Goal: Task Accomplishment & Management: Manage account settings

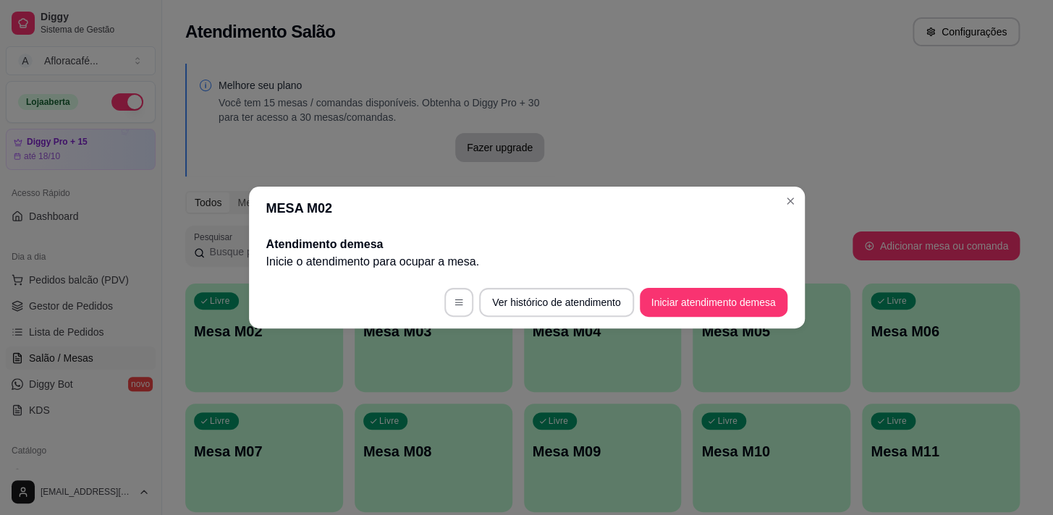
scroll to position [263, 0]
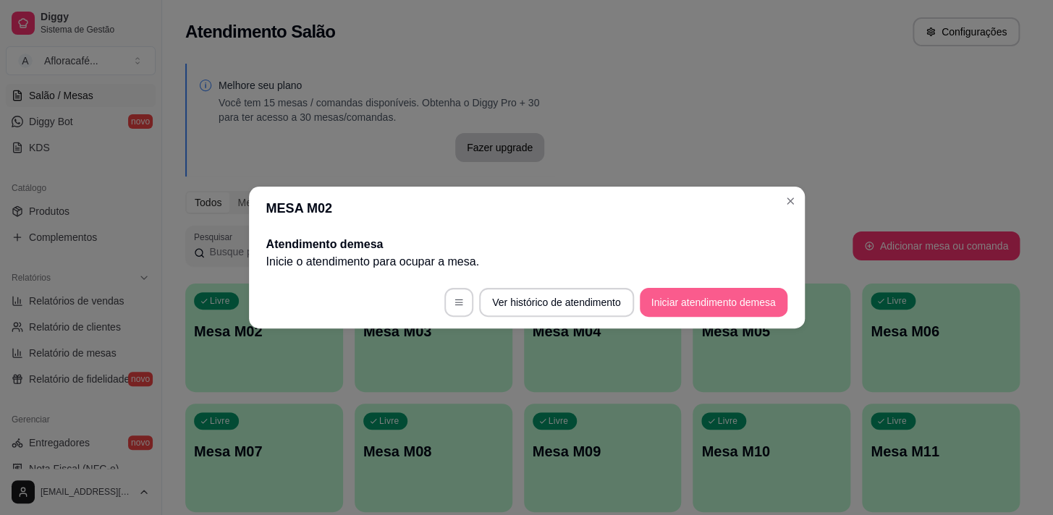
click at [738, 303] on button "Iniciar atendimento de mesa" at bounding box center [714, 302] width 148 height 29
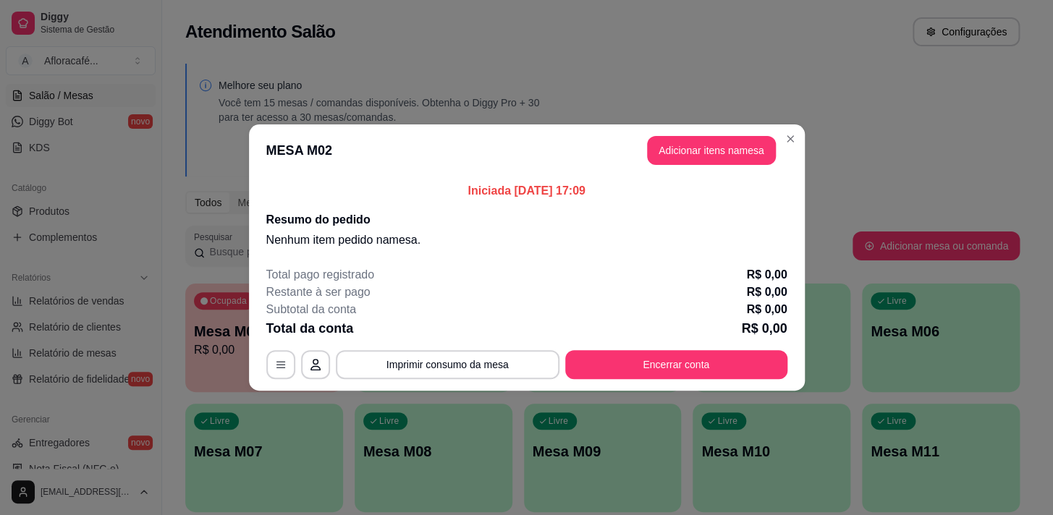
click at [746, 143] on button "Adicionar itens na mesa" at bounding box center [711, 150] width 129 height 29
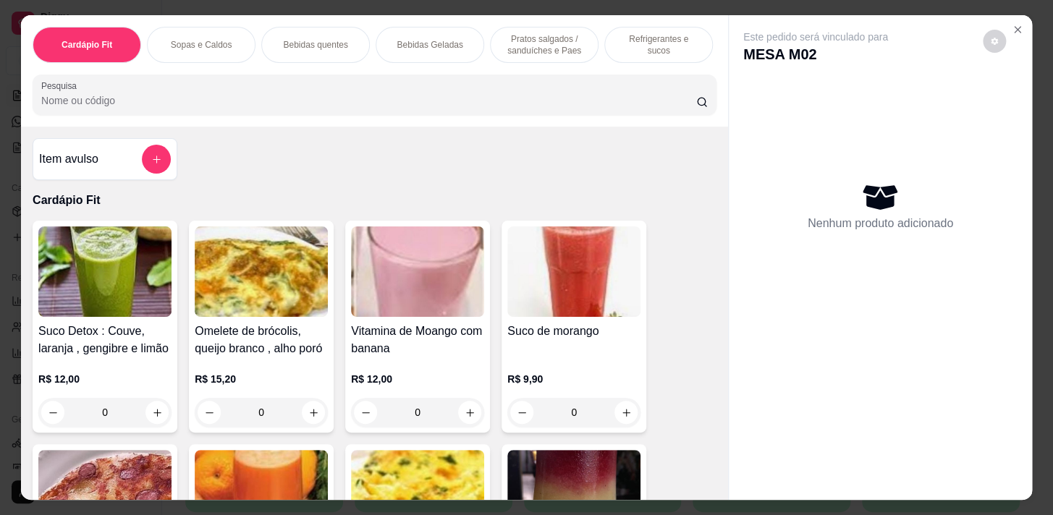
click at [325, 53] on div "Bebidas quentes" at bounding box center [315, 45] width 109 height 36
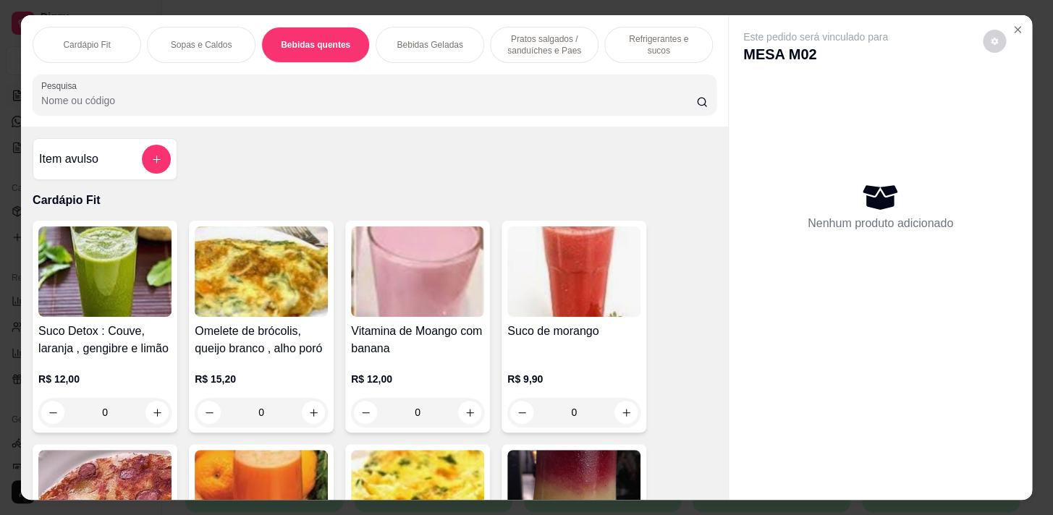
scroll to position [35, 0]
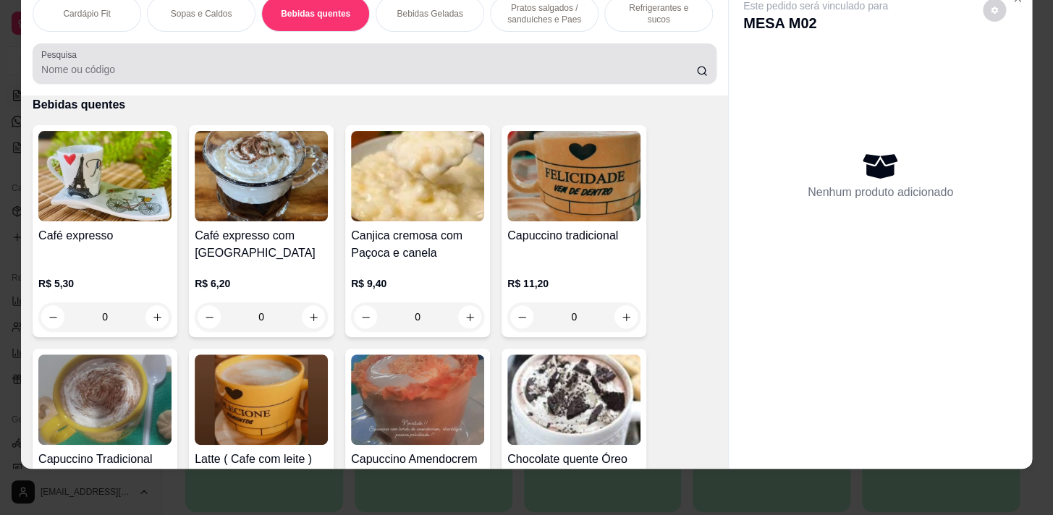
click at [142, 72] on input "Pesquisa" at bounding box center [368, 69] width 655 height 14
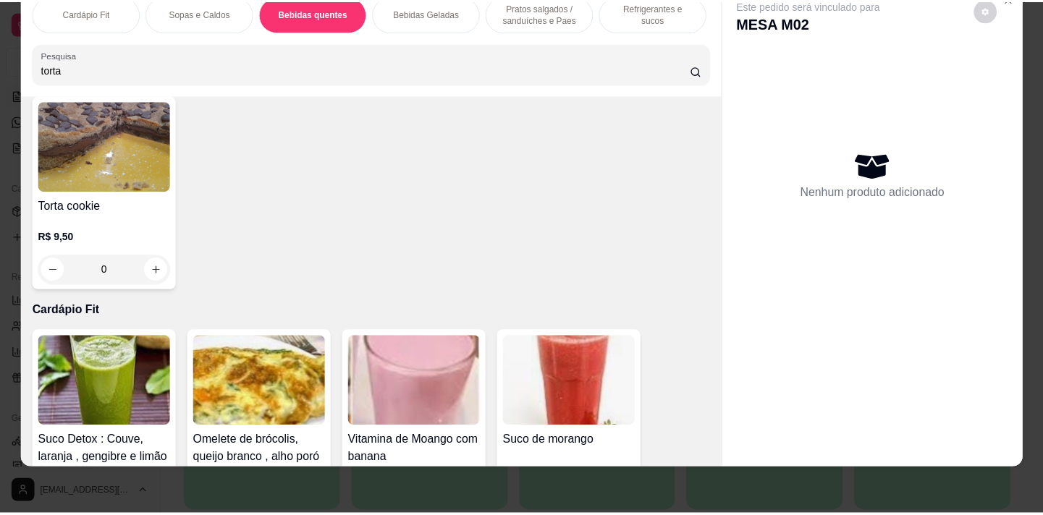
scroll to position [0, 0]
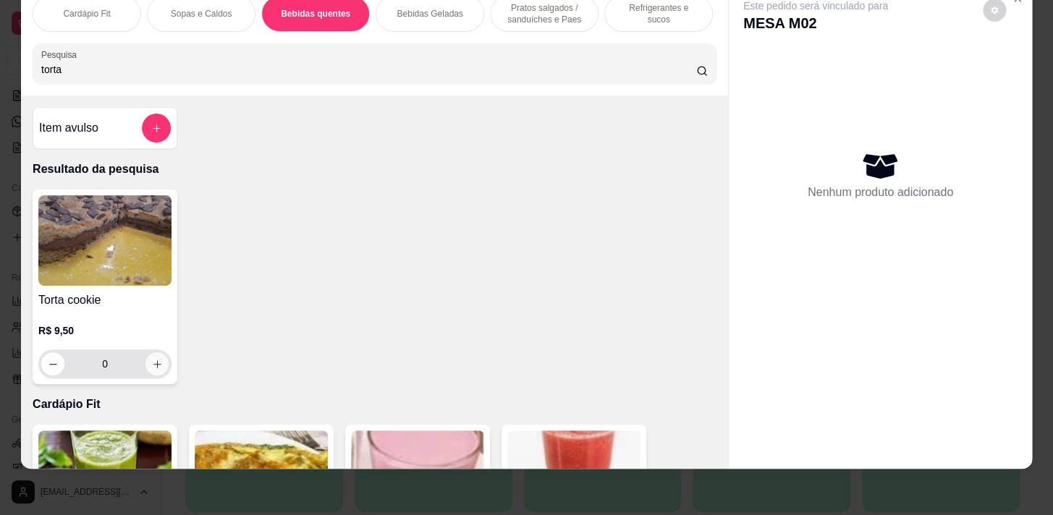
type input "torta"
click at [155, 365] on icon "increase-product-quantity" at bounding box center [157, 364] width 11 height 11
type input "1"
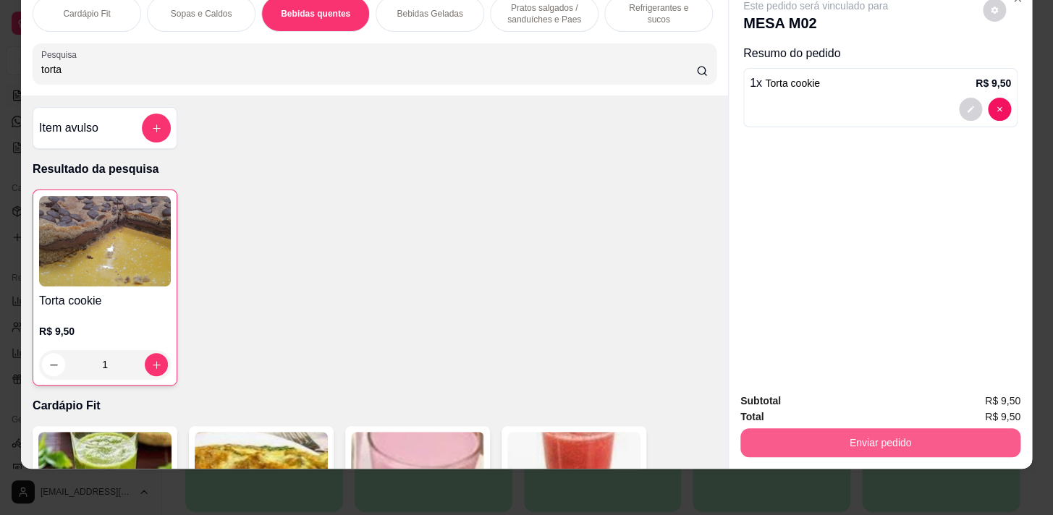
click at [809, 432] on button "Enviar pedido" at bounding box center [881, 443] width 280 height 29
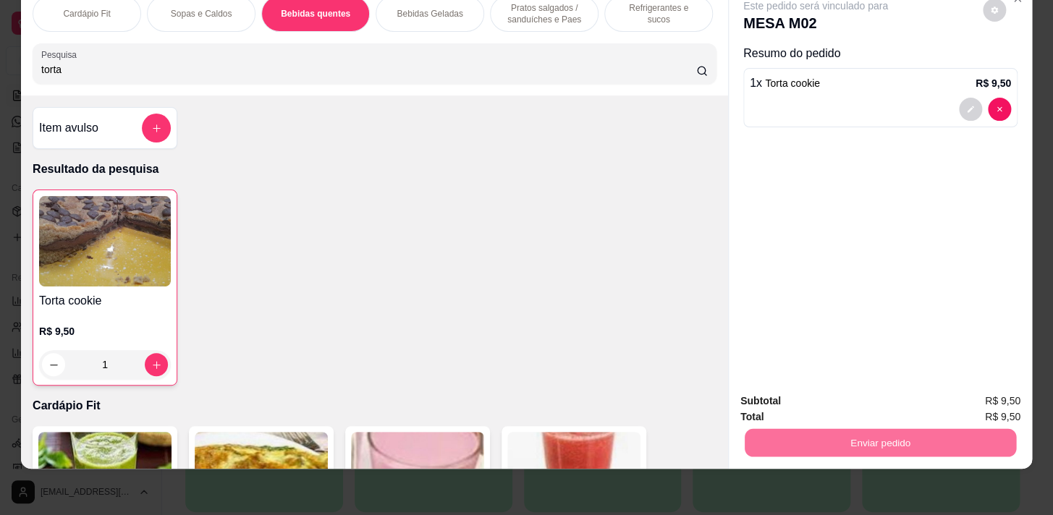
click at [801, 398] on button "Não registrar e enviar pedido" at bounding box center [832, 397] width 146 height 27
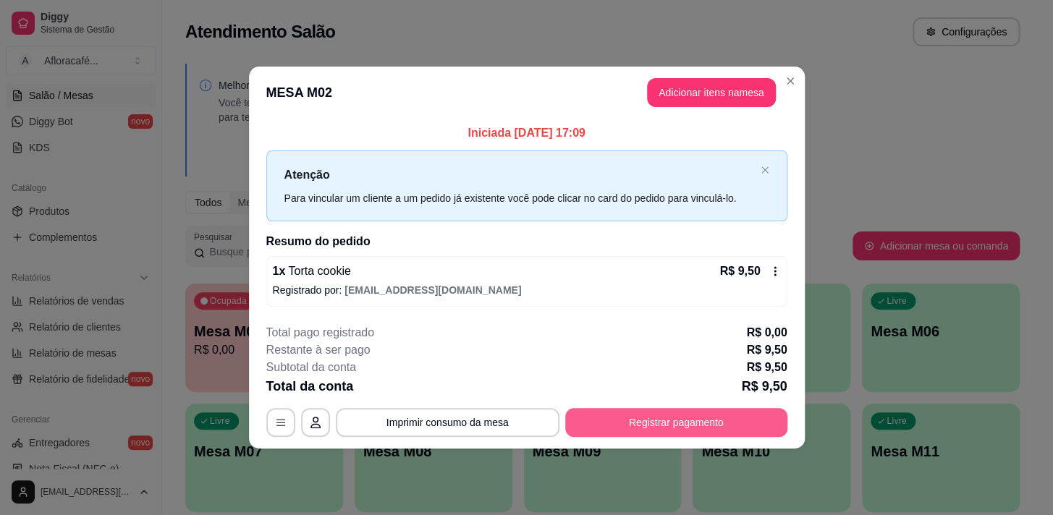
click at [685, 425] on button "Registrar pagamento" at bounding box center [676, 422] width 222 height 29
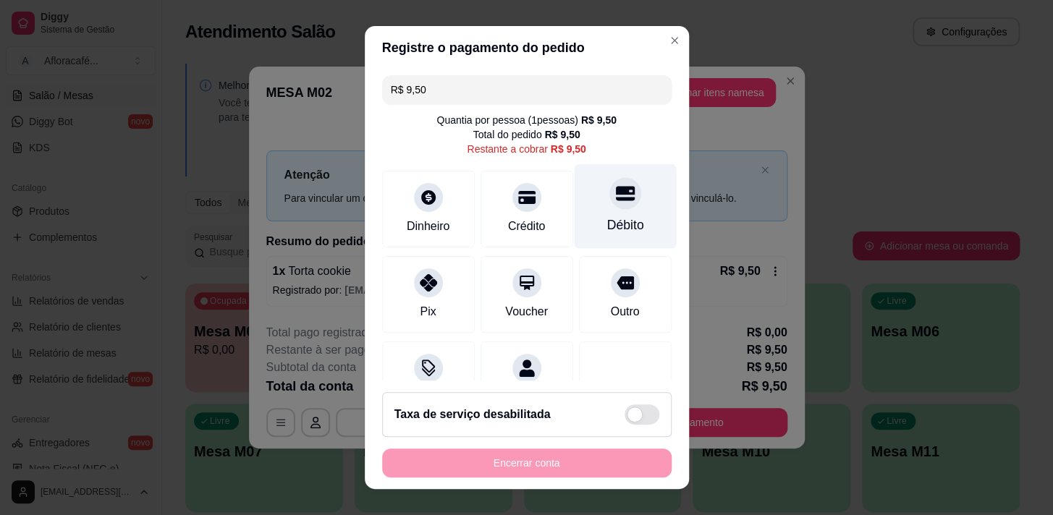
click at [633, 225] on div "Débito" at bounding box center [625, 206] width 102 height 85
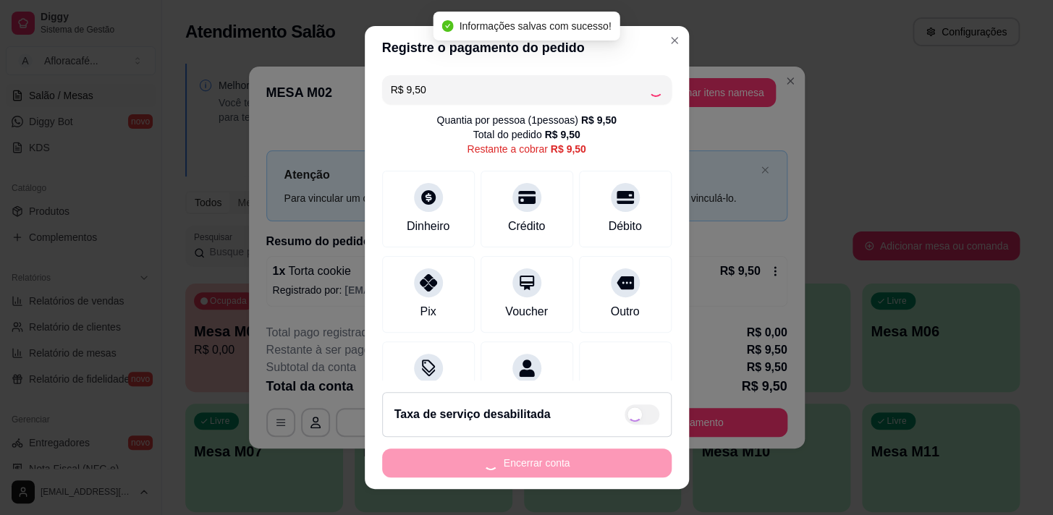
type input "R$ 0,00"
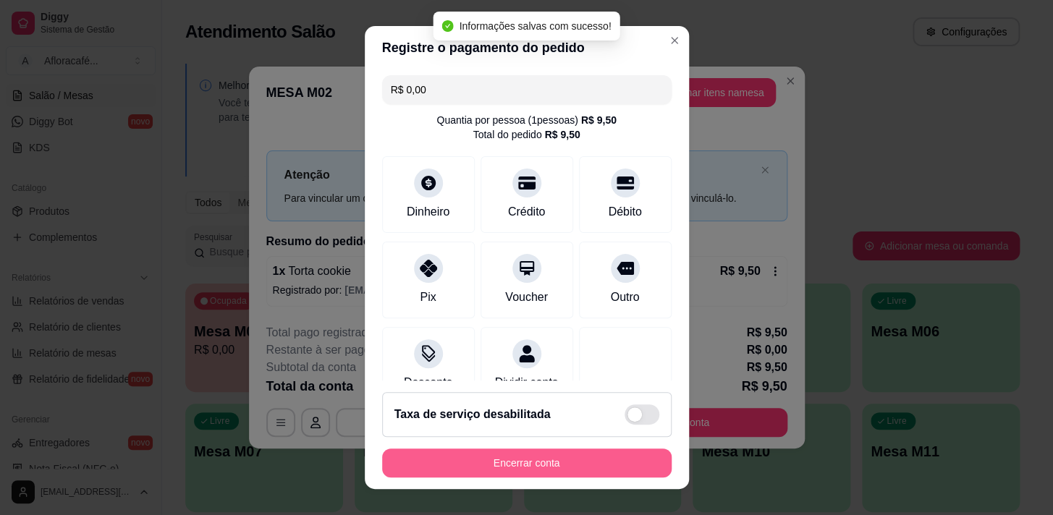
click at [558, 450] on button "Encerrar conta" at bounding box center [527, 463] width 290 height 29
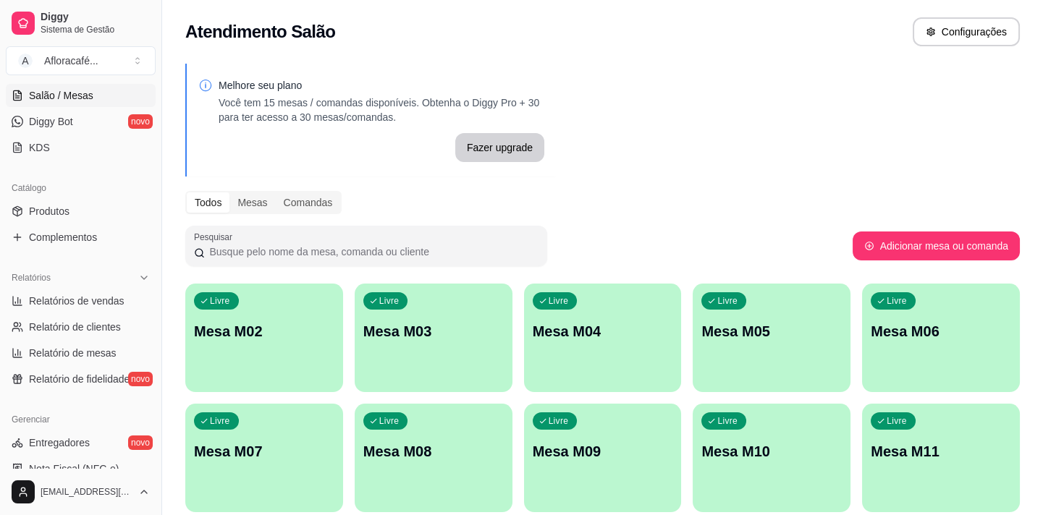
click at [311, 329] on p "Mesa M02" at bounding box center [264, 331] width 140 height 20
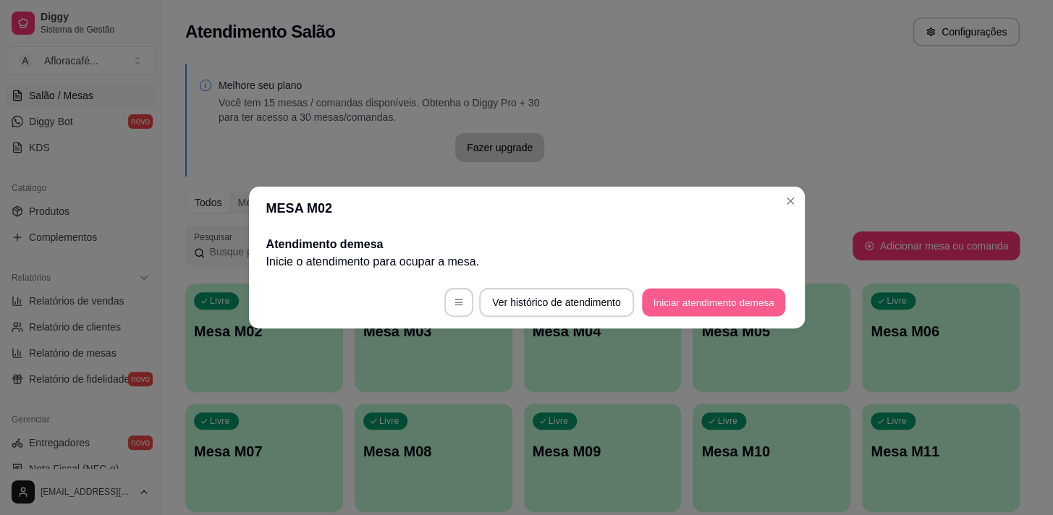
click at [692, 310] on button "Iniciar atendimento de mesa" at bounding box center [713, 303] width 143 height 28
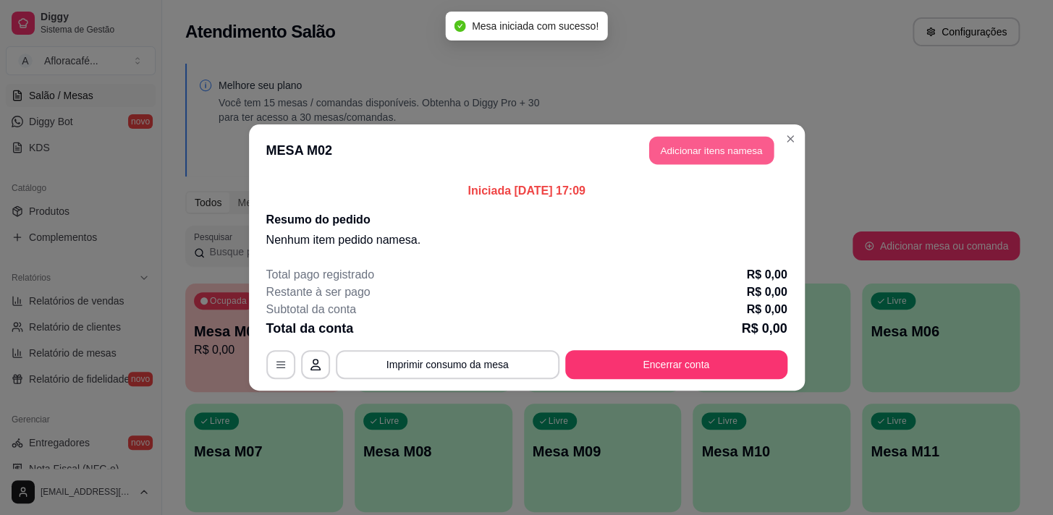
click at [727, 149] on button "Adicionar itens na mesa" at bounding box center [711, 151] width 125 height 28
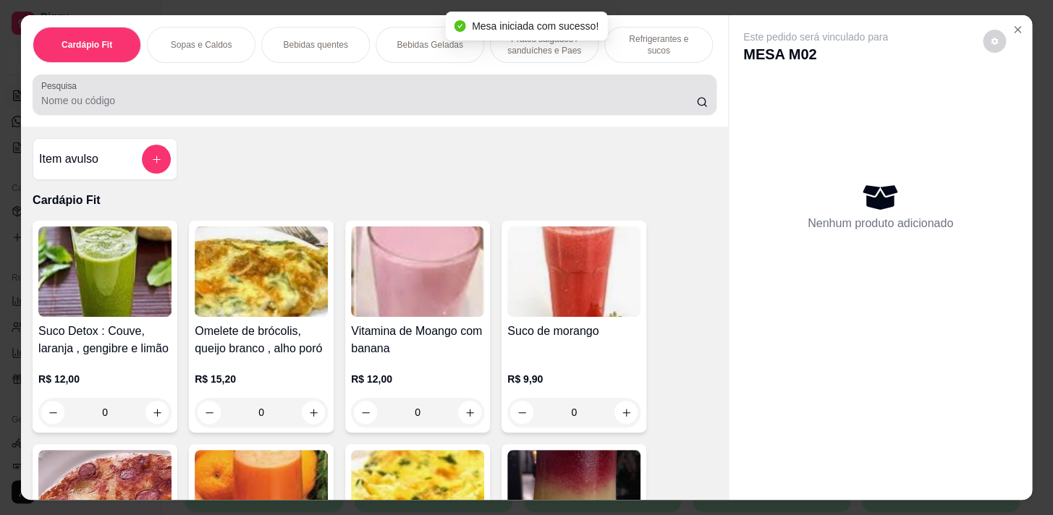
click at [418, 101] on input "Pesquisa" at bounding box center [368, 100] width 655 height 14
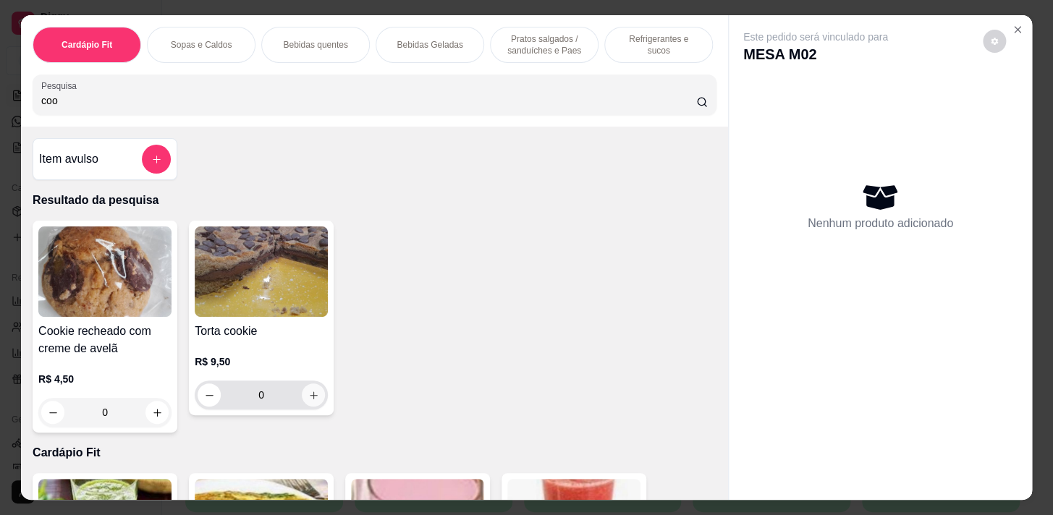
type input "coo"
click at [310, 401] on icon "increase-product-quantity" at bounding box center [313, 395] width 11 height 11
type input "1"
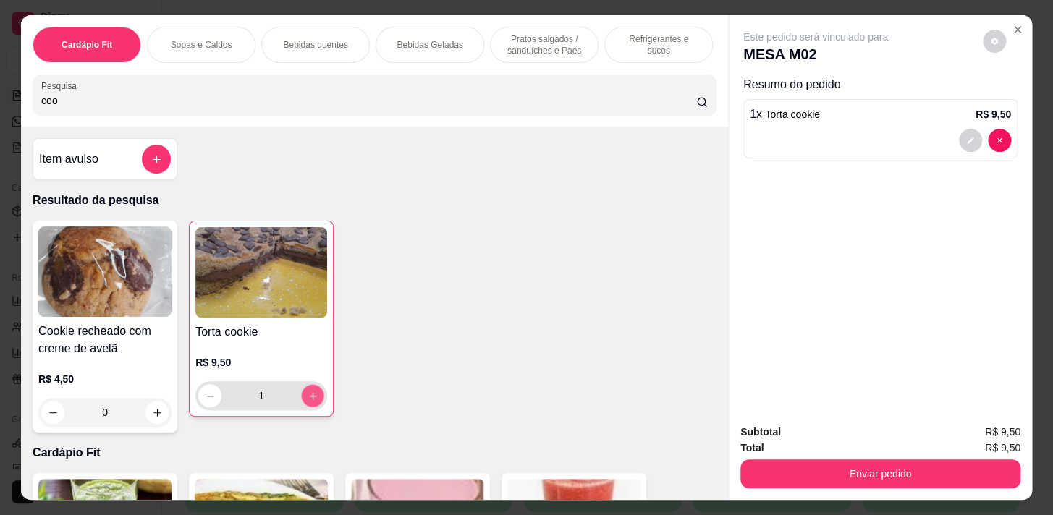
click at [311, 402] on icon "increase-product-quantity" at bounding box center [313, 396] width 11 height 11
type input "2"
click at [207, 398] on icon "decrease-product-quantity" at bounding box center [210, 396] width 11 height 11
type input "1"
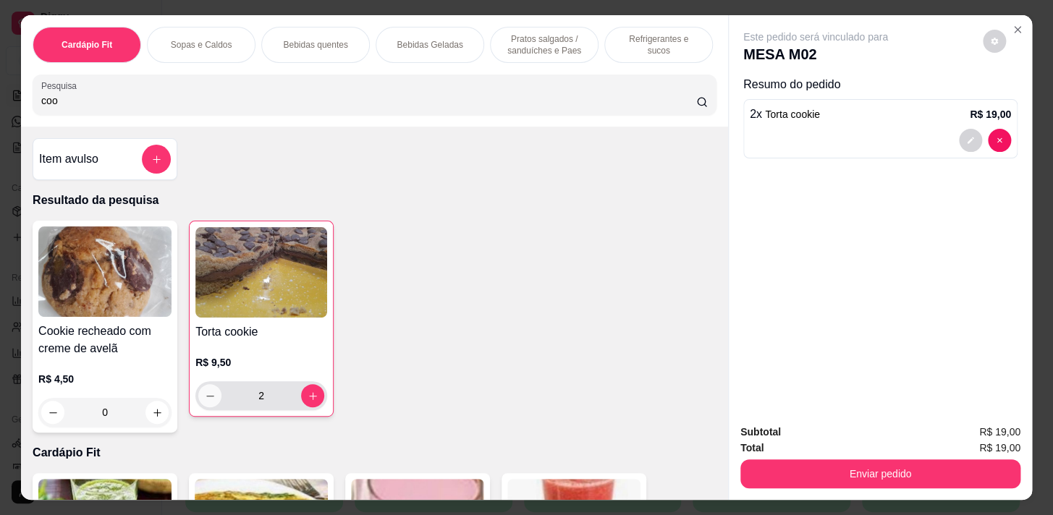
type input "1"
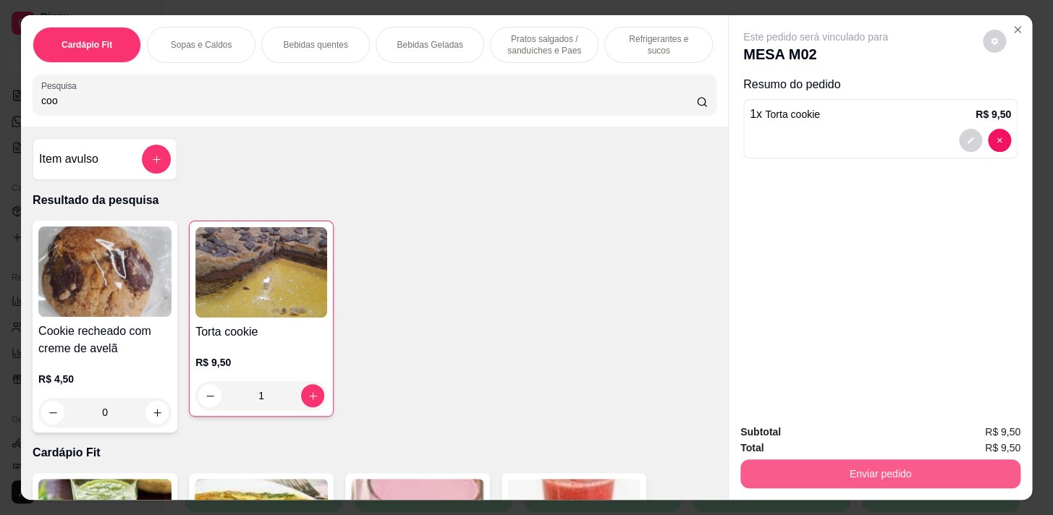
click at [802, 460] on button "Enviar pedido" at bounding box center [881, 474] width 280 height 29
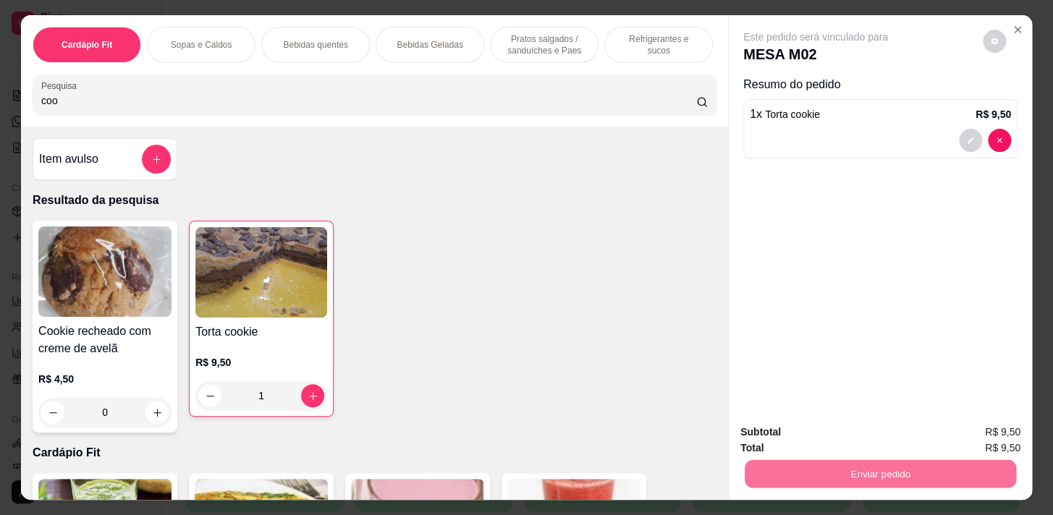
click at [830, 430] on button "Não registrar e enviar pedido" at bounding box center [832, 433] width 146 height 27
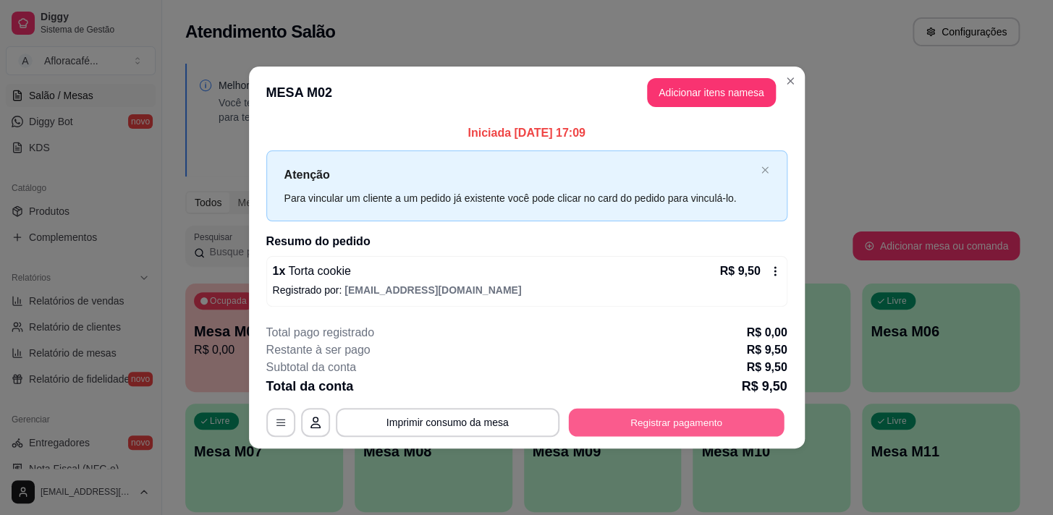
click at [593, 410] on button "Registrar pagamento" at bounding box center [676, 422] width 216 height 28
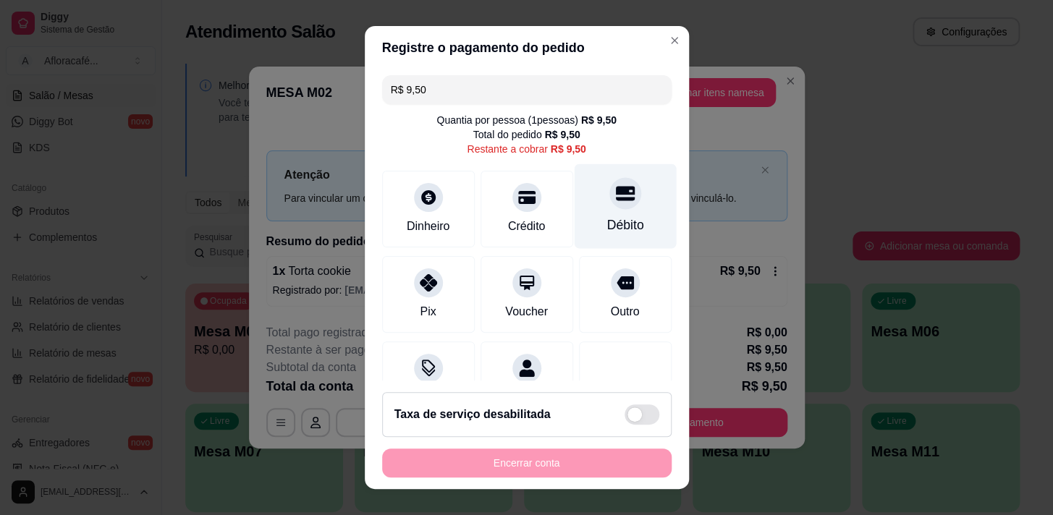
click at [617, 197] on div at bounding box center [626, 193] width 32 height 32
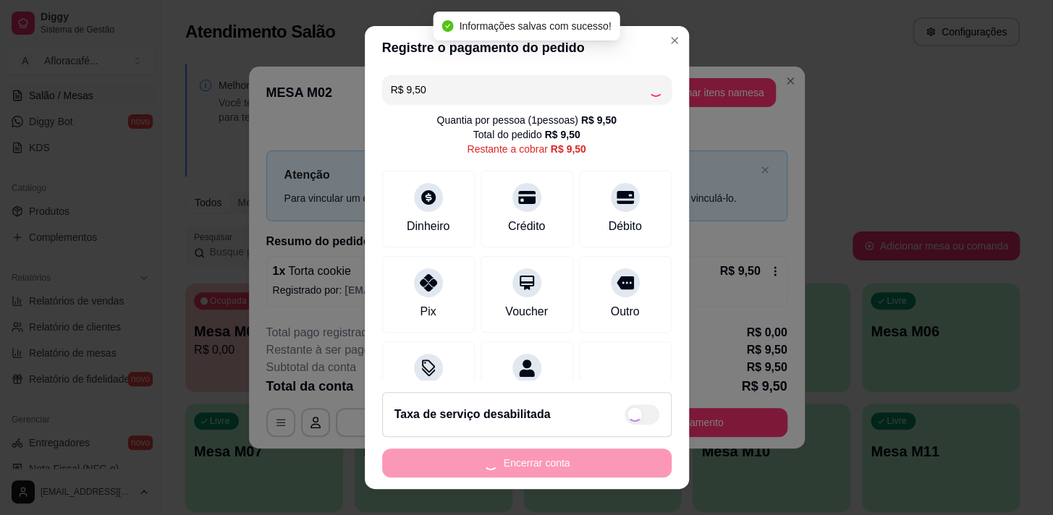
type input "R$ 0,00"
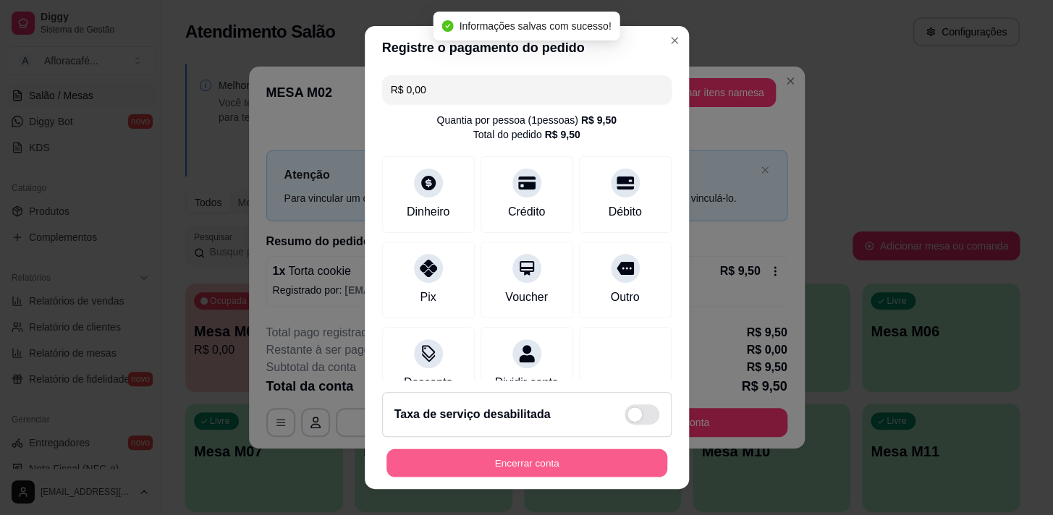
click at [578, 474] on button "Encerrar conta" at bounding box center [527, 464] width 281 height 28
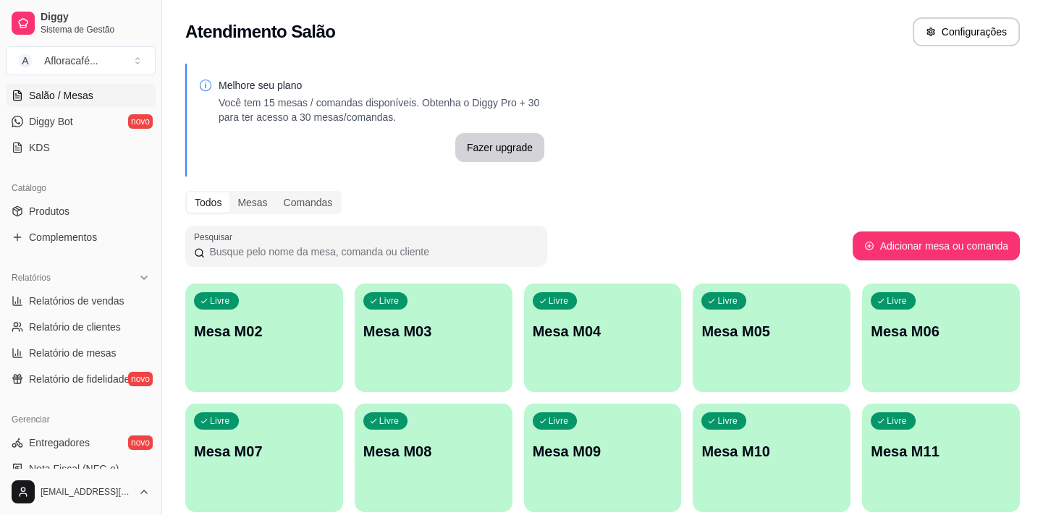
click at [98, 197] on div "Catálogo" at bounding box center [81, 188] width 150 height 23
click at [94, 212] on link "Produtos" at bounding box center [81, 211] width 150 height 23
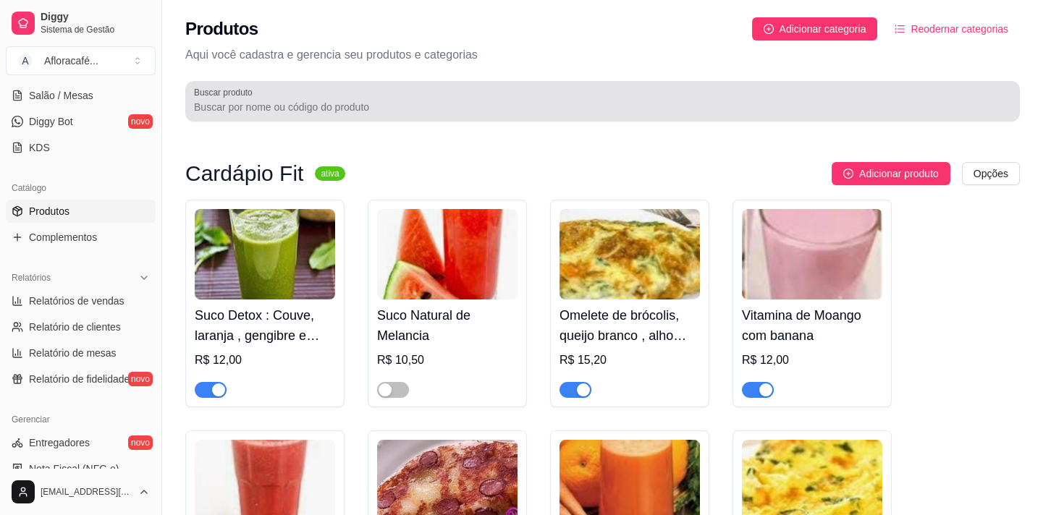
click at [419, 109] on input "Buscar produto" at bounding box center [602, 107] width 817 height 14
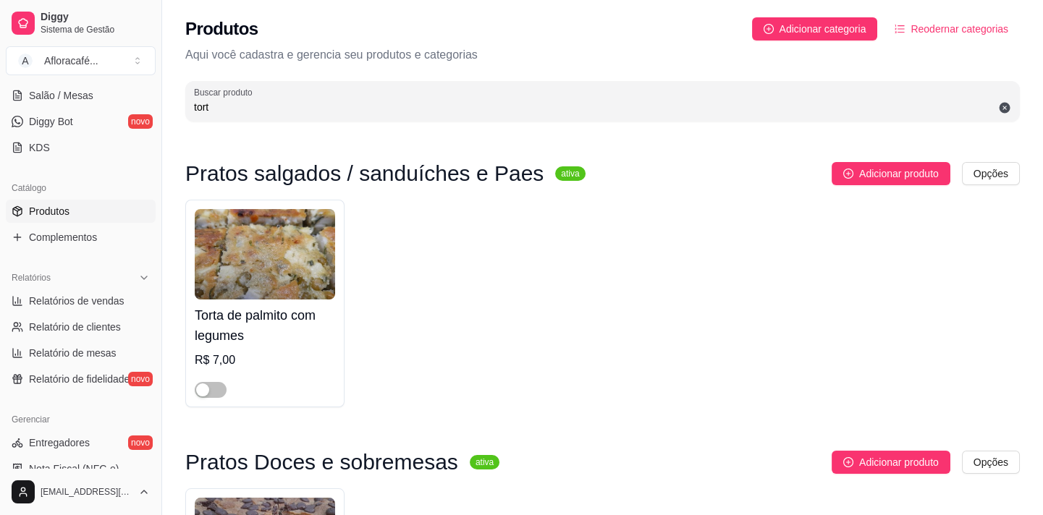
scroll to position [235, 0]
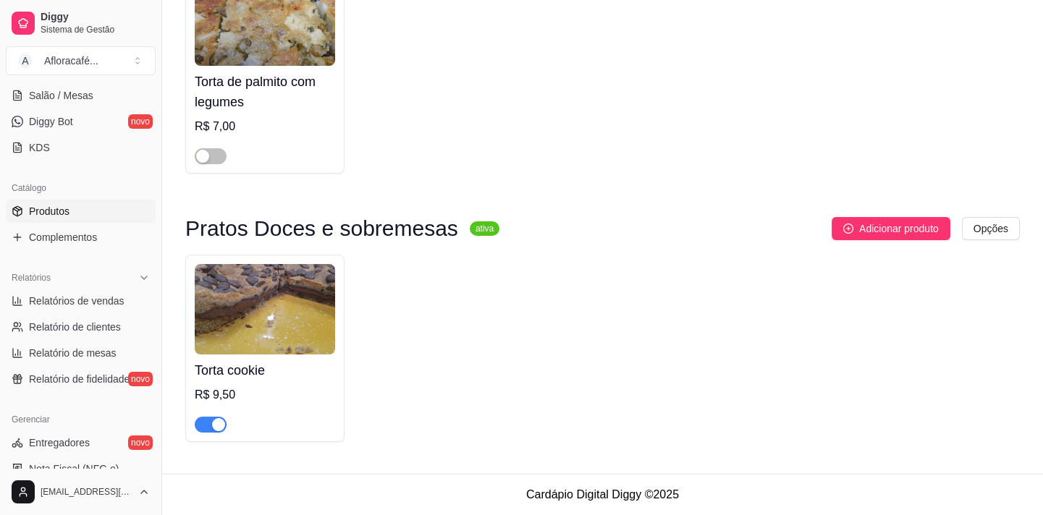
type input "tort"
drag, startPoint x: 214, startPoint y: 431, endPoint x: 228, endPoint y: 414, distance: 21.6
click at [228, 414] on div at bounding box center [265, 418] width 140 height 29
click at [218, 420] on div "button" at bounding box center [218, 424] width 13 height 13
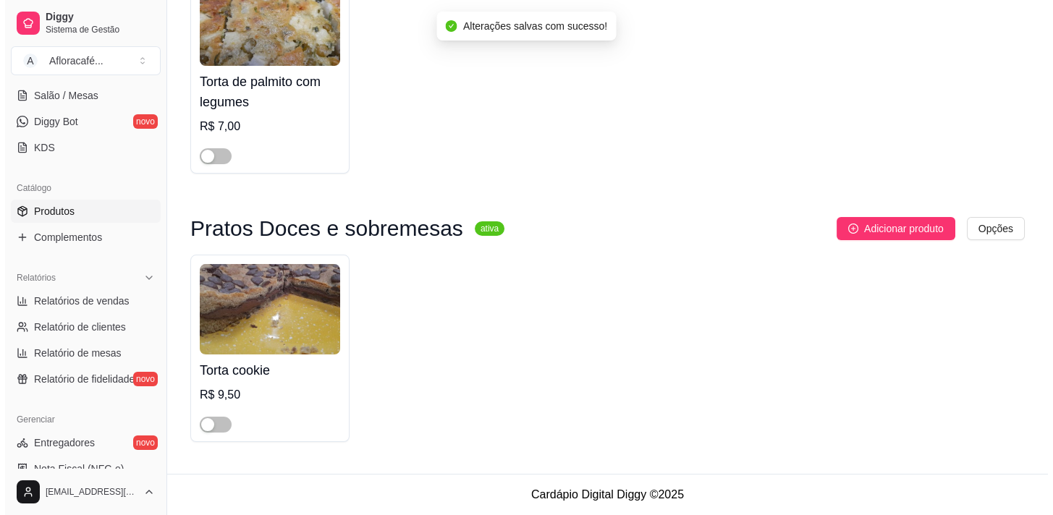
scroll to position [0, 0]
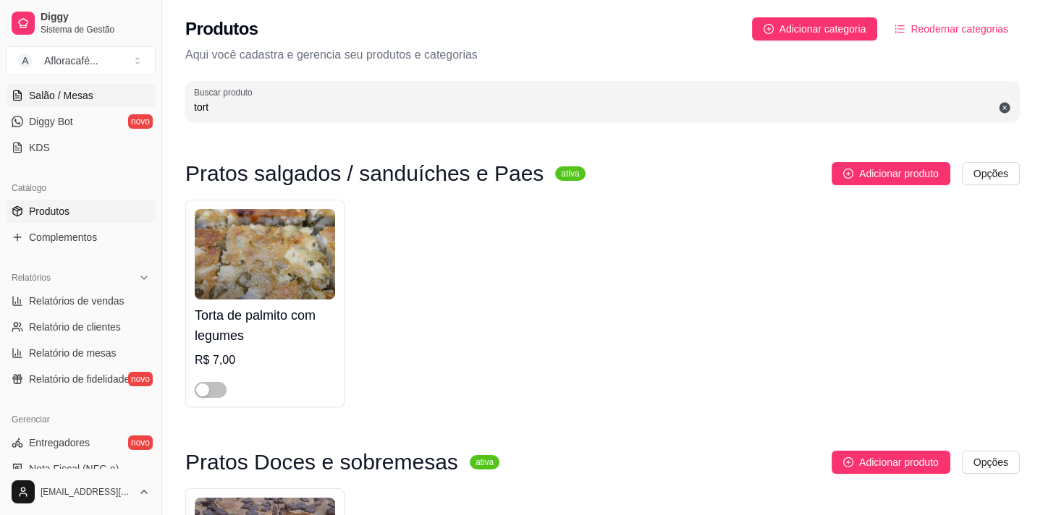
click at [59, 99] on span "Salão / Mesas" at bounding box center [61, 95] width 64 height 14
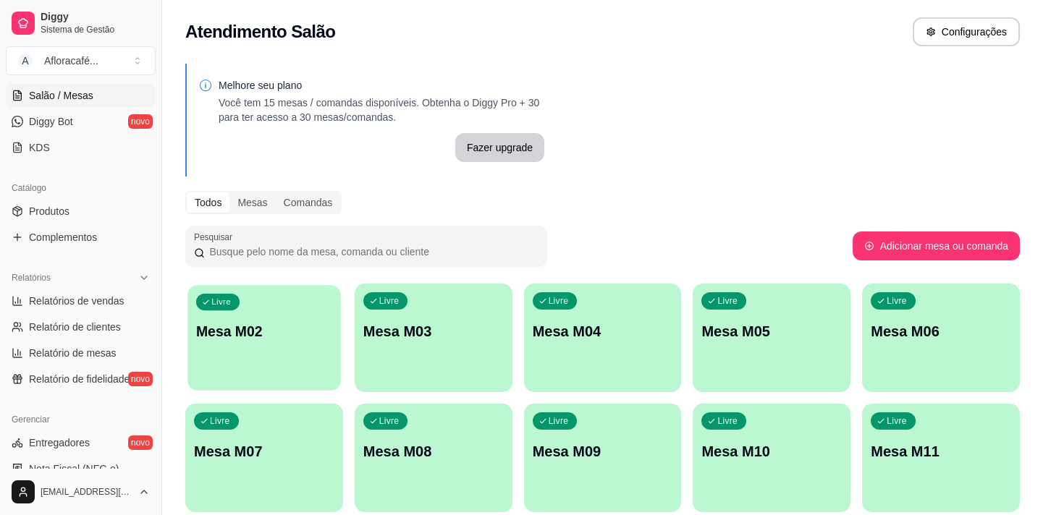
click at [262, 308] on div "Livre Mesa M02" at bounding box center [264, 329] width 153 height 88
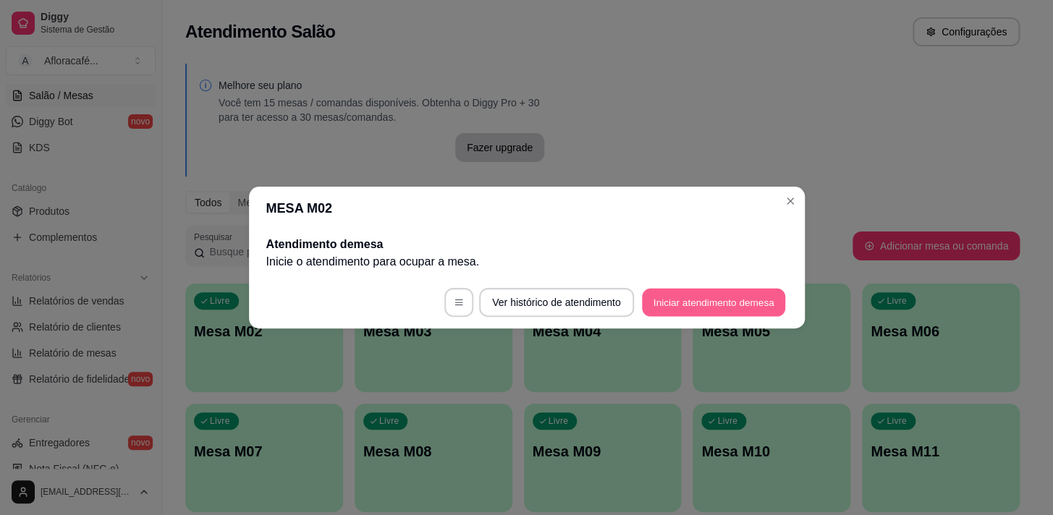
click at [769, 305] on button "Iniciar atendimento de mesa" at bounding box center [713, 303] width 143 height 28
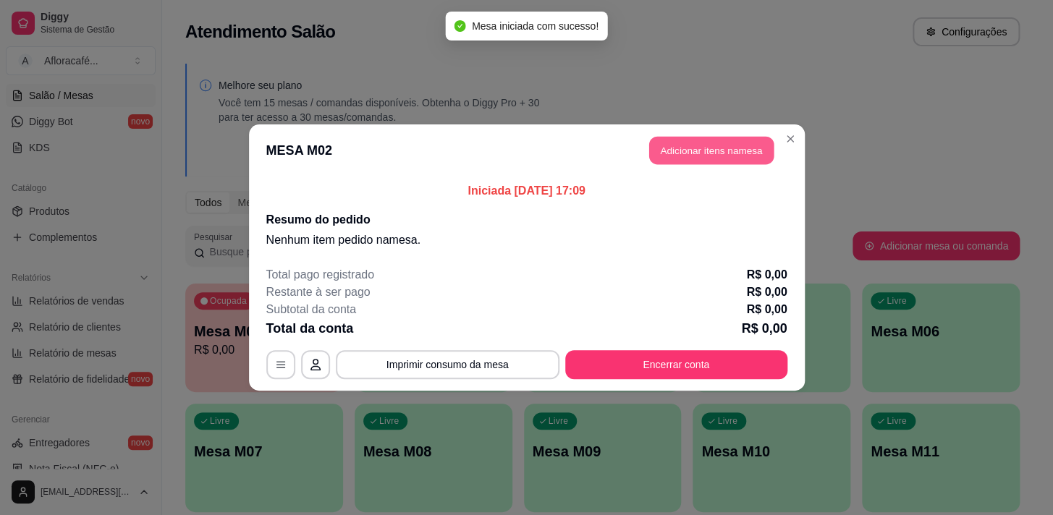
click at [733, 158] on button "Adicionar itens na mesa" at bounding box center [711, 151] width 125 height 28
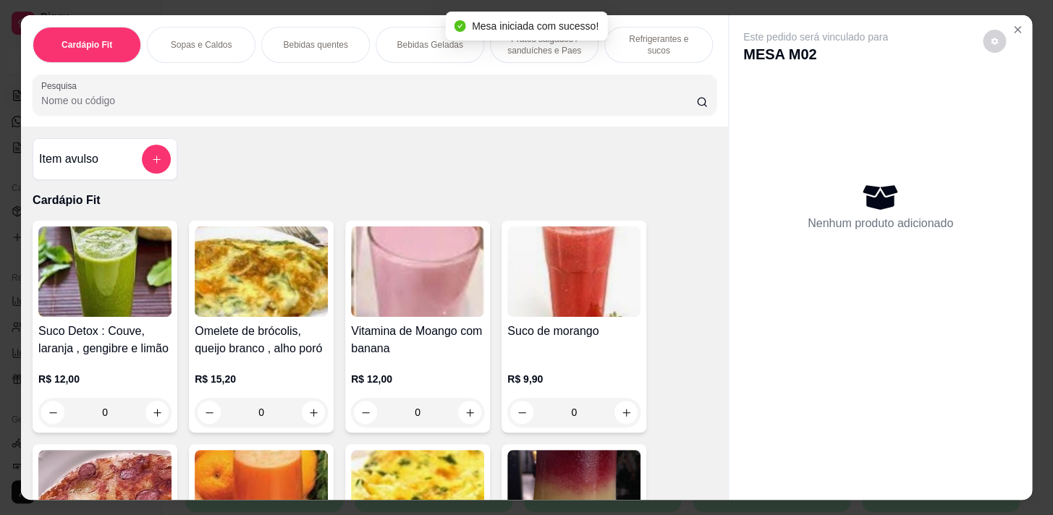
click at [422, 55] on div "Bebidas Geladas" at bounding box center [430, 45] width 109 height 36
click at [417, 80] on div at bounding box center [374, 94] width 667 height 29
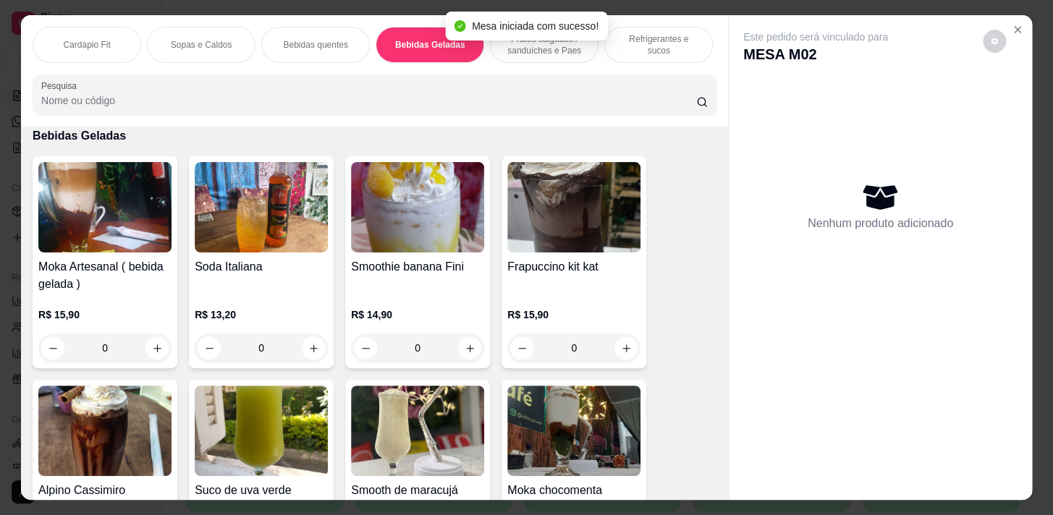
scroll to position [0, 598]
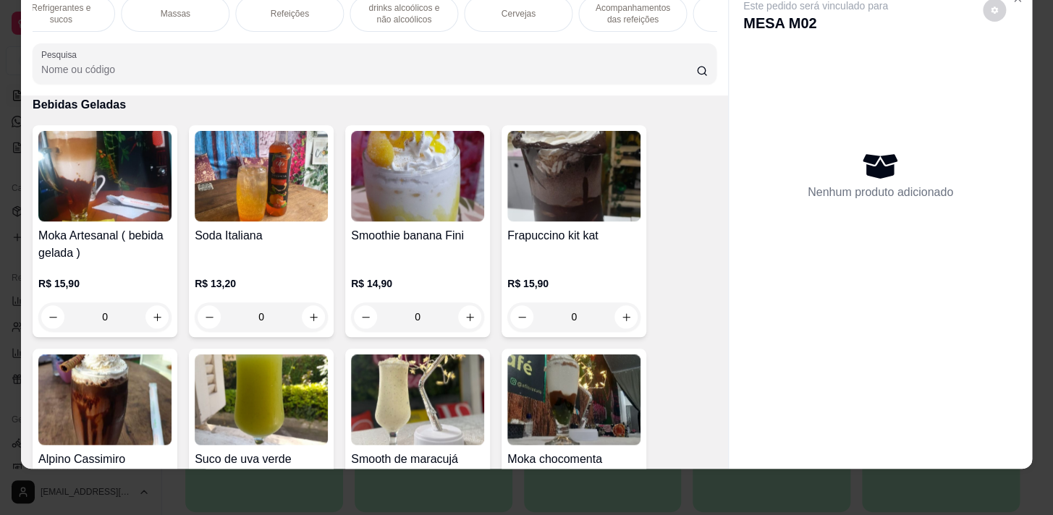
click at [300, 12] on div "Refeições" at bounding box center [289, 14] width 109 height 36
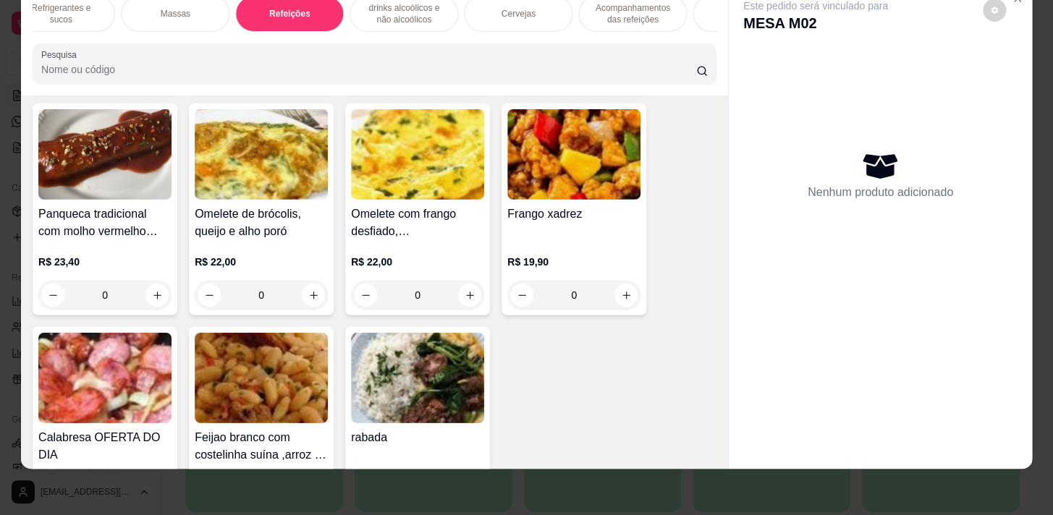
scroll to position [8935, 0]
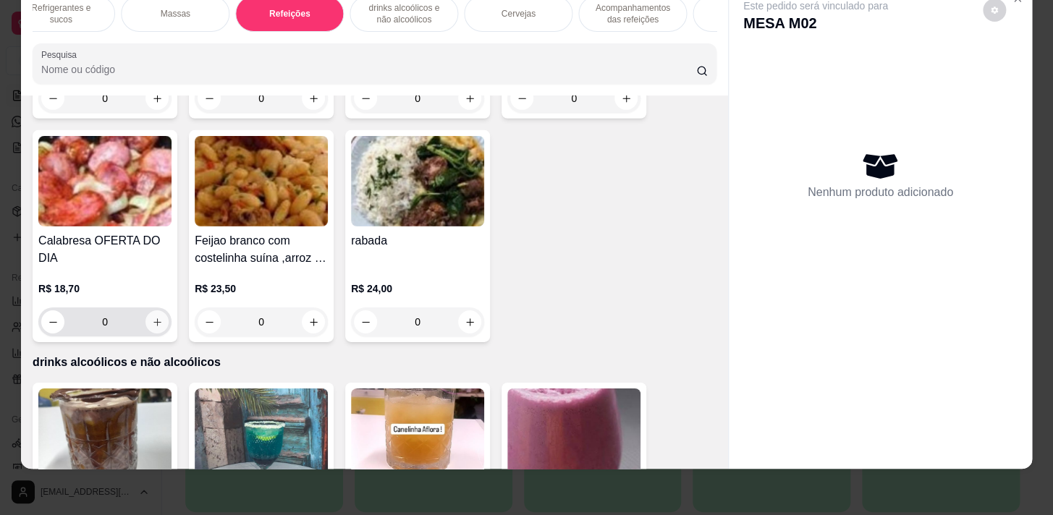
click at [159, 311] on button "increase-product-quantity" at bounding box center [157, 322] width 23 height 23
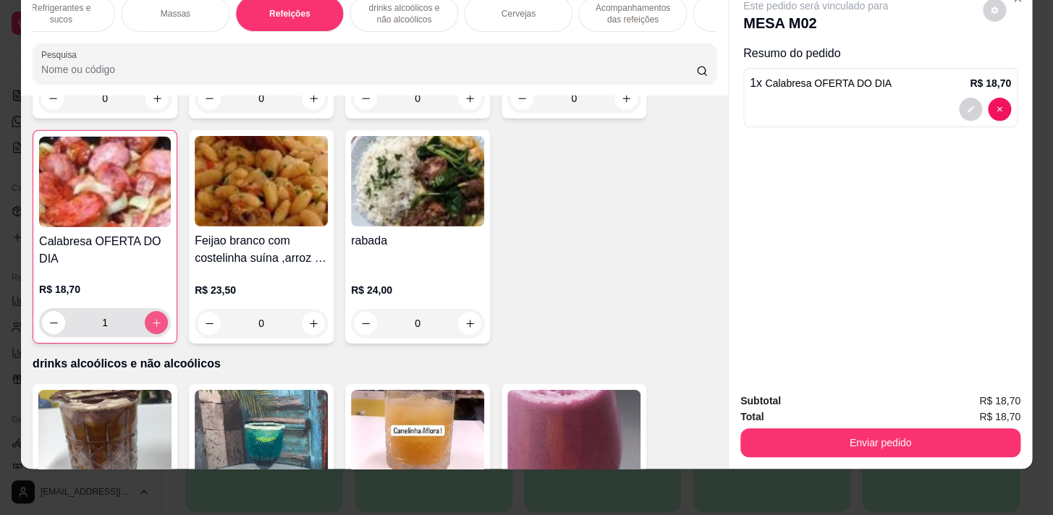
type input "1"
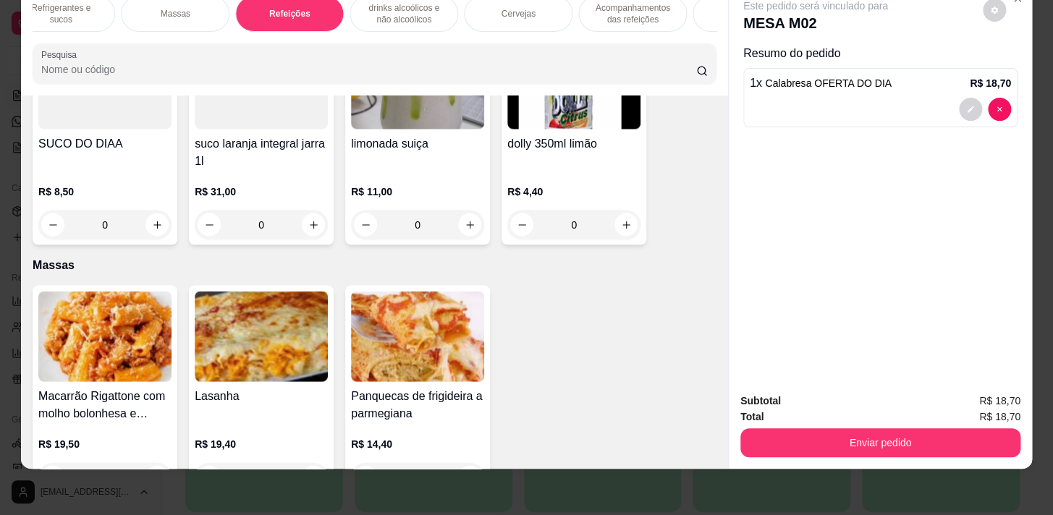
scroll to position [8211, 0]
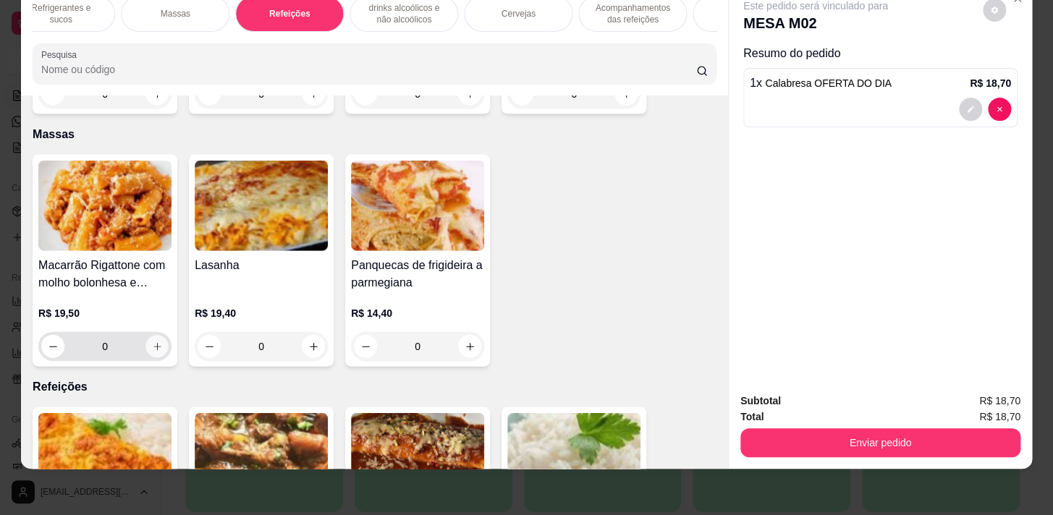
click at [154, 341] on icon "increase-product-quantity" at bounding box center [157, 346] width 11 height 11
type input "1"
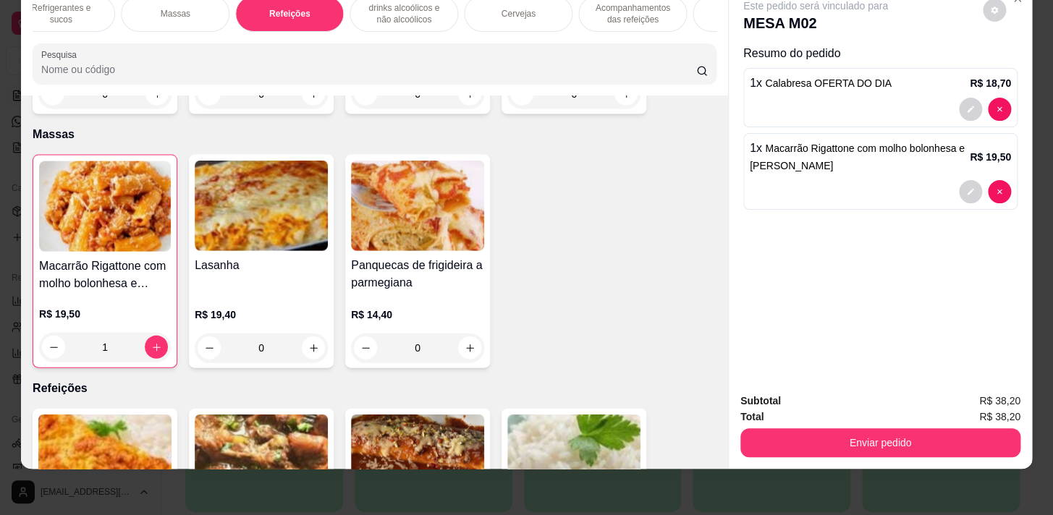
click at [413, 3] on p "drinks alcoólicos e não alcoólicos" at bounding box center [404, 13] width 84 height 23
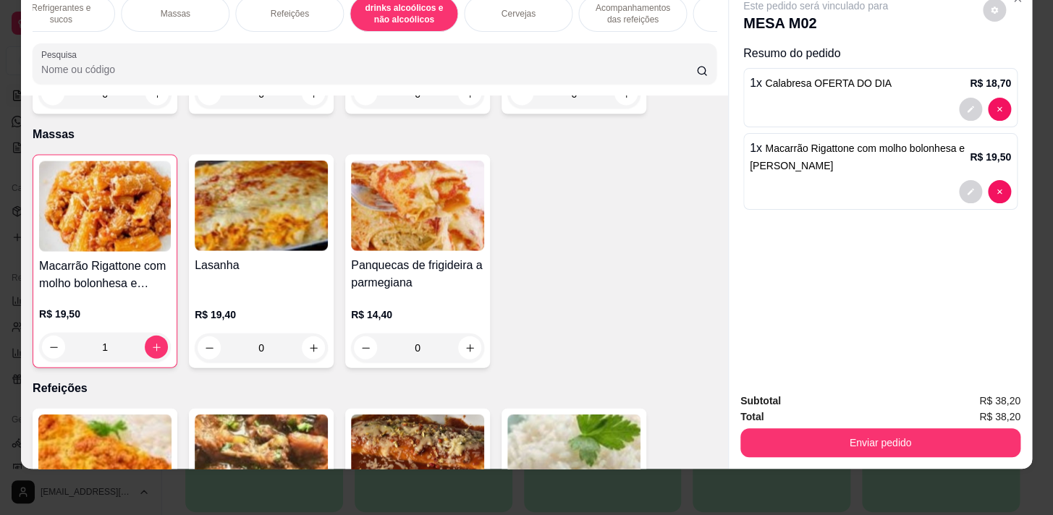
scroll to position [9178, 0]
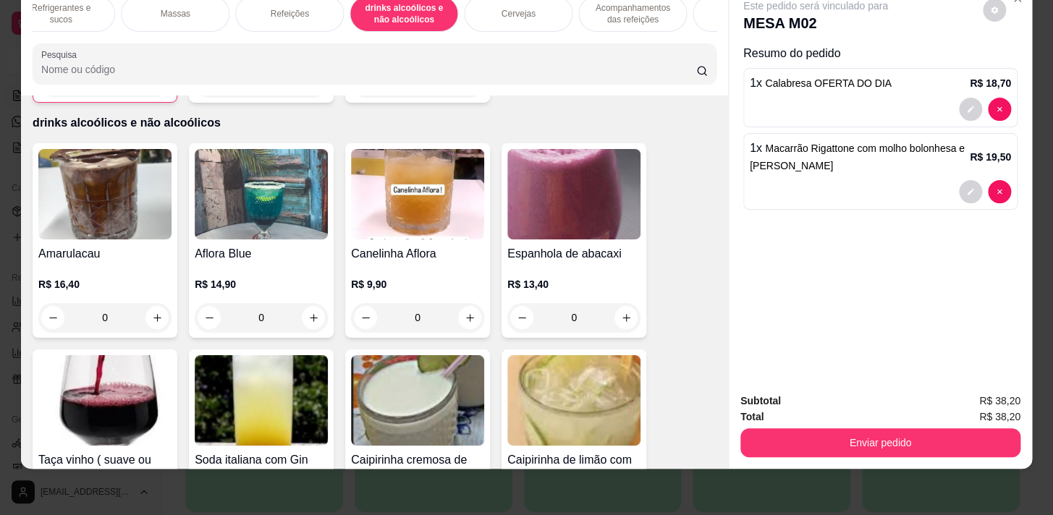
click at [85, 14] on div "Refrigerantes e sucos" at bounding box center [61, 14] width 109 height 36
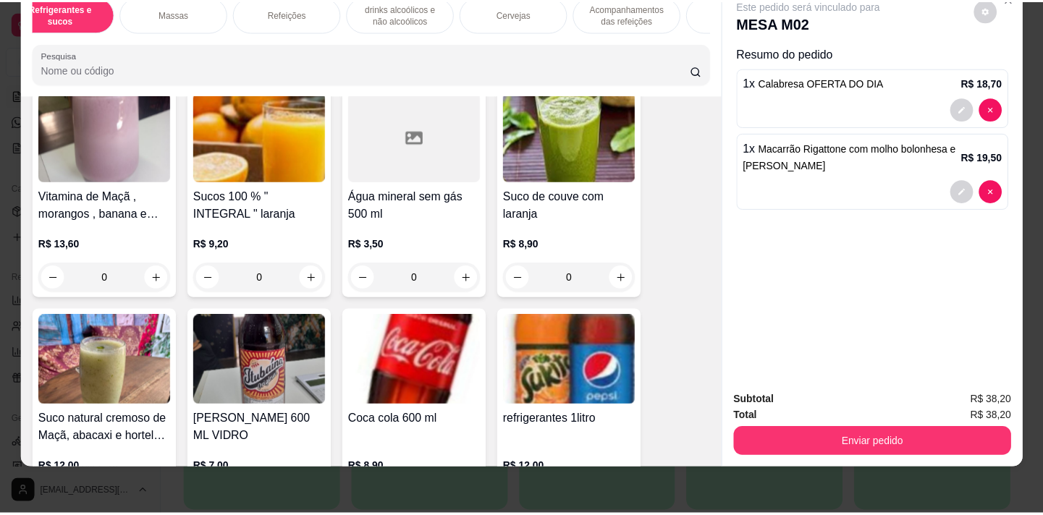
scroll to position [7263, 0]
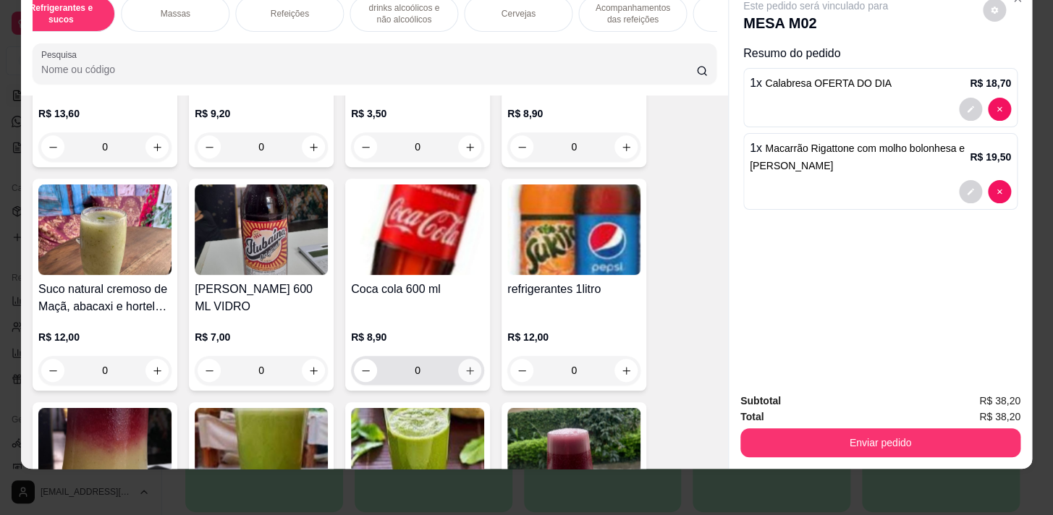
click at [458, 369] on button "increase-product-quantity" at bounding box center [469, 370] width 23 height 23
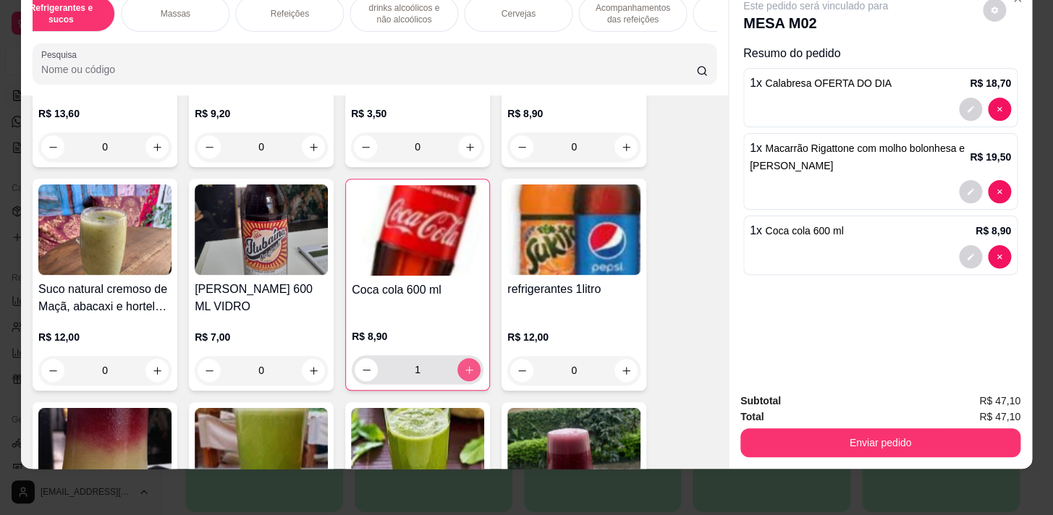
type input "1"
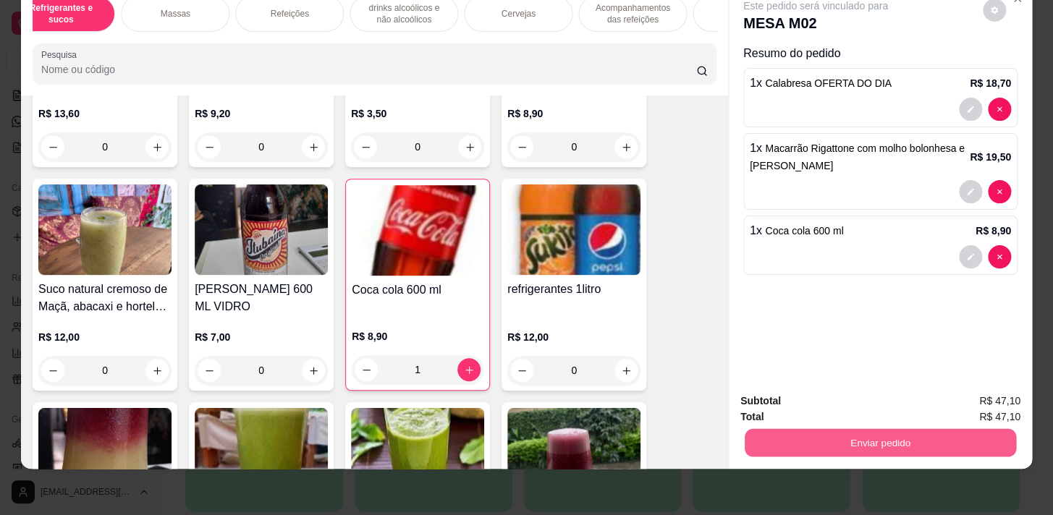
click at [871, 429] on button "Enviar pedido" at bounding box center [881, 443] width 272 height 28
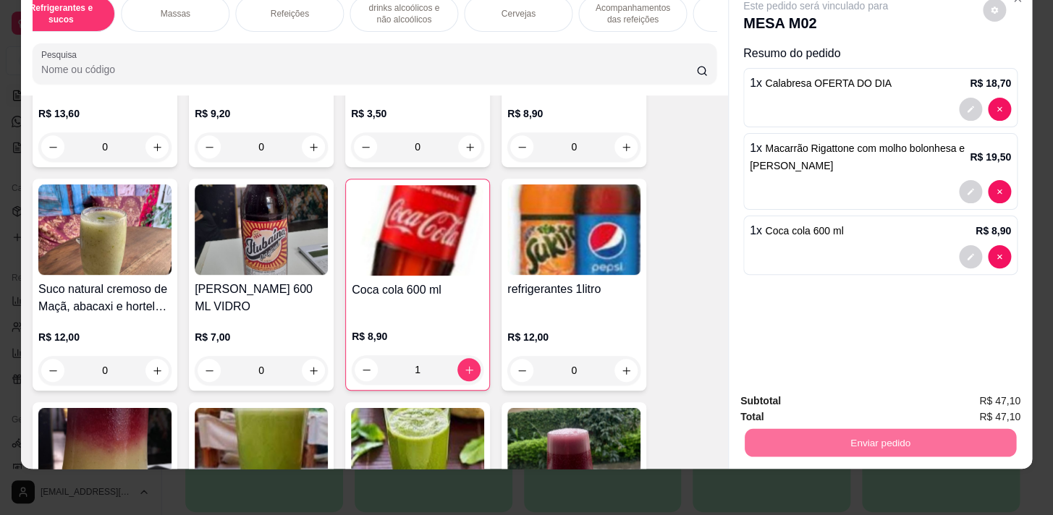
click at [857, 403] on button "Não registrar e enviar pedido" at bounding box center [832, 397] width 146 height 27
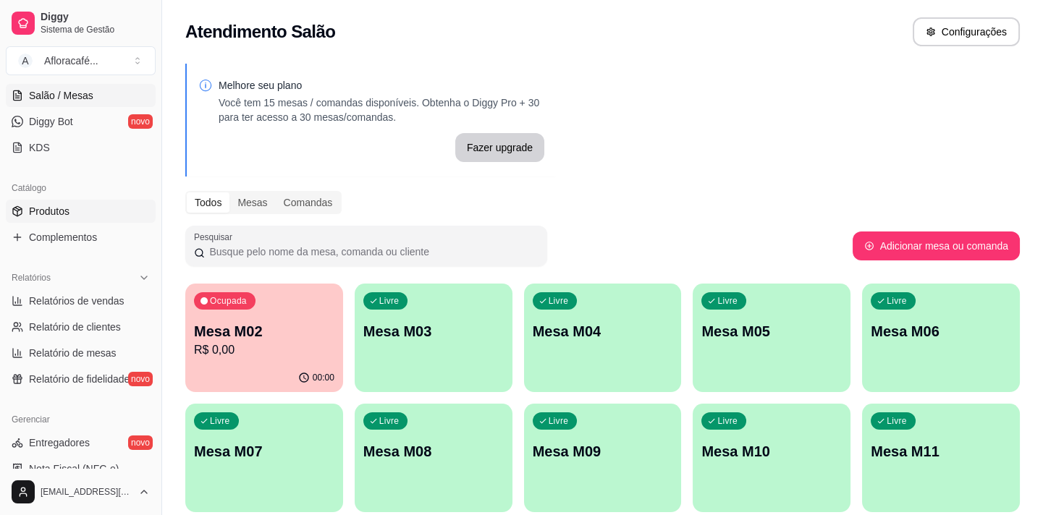
click at [98, 209] on link "Produtos" at bounding box center [81, 211] width 150 height 23
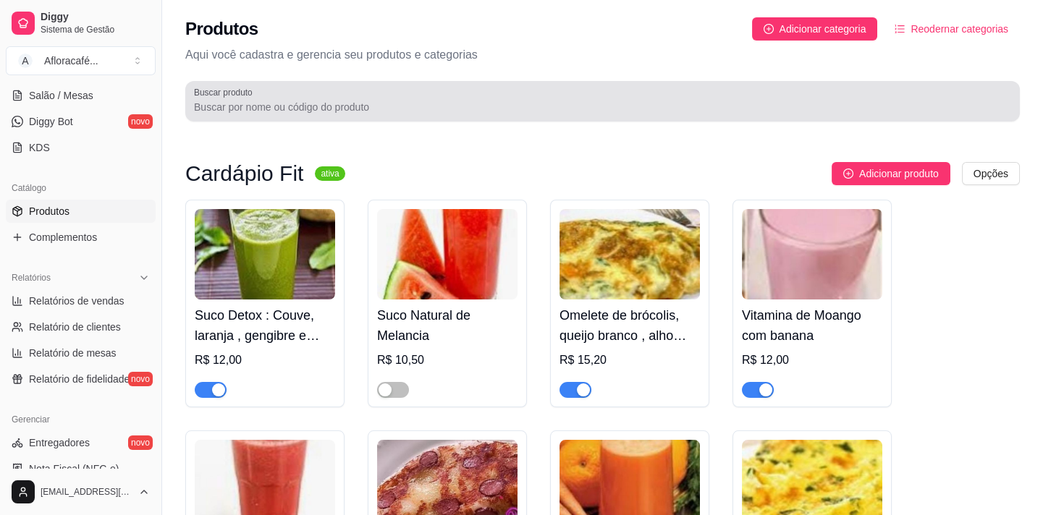
click at [349, 92] on div at bounding box center [602, 101] width 817 height 29
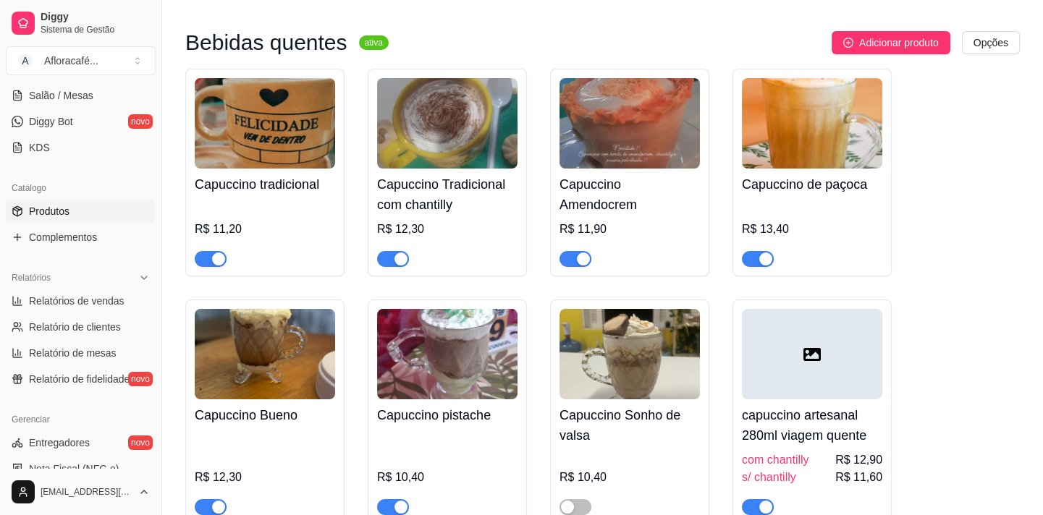
scroll to position [263, 0]
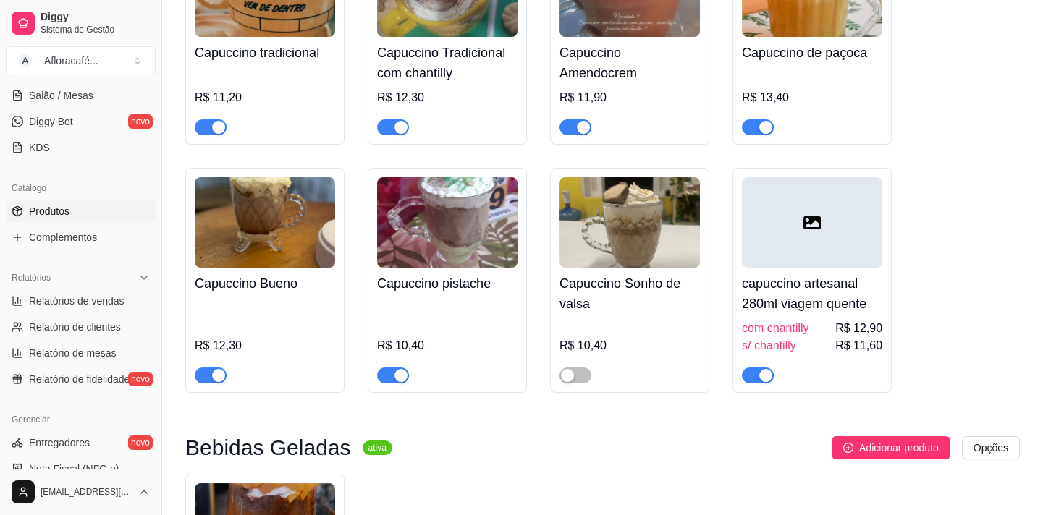
type input "cap"
click at [392, 369] on span "button" at bounding box center [393, 376] width 32 height 16
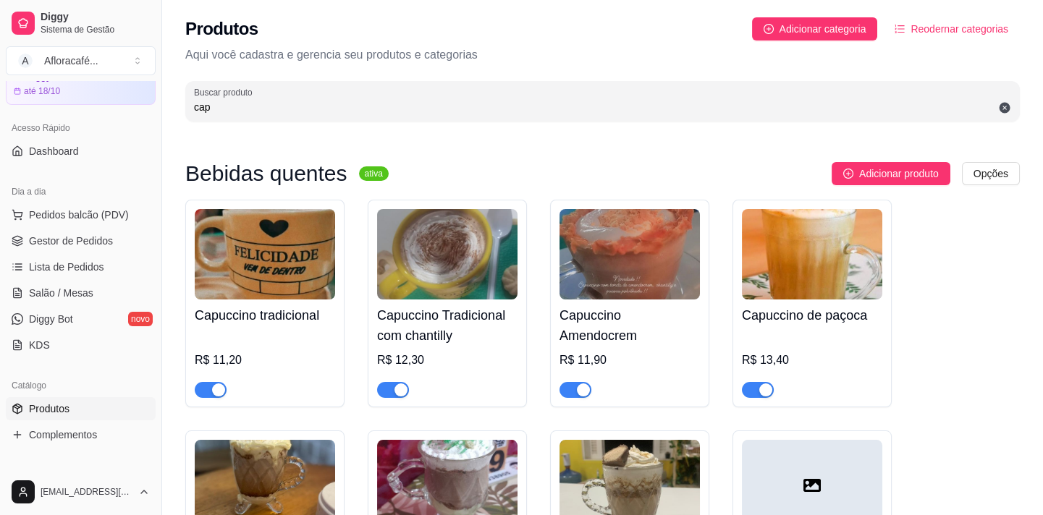
scroll to position [0, 0]
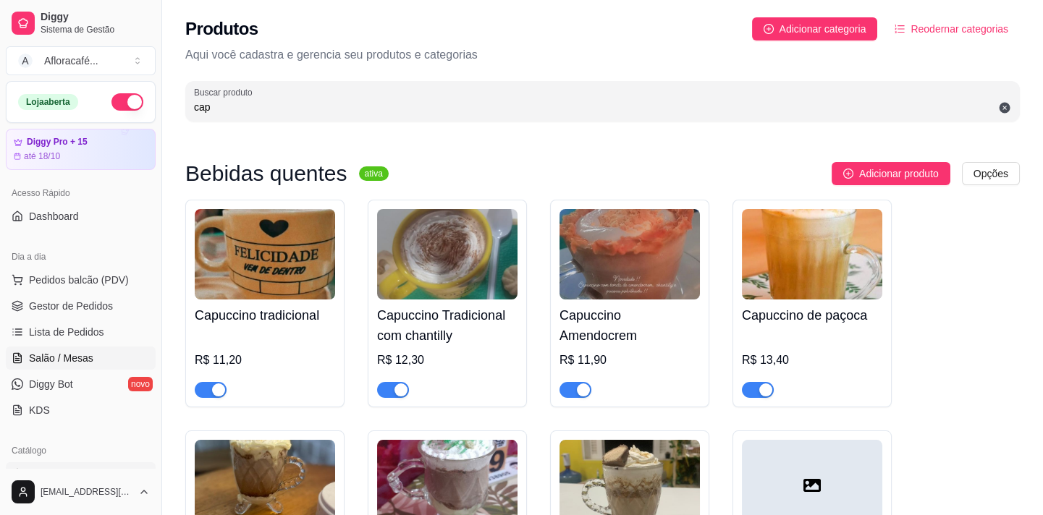
click at [68, 361] on span "Salão / Mesas" at bounding box center [61, 358] width 64 height 14
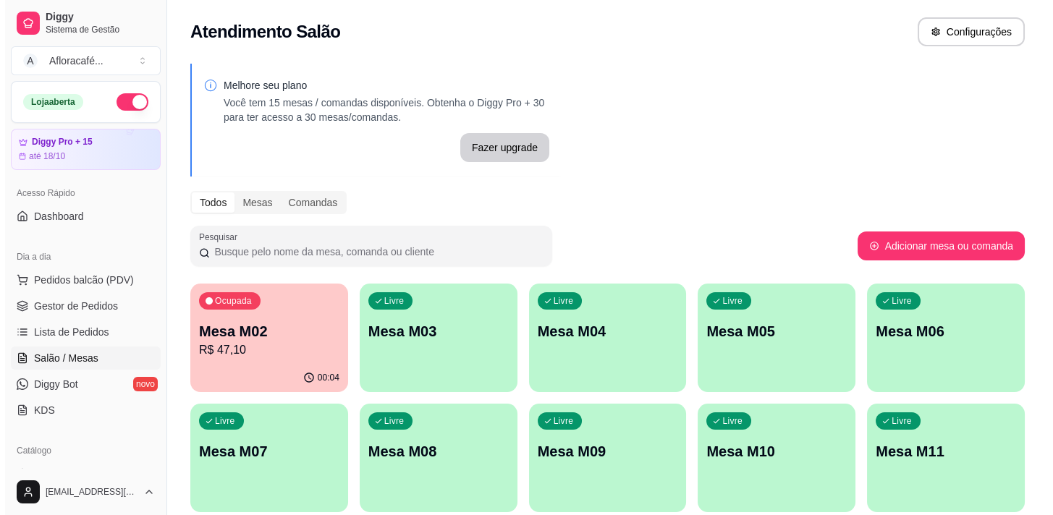
scroll to position [197, 0]
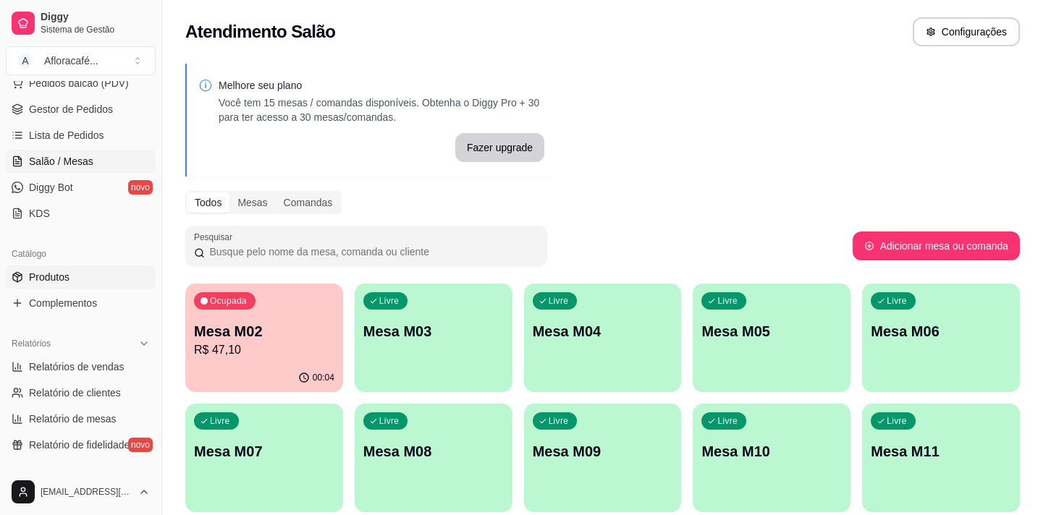
click at [98, 276] on link "Produtos" at bounding box center [81, 277] width 150 height 23
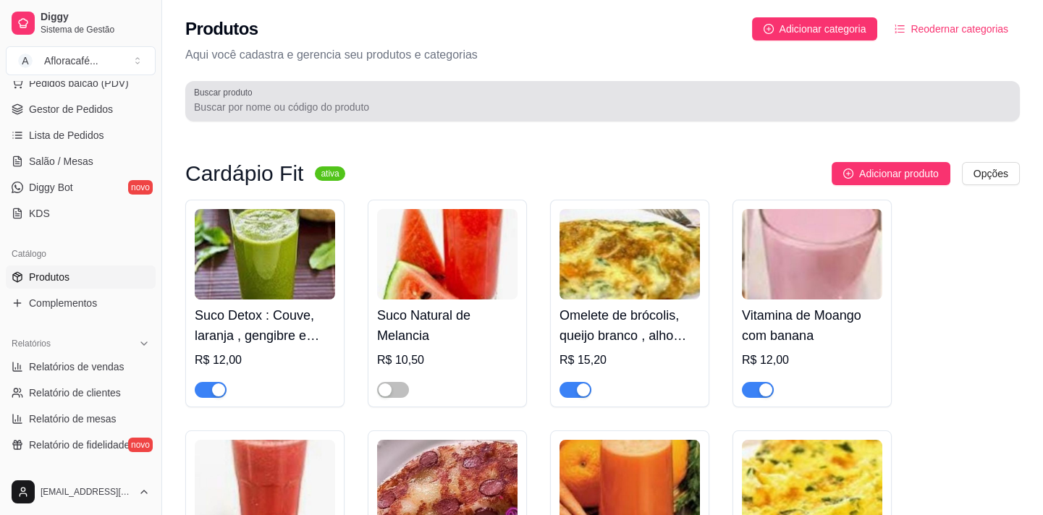
drag, startPoint x: 397, startPoint y: 92, endPoint x: 395, endPoint y: 99, distance: 7.6
click at [397, 93] on div at bounding box center [602, 101] width 817 height 29
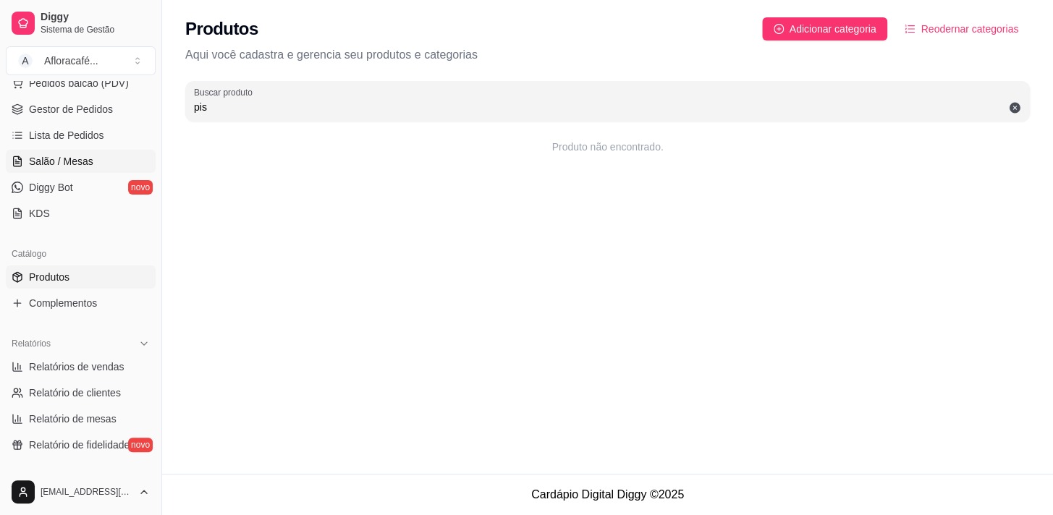
type input "pis"
click at [92, 160] on link "Salão / Mesas" at bounding box center [81, 161] width 150 height 23
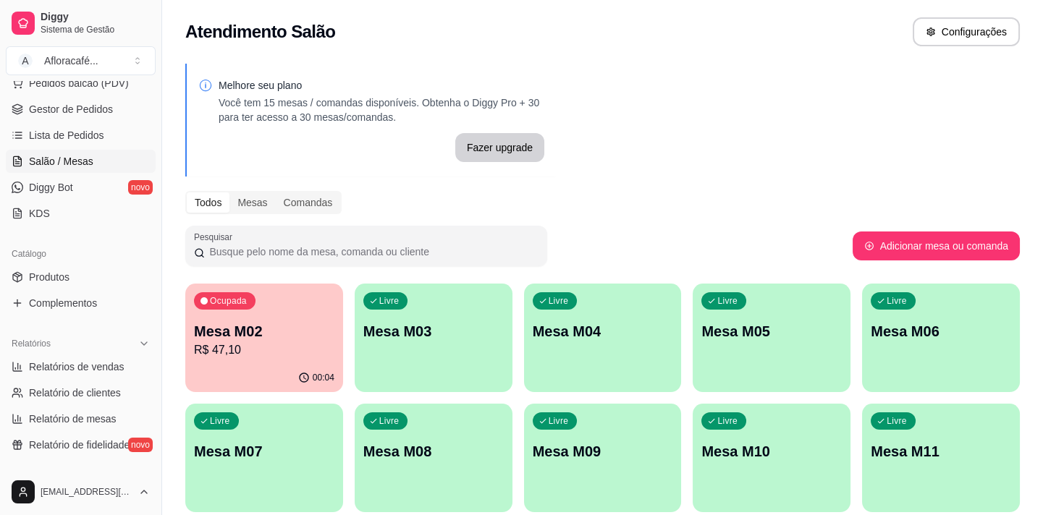
click at [432, 298] on div "Livre Mesa M03" at bounding box center [434, 329] width 158 height 91
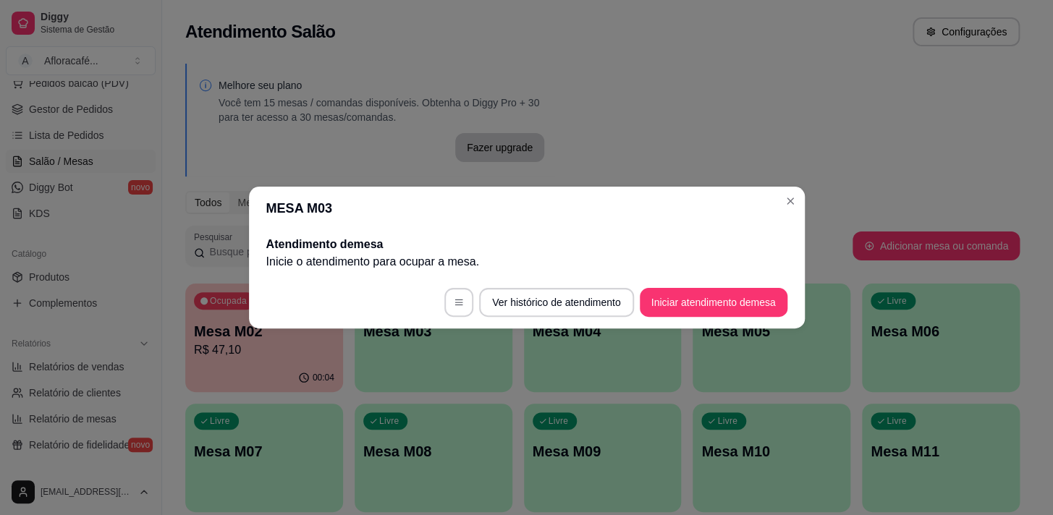
click at [701, 318] on footer "Ver histórico de atendimento Iniciar atendimento de mesa" at bounding box center [527, 303] width 556 height 52
click at [738, 310] on button "Iniciar atendimento de mesa" at bounding box center [713, 303] width 143 height 28
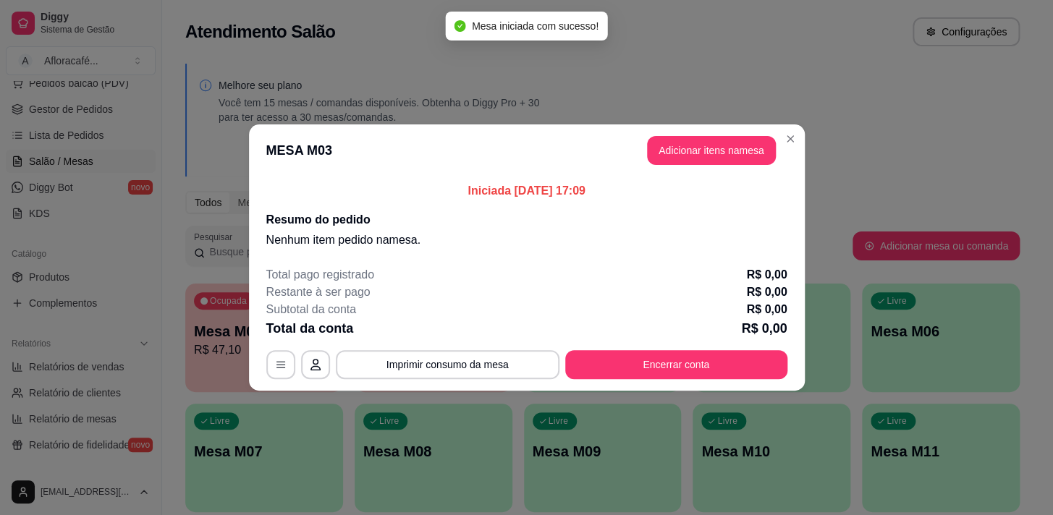
drag, startPoint x: 739, startPoint y: 182, endPoint x: 738, endPoint y: 168, distance: 13.8
click at [738, 169] on section "MESA M03 Adicionar itens na mesa Iniciada [DATE] 17:09 Resumo do pedido Nenhum …" at bounding box center [527, 258] width 556 height 266
click at [738, 168] on header "MESA M03 Adicionar itens na mesa" at bounding box center [527, 151] width 556 height 52
click at [739, 154] on button "Adicionar itens na mesa" at bounding box center [711, 151] width 125 height 28
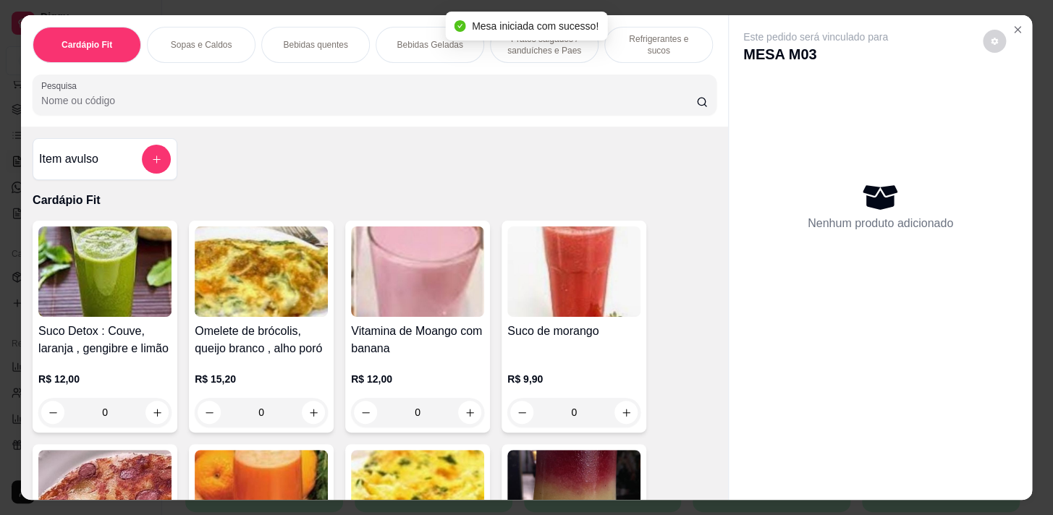
click at [359, 33] on div "Bebidas quentes" at bounding box center [315, 45] width 109 height 36
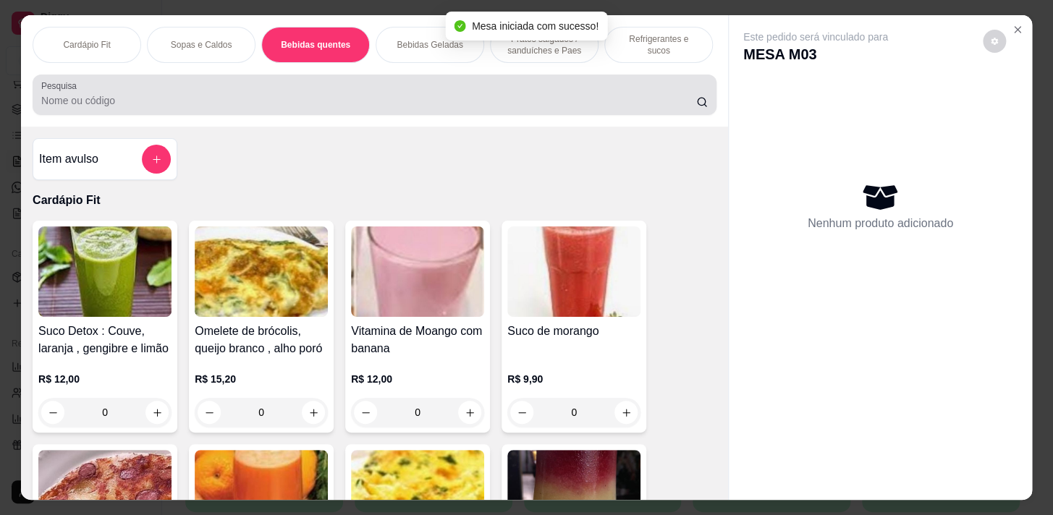
scroll to position [35, 0]
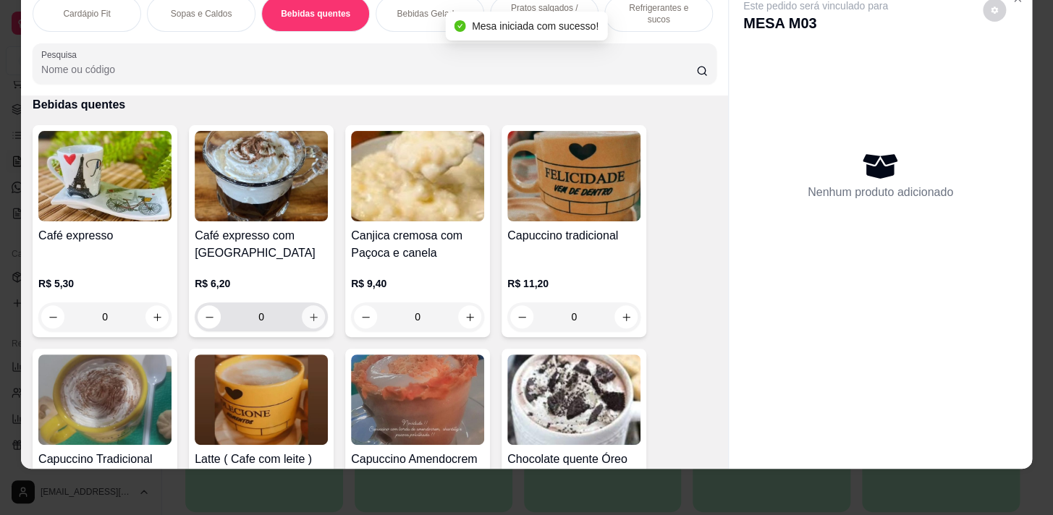
click at [308, 321] on icon "increase-product-quantity" at bounding box center [313, 317] width 11 height 11
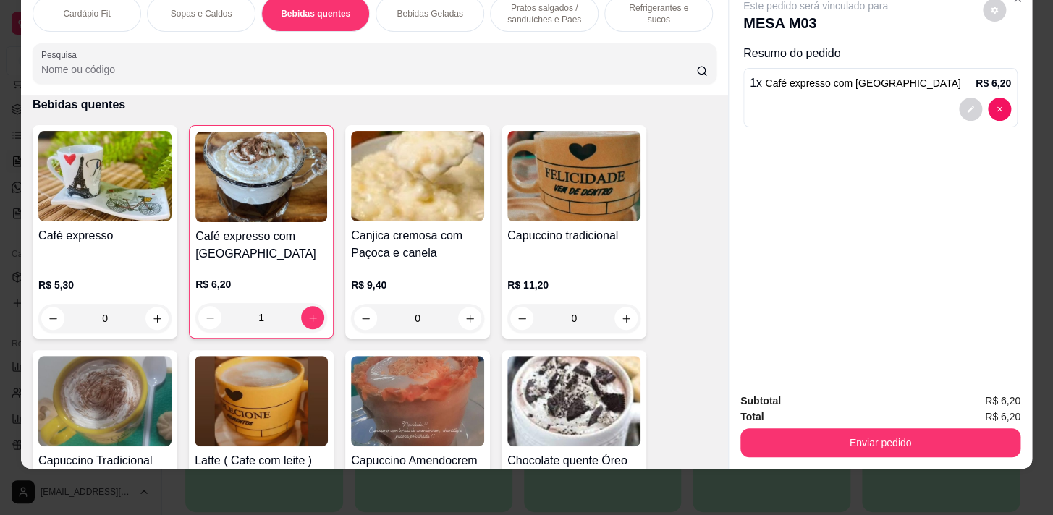
type input "1"
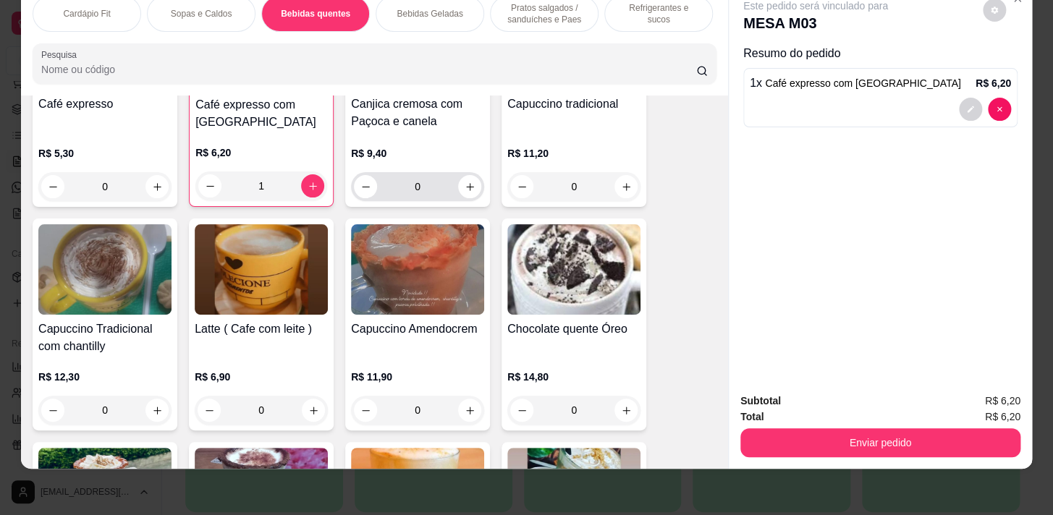
scroll to position [1505, 0]
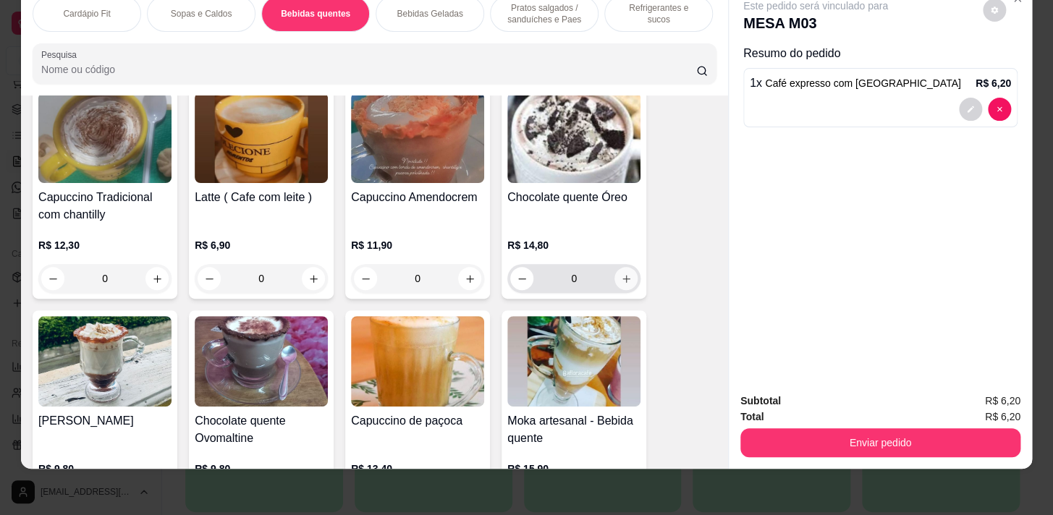
click at [621, 280] on icon "increase-product-quantity" at bounding box center [626, 279] width 11 height 11
type input "1"
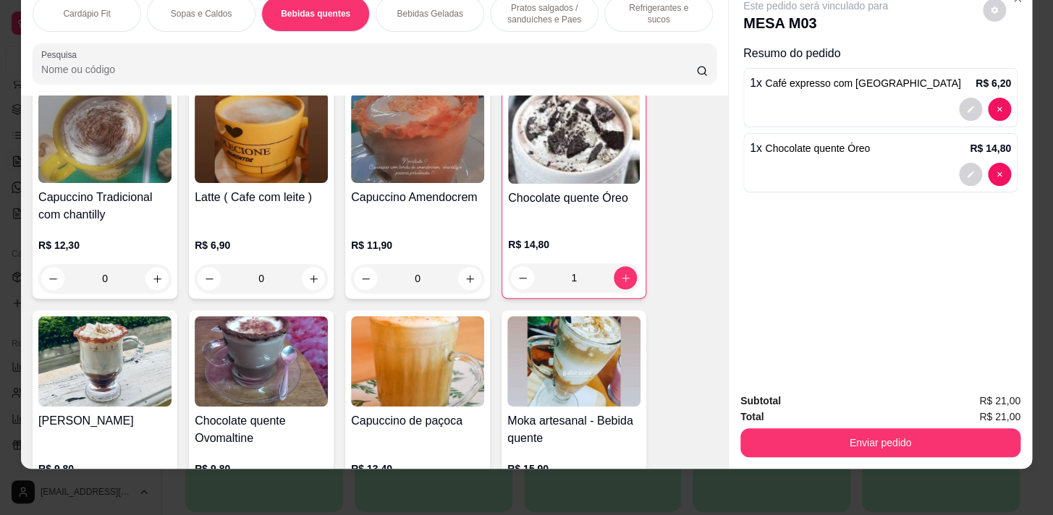
click at [543, 12] on p "Pratos salgados / sanduíches e Paes" at bounding box center [544, 13] width 84 height 23
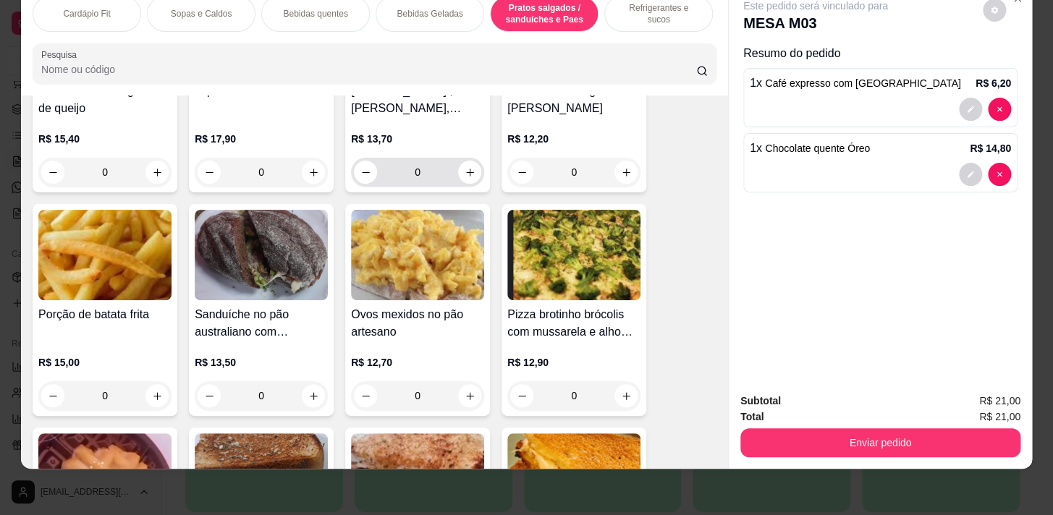
scroll to position [5552, 0]
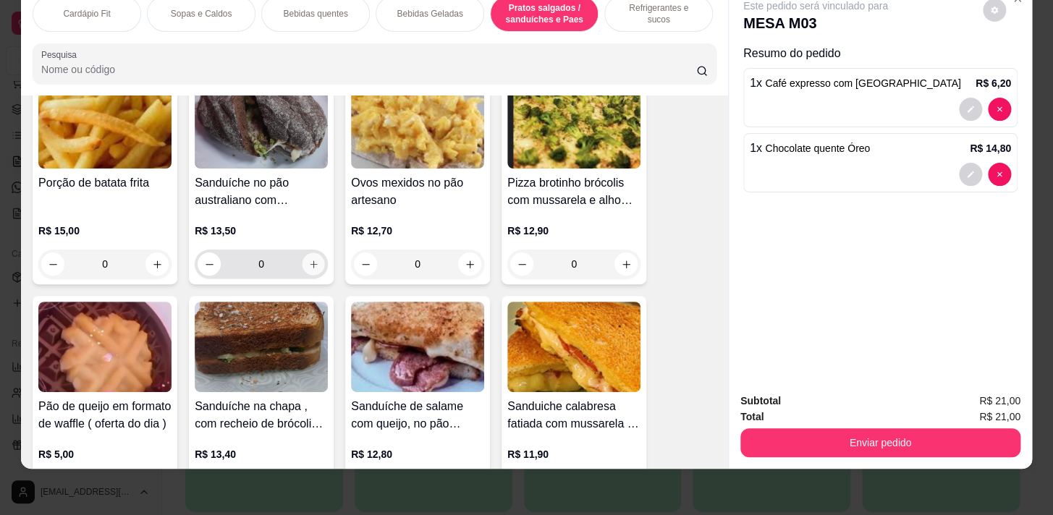
click at [307, 253] on button "increase-product-quantity" at bounding box center [314, 264] width 22 height 22
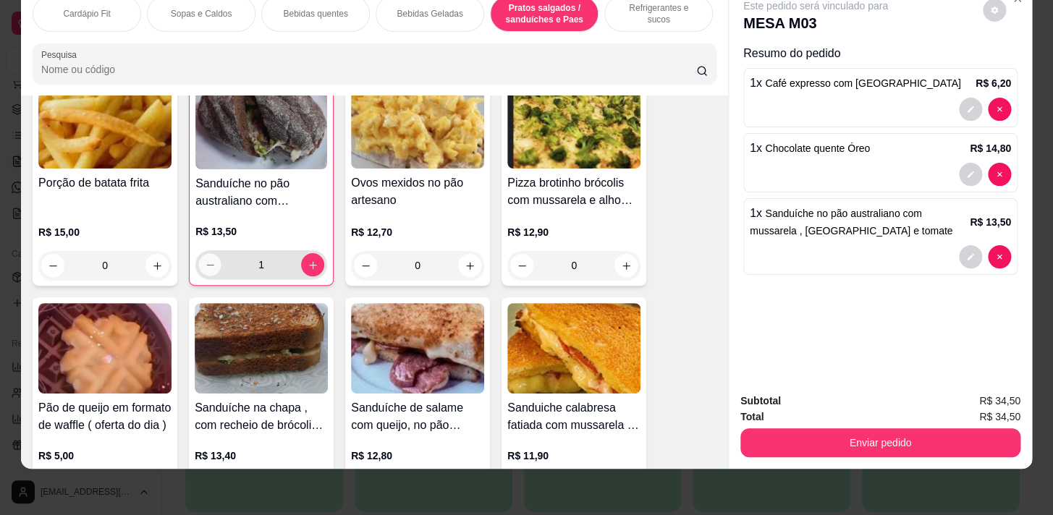
click at [200, 269] on button "decrease-product-quantity" at bounding box center [210, 265] width 22 height 22
type input "0"
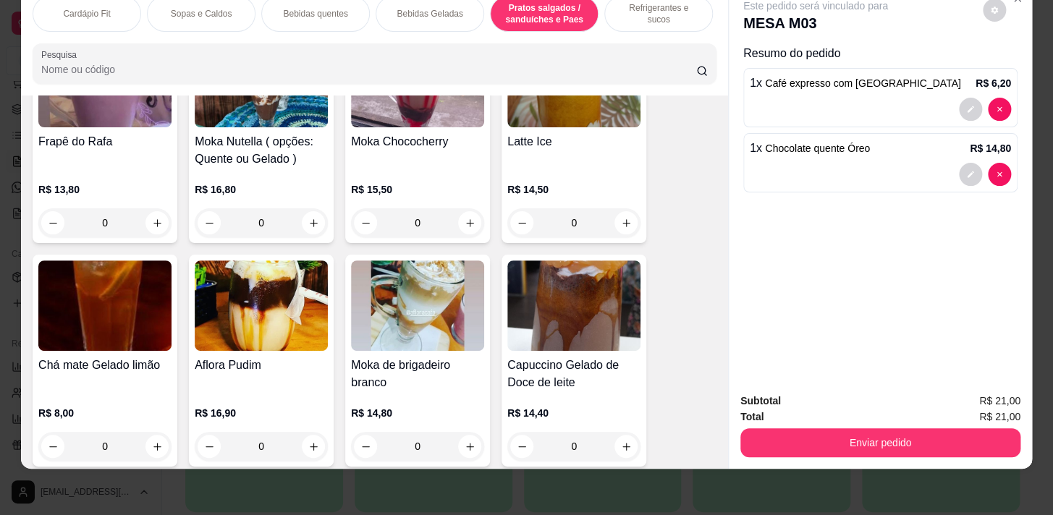
scroll to position [3708, 0]
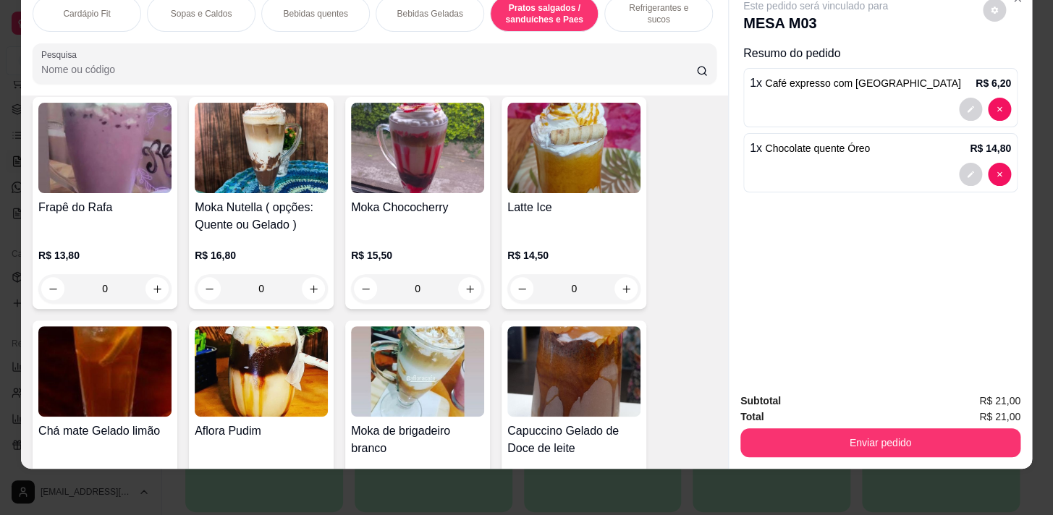
click at [57, 8] on div "Cardápio Fit" at bounding box center [87, 14] width 109 height 36
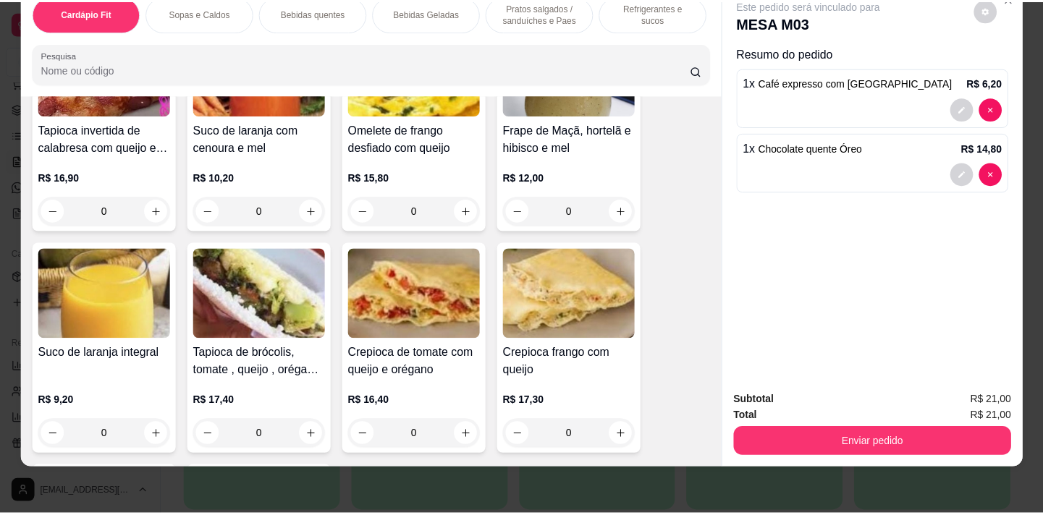
scroll to position [723, 0]
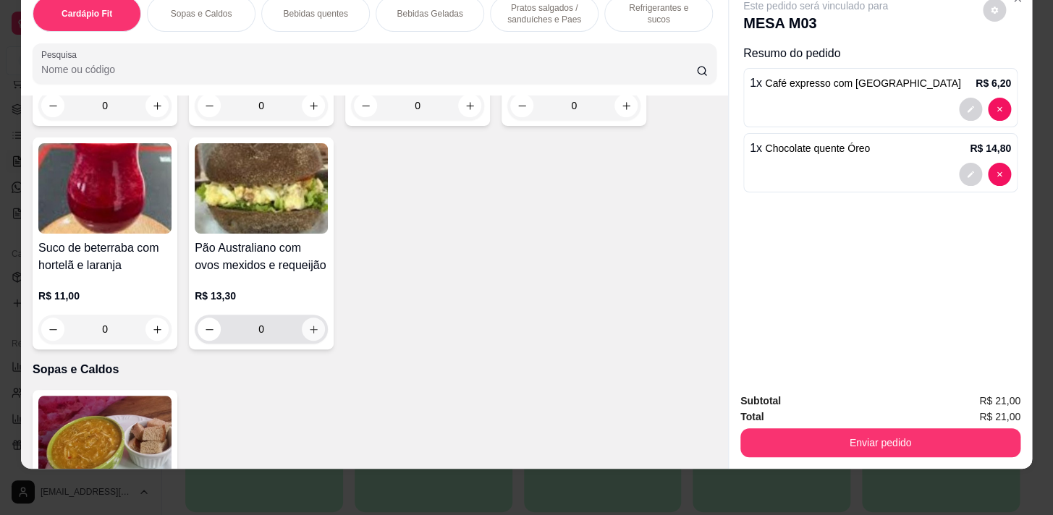
click at [308, 324] on icon "increase-product-quantity" at bounding box center [313, 329] width 11 height 11
type input "1"
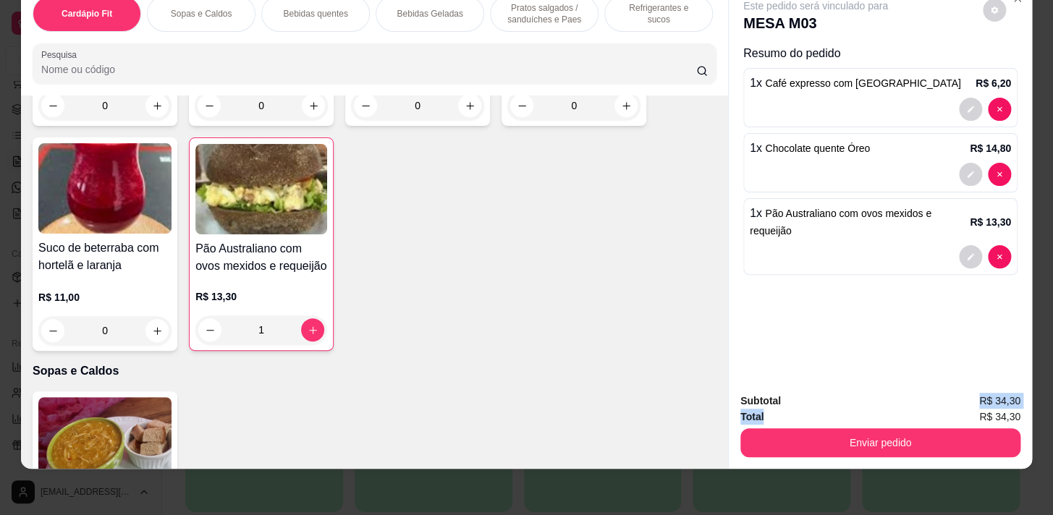
drag, startPoint x: 845, startPoint y: 395, endPoint x: 834, endPoint y: 399, distance: 11.7
click at [842, 398] on div "Subtotal R$ 34,30 Total R$ 34,30 Enviar pedido" at bounding box center [881, 425] width 280 height 64
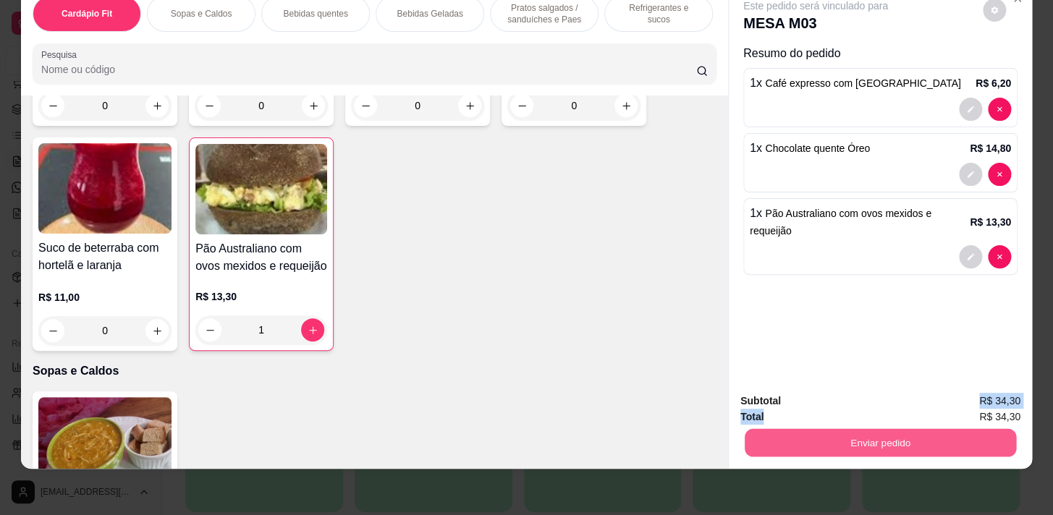
click at [828, 429] on button "Enviar pedido" at bounding box center [881, 443] width 272 height 28
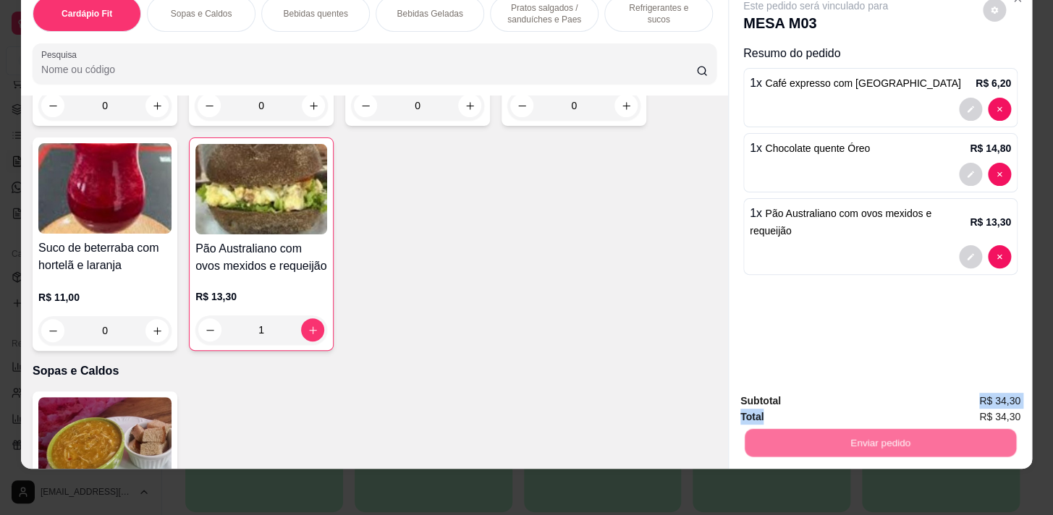
click at [812, 400] on button "Não registrar e enviar pedido" at bounding box center [832, 397] width 146 height 27
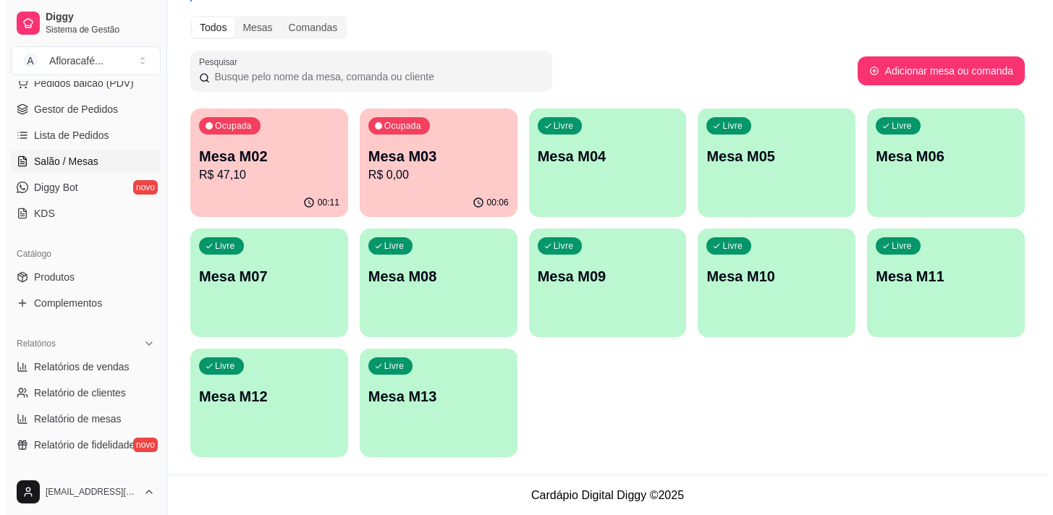
scroll to position [0, 0]
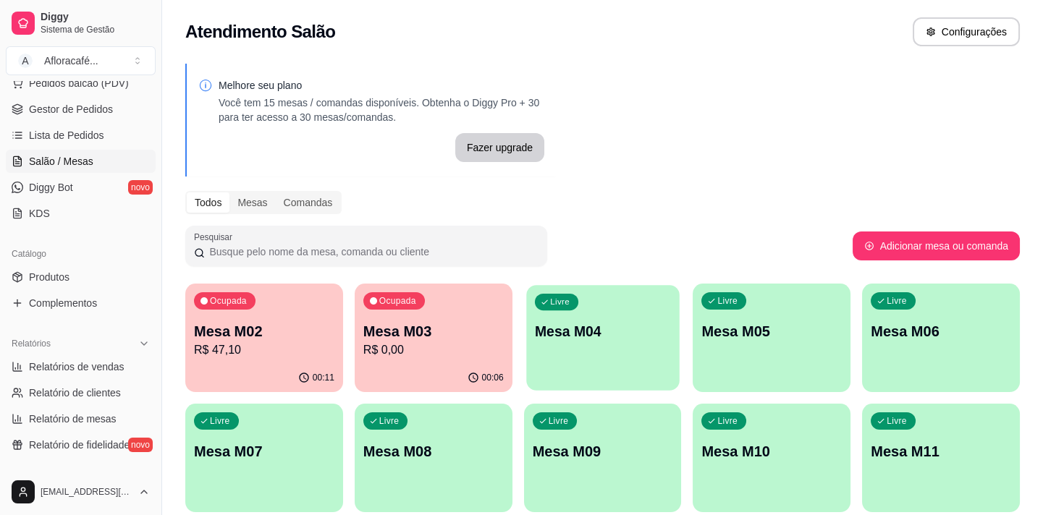
click at [581, 290] on div "Livre Mesa M04" at bounding box center [602, 329] width 153 height 88
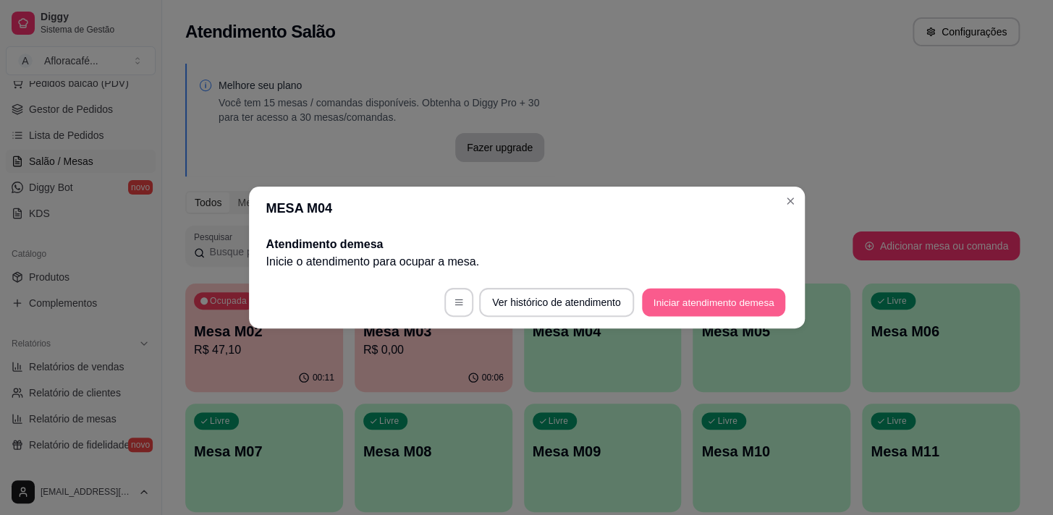
click at [700, 292] on button "Iniciar atendimento de mesa" at bounding box center [713, 303] width 143 height 28
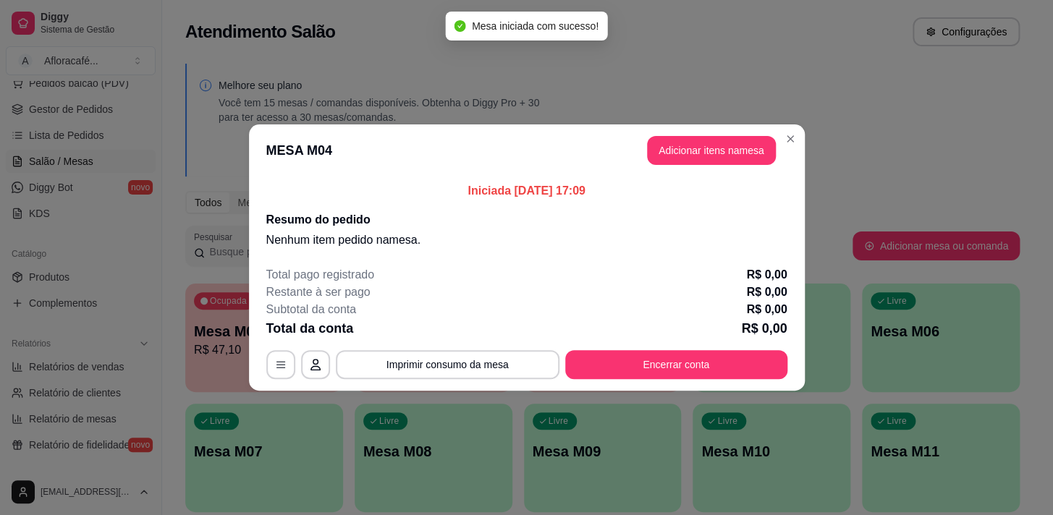
drag, startPoint x: 724, startPoint y: 132, endPoint x: 723, endPoint y: 151, distance: 19.6
click at [724, 137] on header "MESA M04 Adicionar itens na mesa" at bounding box center [527, 151] width 556 height 52
click at [723, 151] on button "Adicionar itens na mesa" at bounding box center [711, 150] width 129 height 29
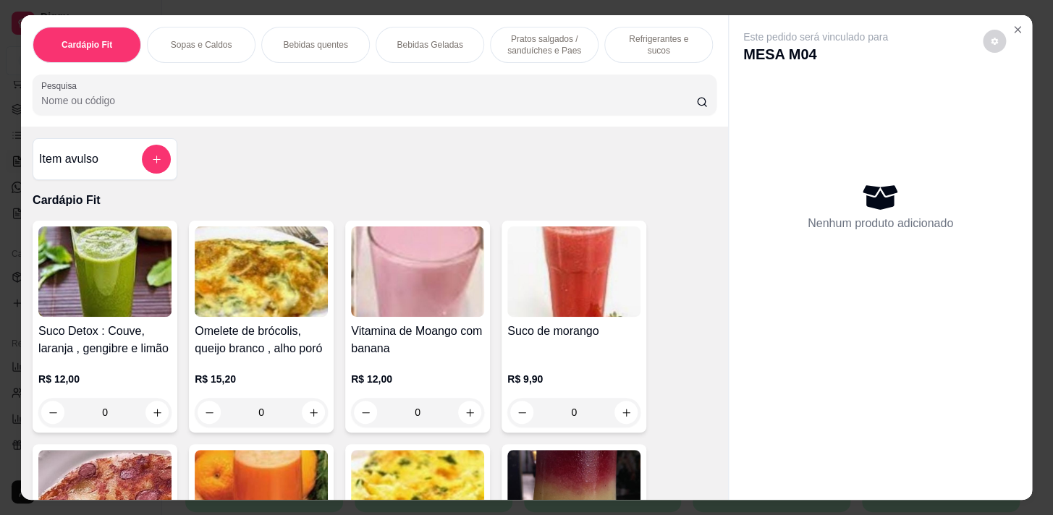
click at [332, 43] on p "Bebidas quentes" at bounding box center [315, 45] width 64 height 12
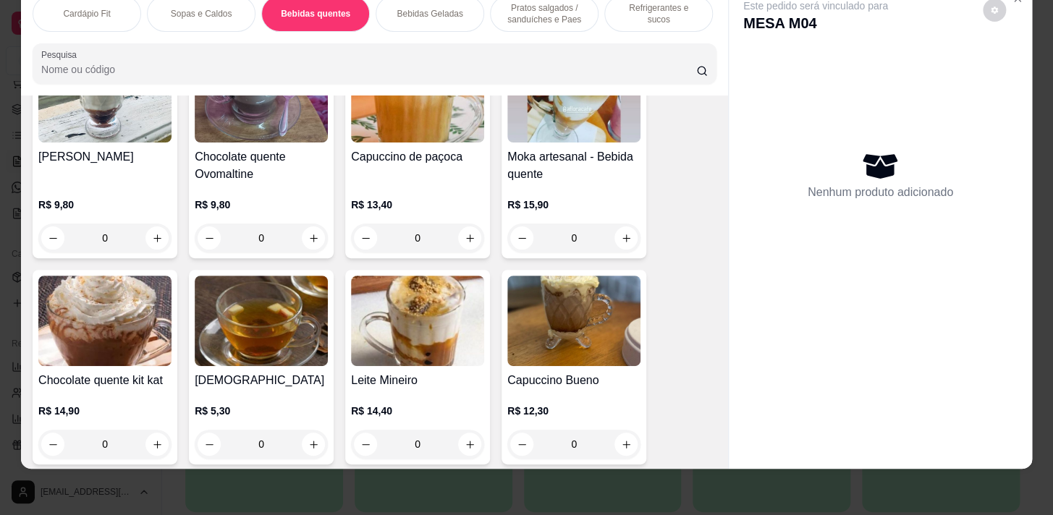
scroll to position [1570, 0]
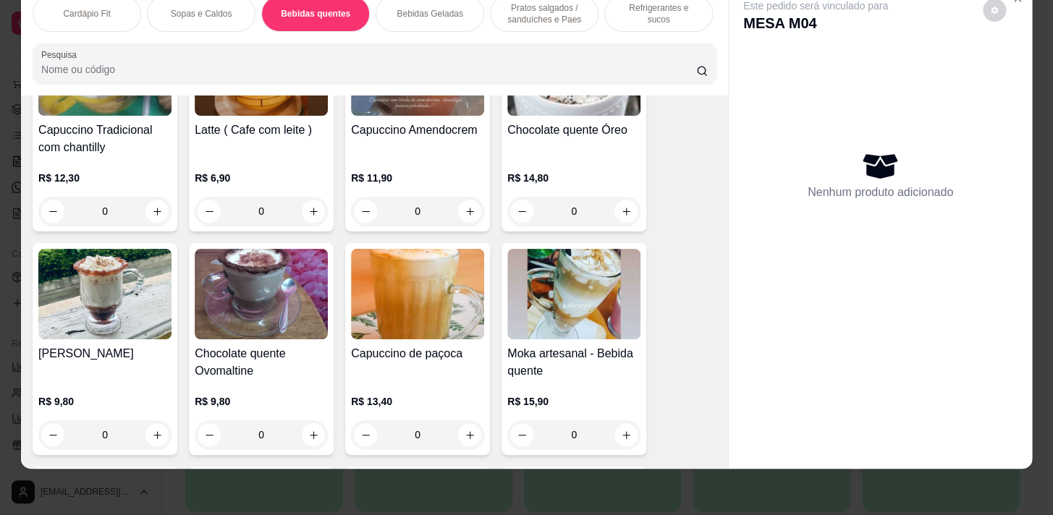
click at [300, 437] on div "0" at bounding box center [261, 435] width 133 height 29
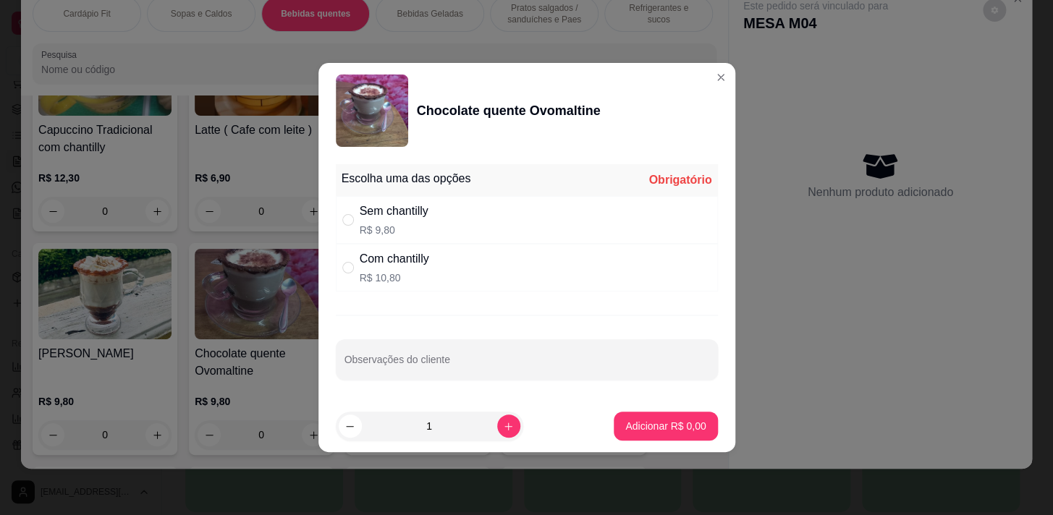
drag, startPoint x: 418, startPoint y: 239, endPoint x: 419, endPoint y: 232, distance: 7.3
click at [417, 239] on div "Sem chantilly R$ 9,80" at bounding box center [527, 220] width 382 height 48
radio input "true"
click at [497, 418] on button "increase-product-quantity" at bounding box center [508, 426] width 22 height 22
type input "2"
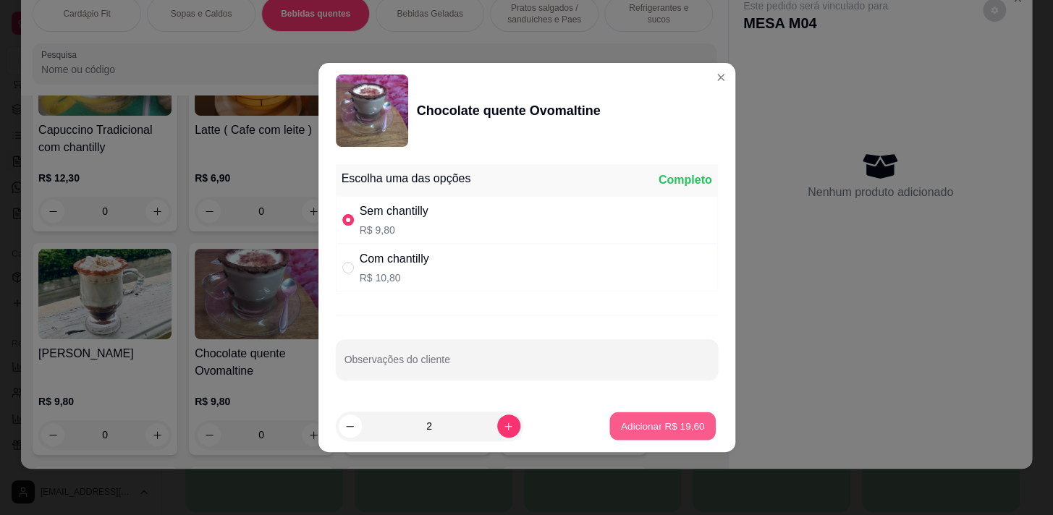
click at [647, 424] on p "Adicionar R$ 19,60" at bounding box center [663, 426] width 84 height 14
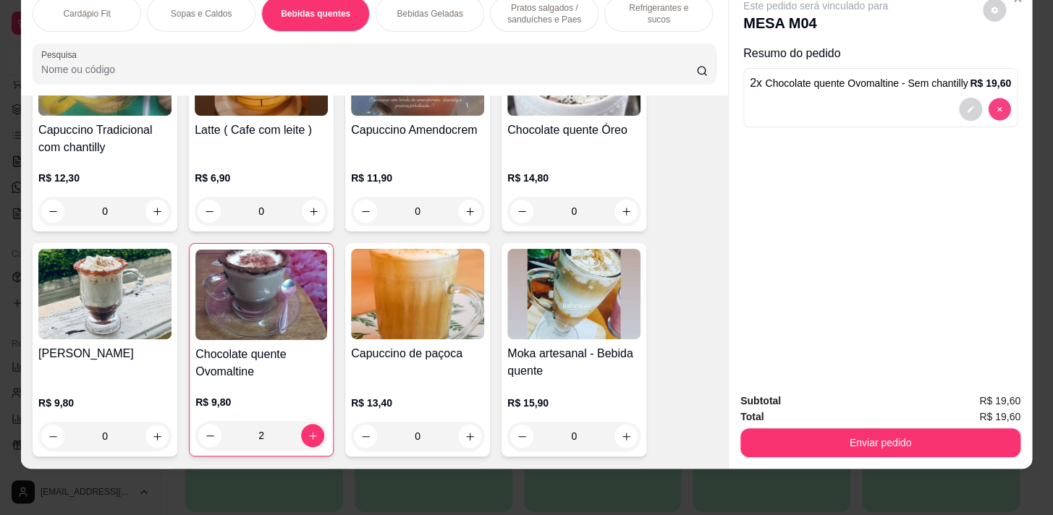
type input "0"
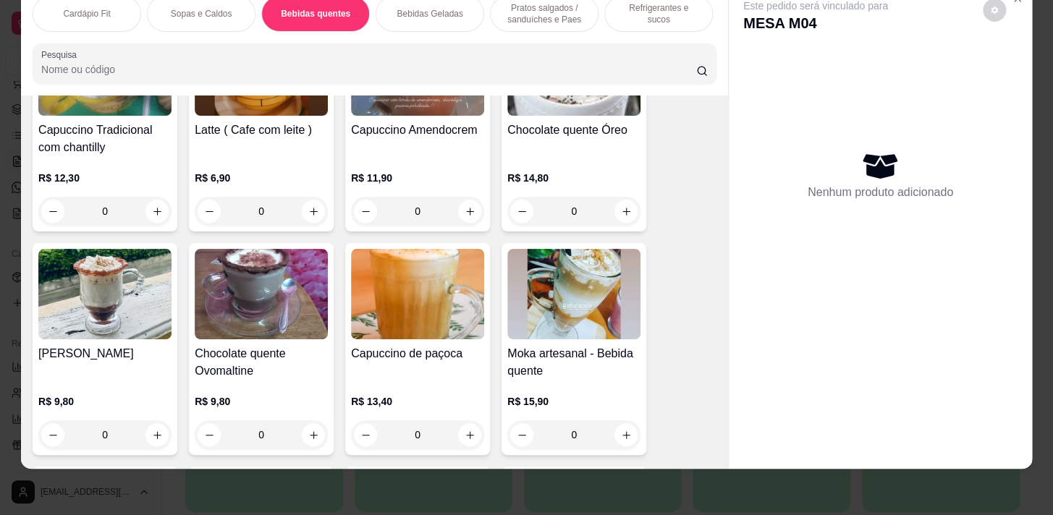
click at [543, 6] on p "Pratos salgados / sanduíches e Paes" at bounding box center [544, 13] width 84 height 23
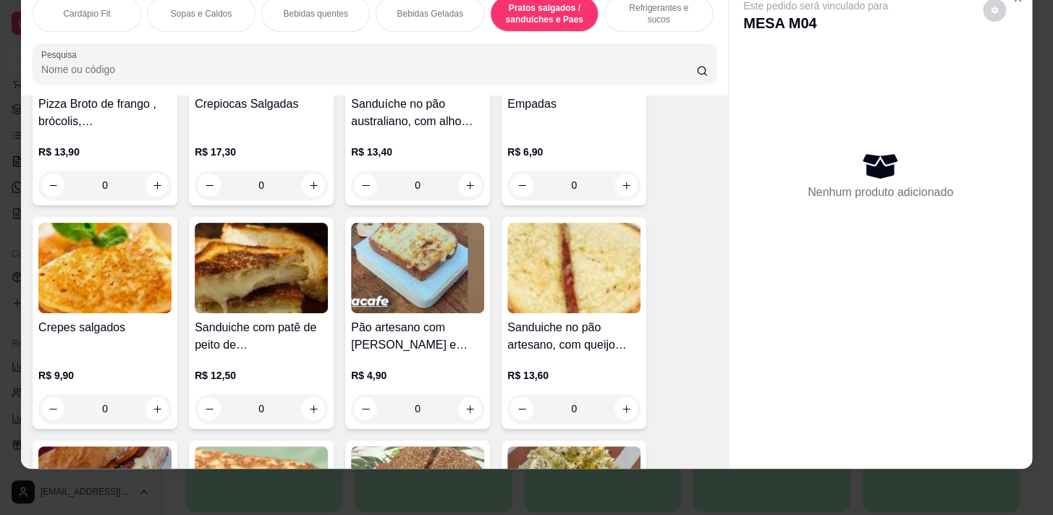
scroll to position [4760, 0]
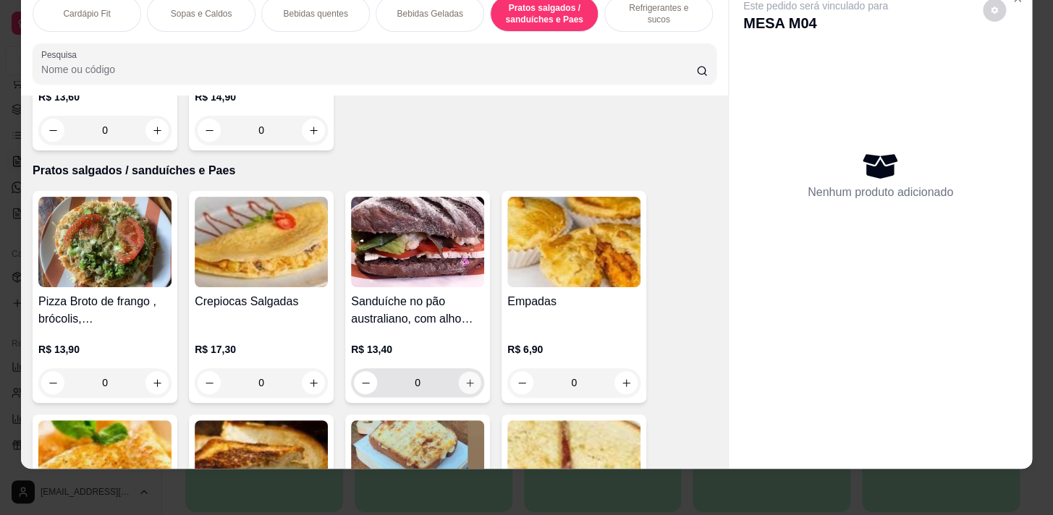
click at [459, 386] on button "increase-product-quantity" at bounding box center [470, 383] width 22 height 22
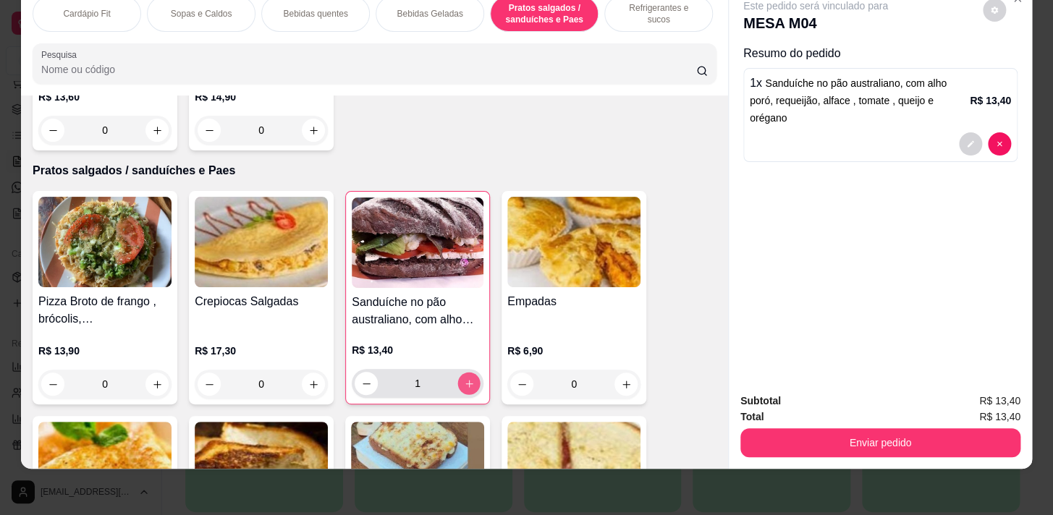
click at [464, 380] on icon "increase-product-quantity" at bounding box center [469, 384] width 11 height 11
type input "2"
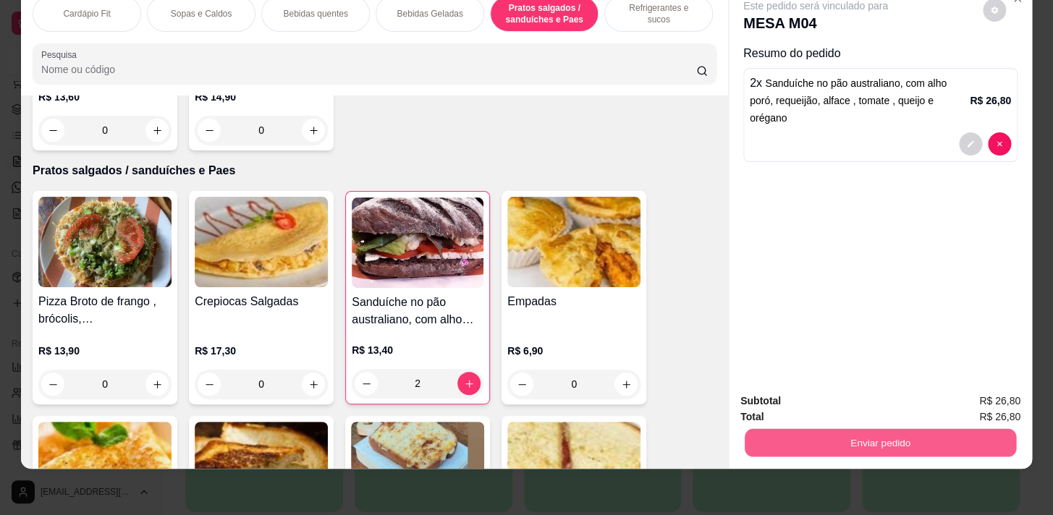
click at [956, 433] on button "Enviar pedido" at bounding box center [881, 443] width 272 height 28
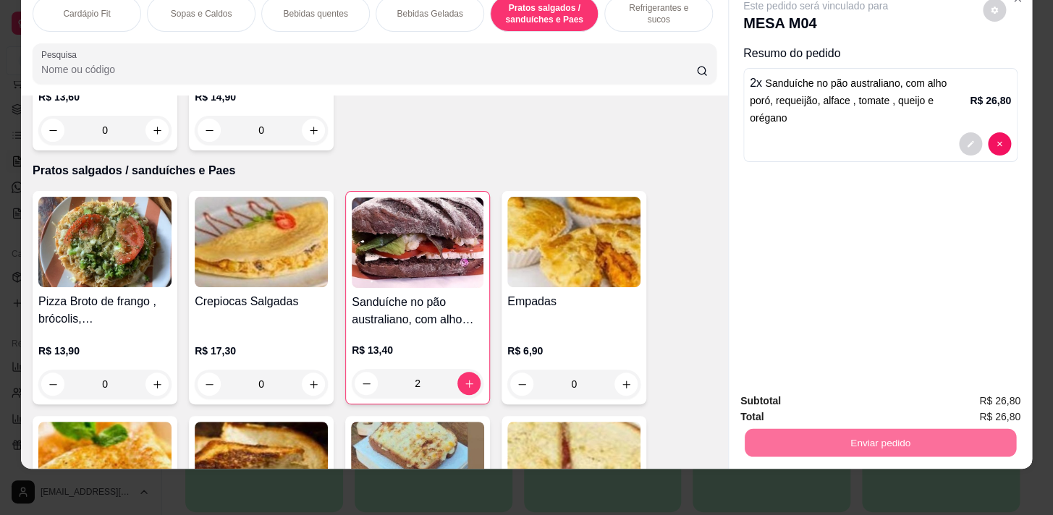
click at [846, 313] on div "Este pedido será vinculado para MESA M04 Resumo do pedido 2 x Sanduíche no pão …" at bounding box center [880, 182] width 303 height 397
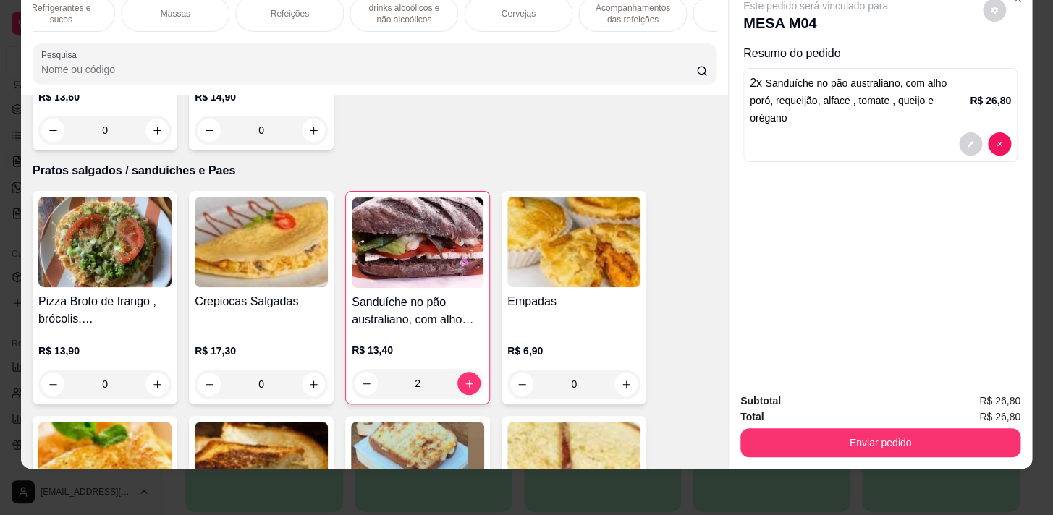
scroll to position [0, 797]
drag, startPoint x: 638, startPoint y: 11, endPoint x: 586, endPoint y: 7, distance: 52.3
click at [638, 10] on p "Descartáveis para consumos de alimentos que não são da loja" at bounding box center [662, 13] width 84 height 23
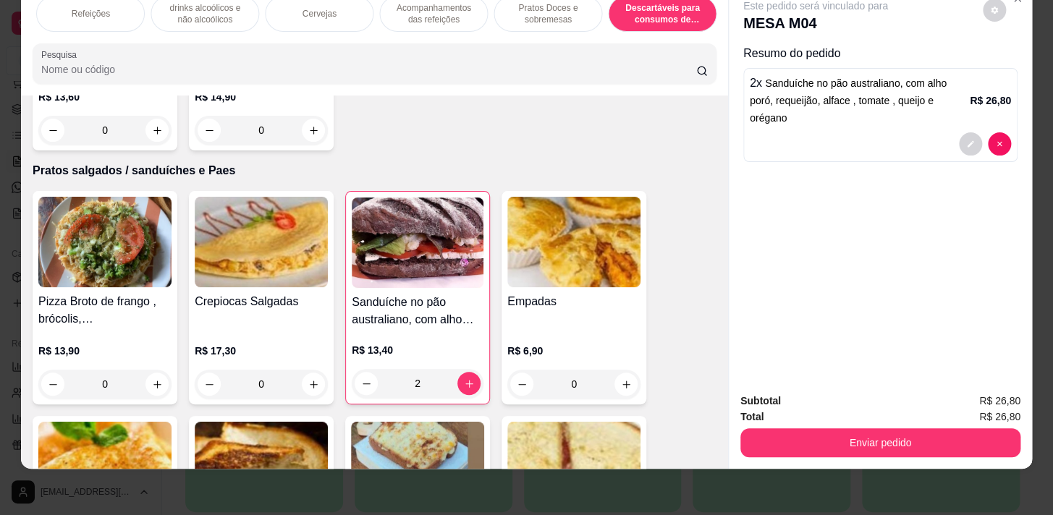
scroll to position [12354, 0]
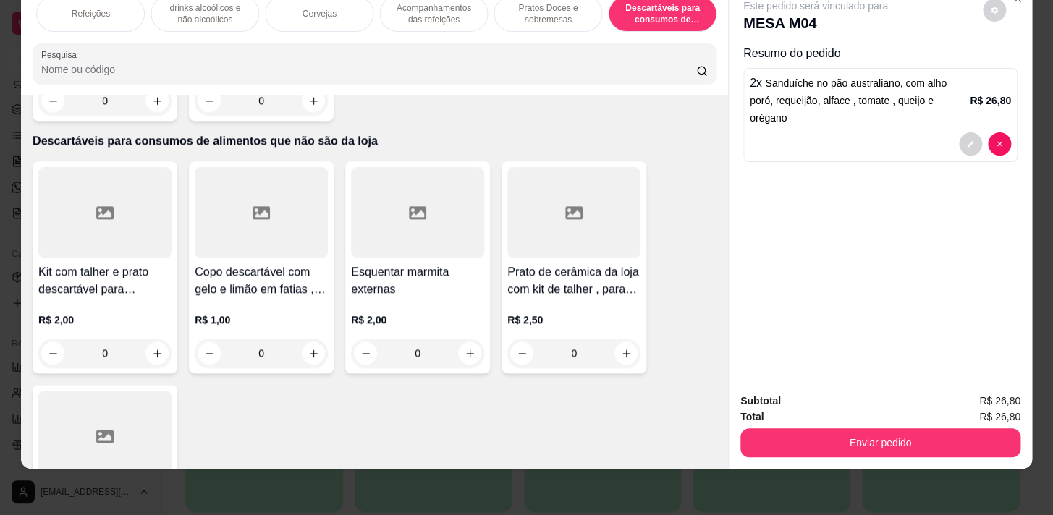
click at [201, 33] on div "Cardápio Fit Sopas e Caldos Bebidas quentes Bebidas Geladas Pratos salgados / s…" at bounding box center [374, 39] width 707 height 111
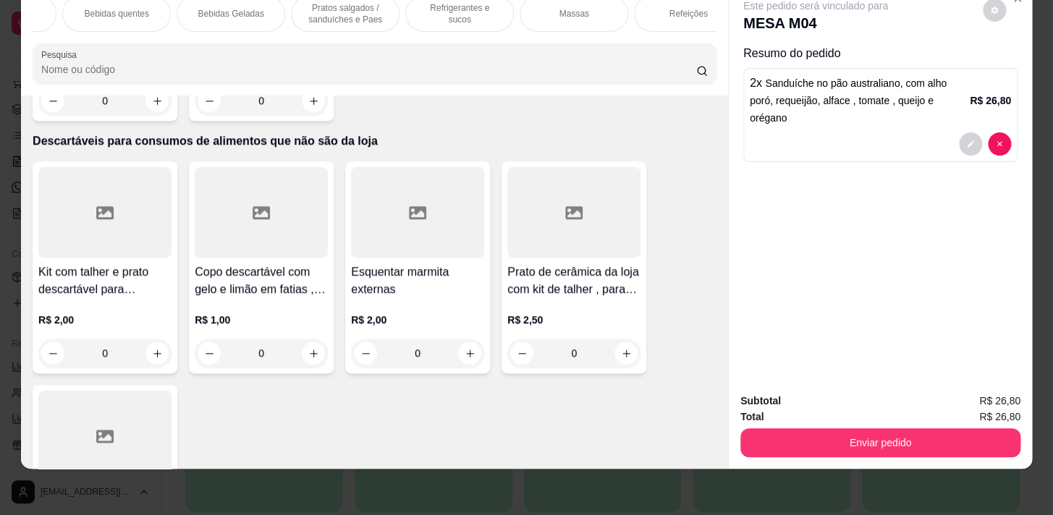
click at [358, 7] on p "Pratos salgados / sanduíches e Paes" at bounding box center [345, 13] width 84 height 23
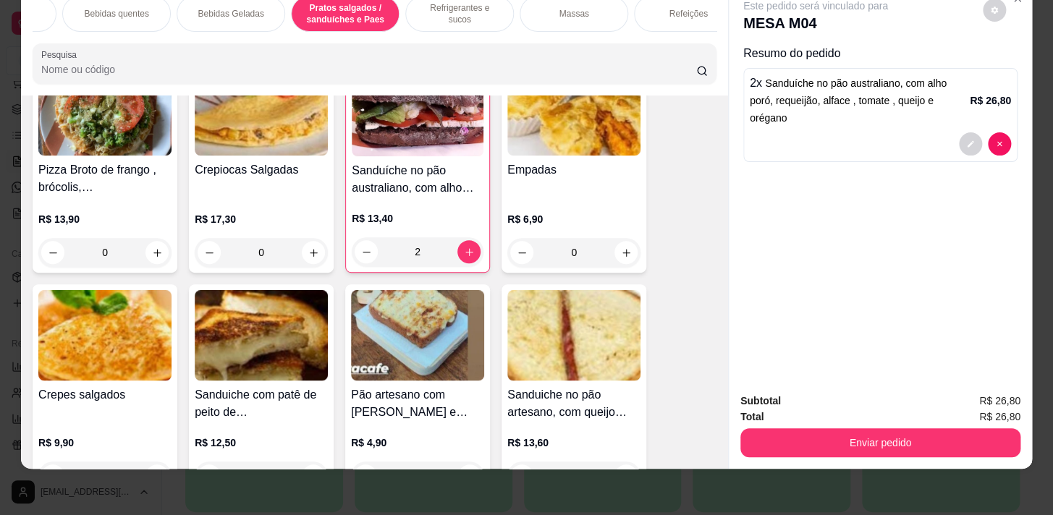
scroll to position [4958, 0]
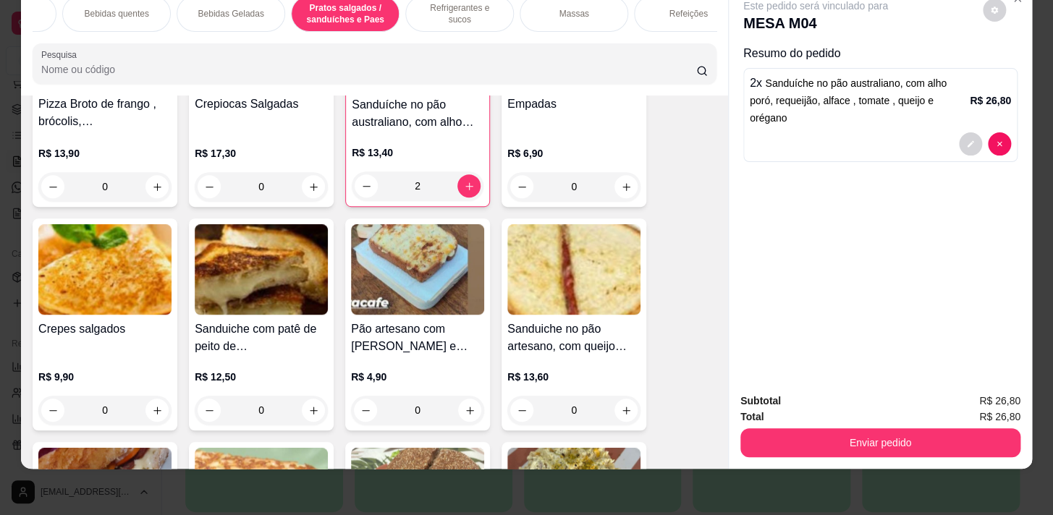
click at [466, 405] on div "0" at bounding box center [417, 410] width 133 height 29
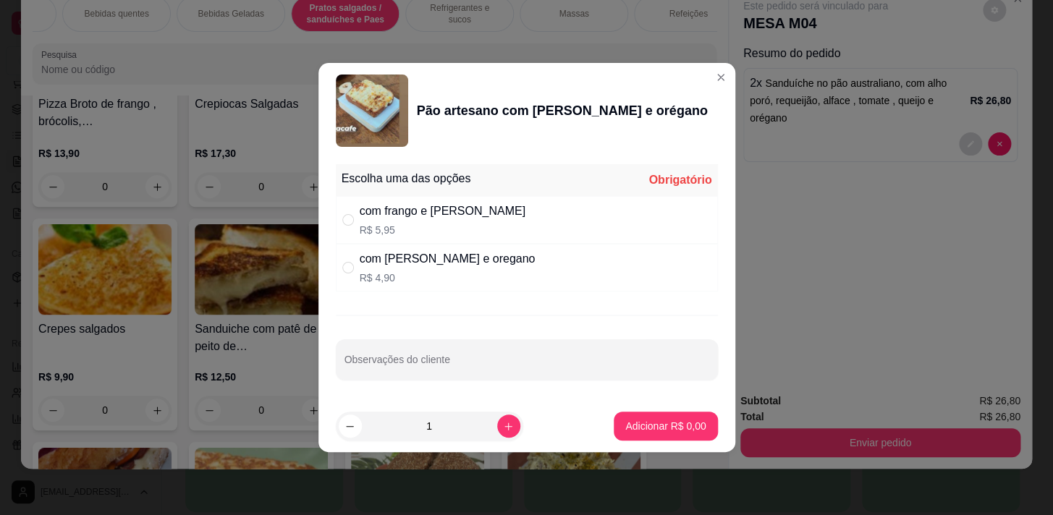
click at [608, 201] on div "com frango e mussarela R$ 5,95" at bounding box center [527, 220] width 382 height 48
radio input "true"
click at [642, 432] on button "Adicionar R$ 5,95" at bounding box center [665, 427] width 101 height 28
type input "1"
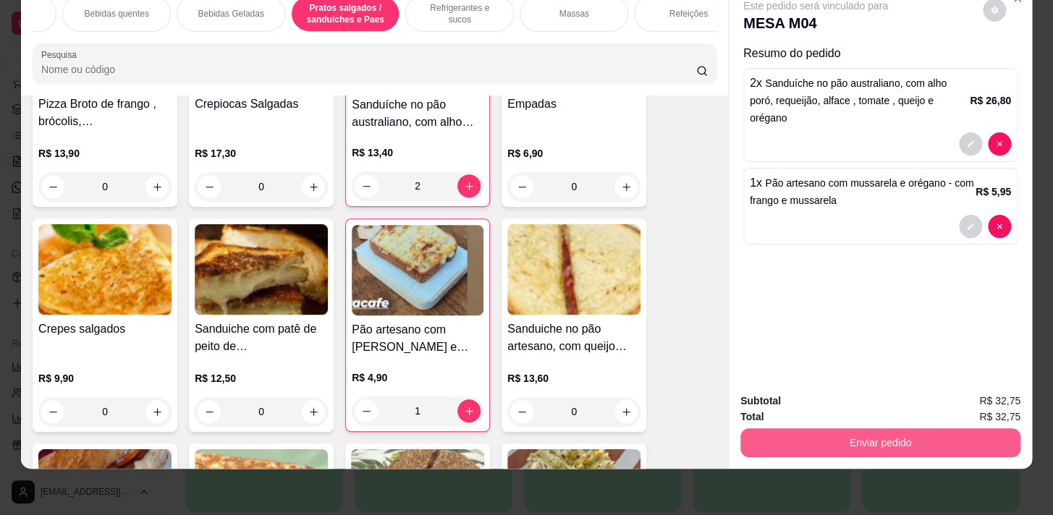
click at [925, 431] on button "Enviar pedido" at bounding box center [881, 443] width 280 height 29
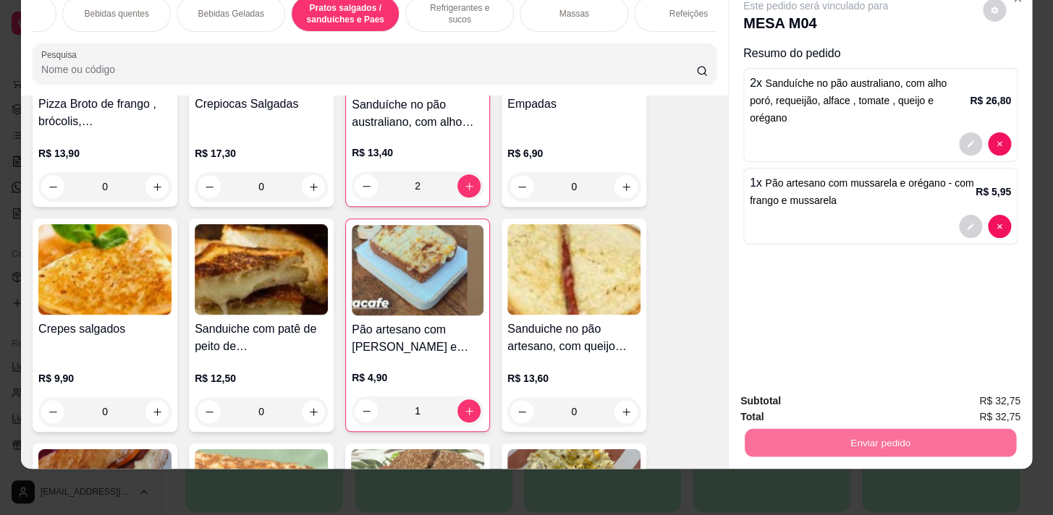
click at [814, 395] on button "Não registrar e enviar pedido" at bounding box center [832, 397] width 146 height 27
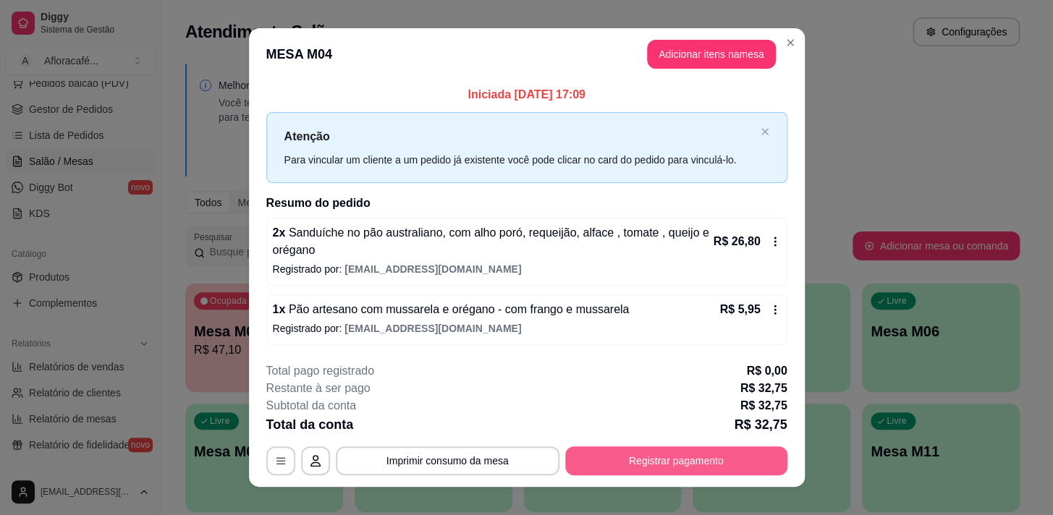
click at [696, 454] on button "Registrar pagamento" at bounding box center [676, 461] width 222 height 29
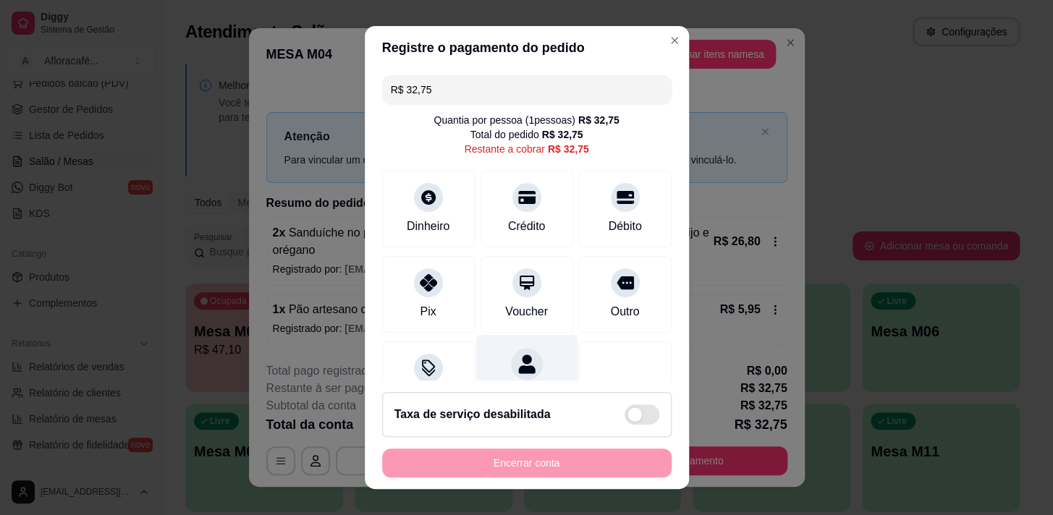
scroll to position [59, 0]
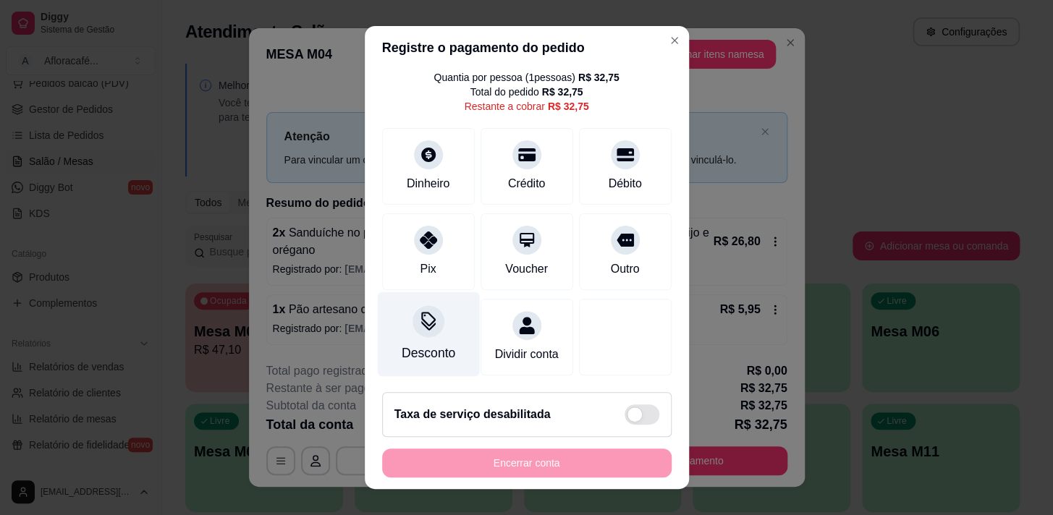
click at [426, 344] on div "Desconto" at bounding box center [428, 353] width 54 height 19
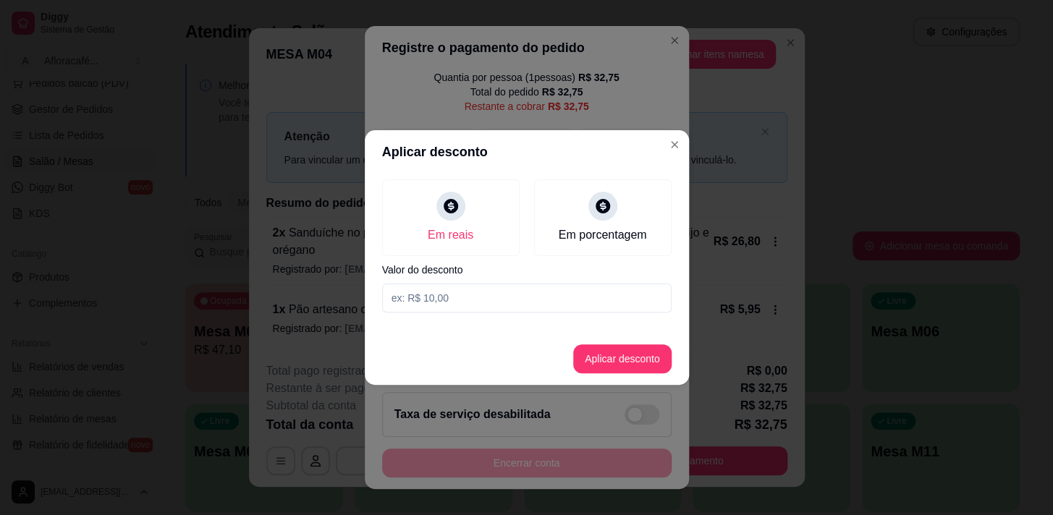
click at [485, 300] on input at bounding box center [527, 298] width 290 height 29
type input "30,00"
click at [618, 357] on button "Aplicar desconto" at bounding box center [622, 359] width 98 height 29
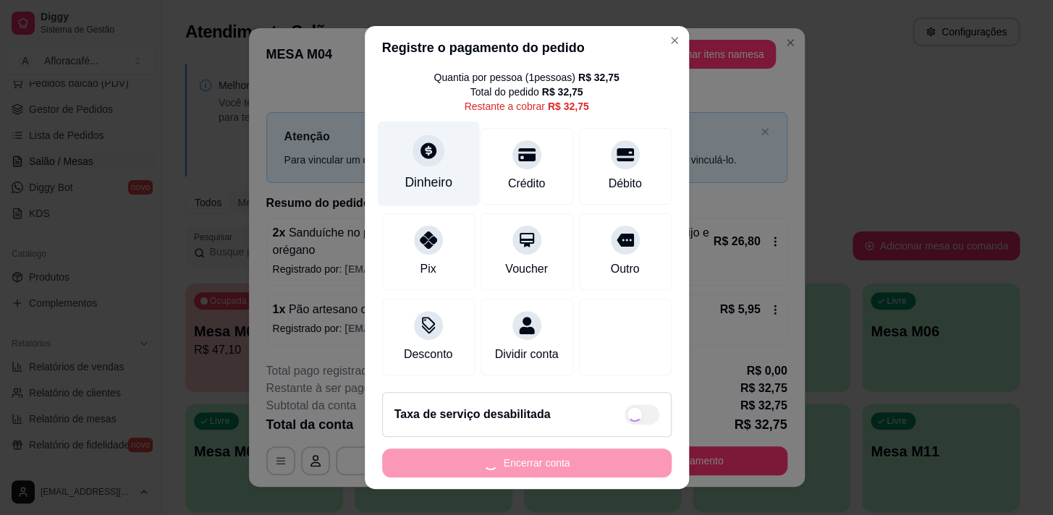
scroll to position [0, 0]
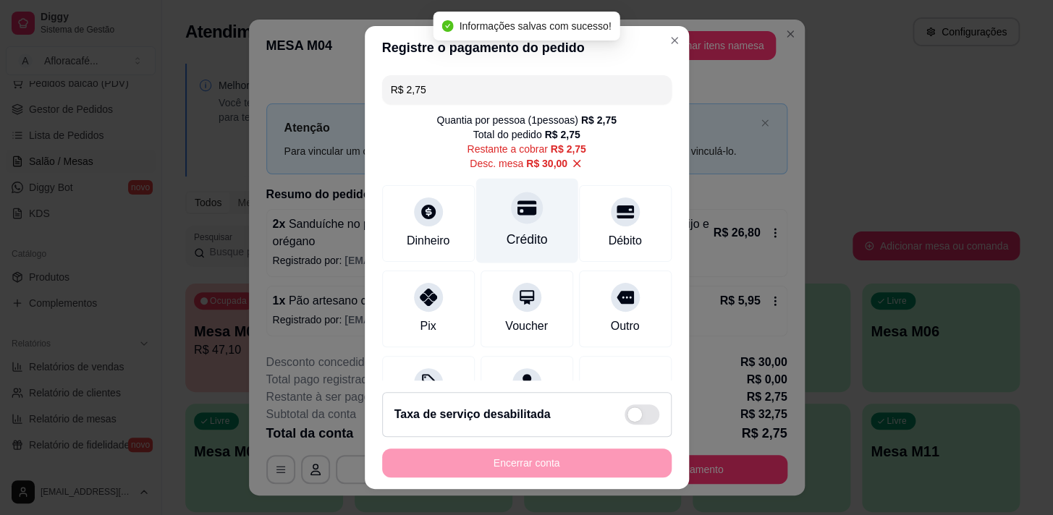
click at [505, 201] on div "Crédito" at bounding box center [527, 220] width 102 height 85
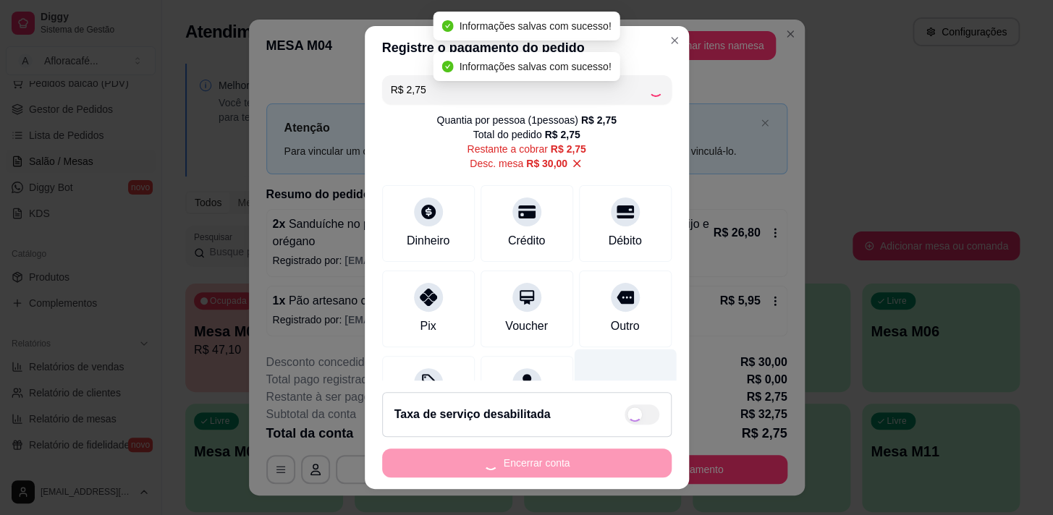
type input "R$ 0,00"
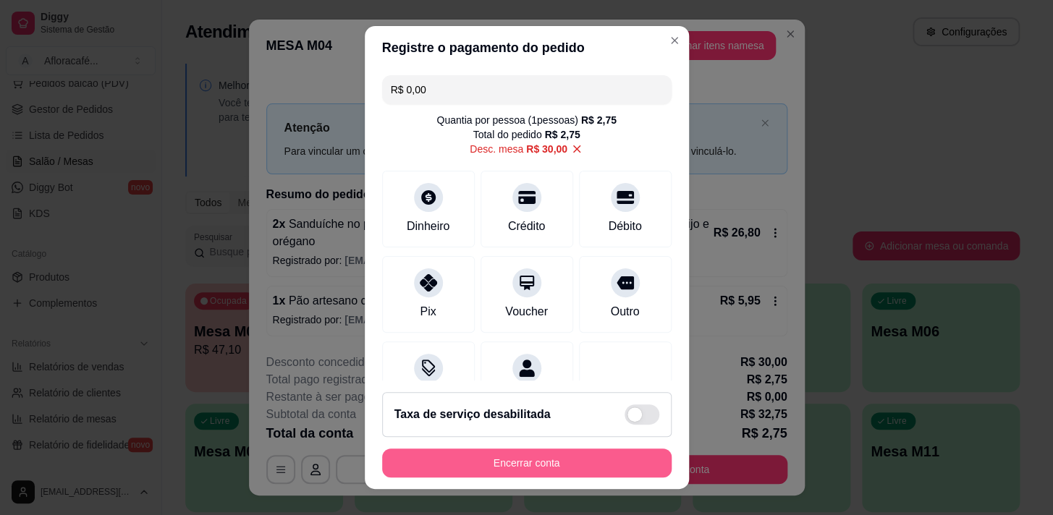
click at [571, 466] on button "Encerrar conta" at bounding box center [527, 463] width 290 height 29
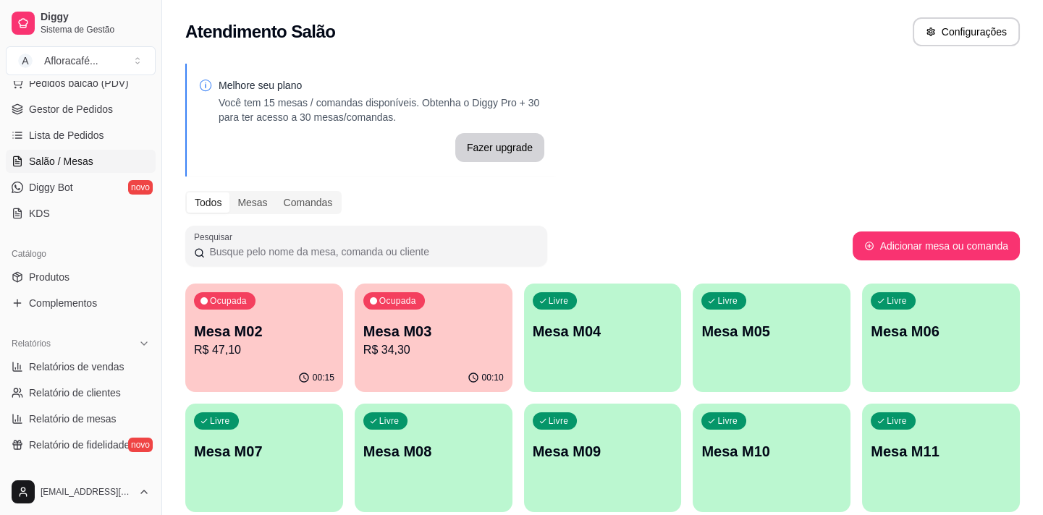
click at [462, 368] on div "00:10" at bounding box center [434, 378] width 158 height 28
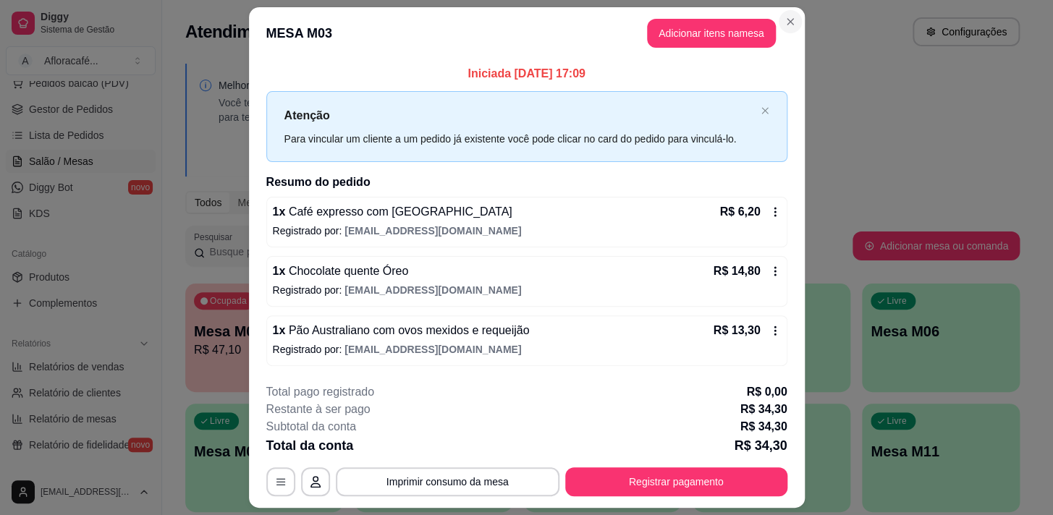
click at [789, 12] on section "**********" at bounding box center [527, 257] width 556 height 500
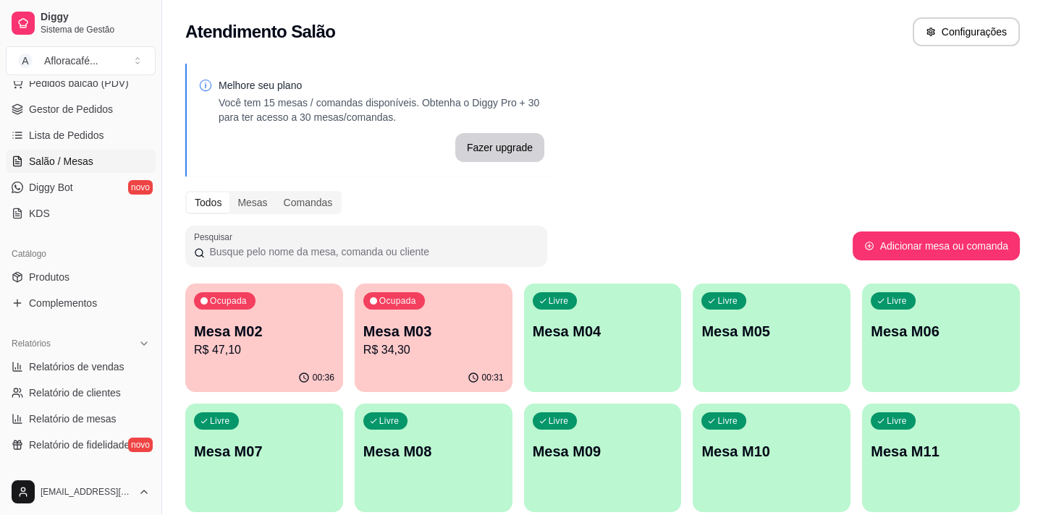
click at [243, 343] on p "R$ 47,10" at bounding box center [264, 350] width 140 height 17
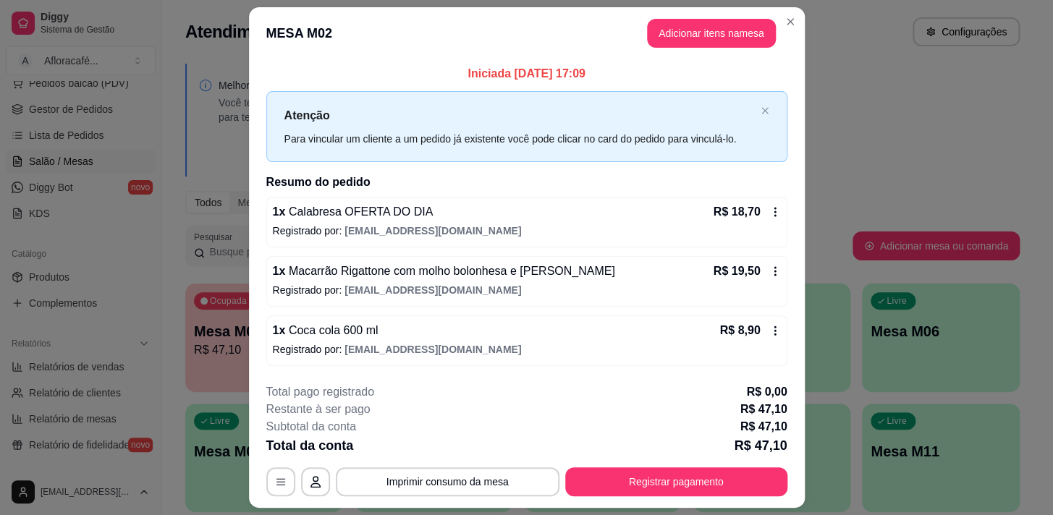
scroll to position [38, 0]
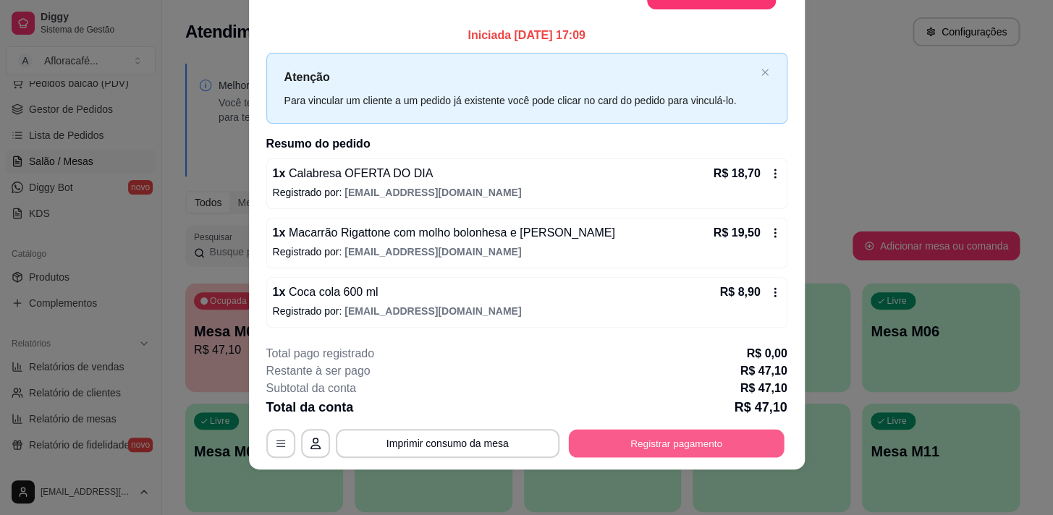
click at [667, 439] on button "Registrar pagamento" at bounding box center [676, 443] width 216 height 28
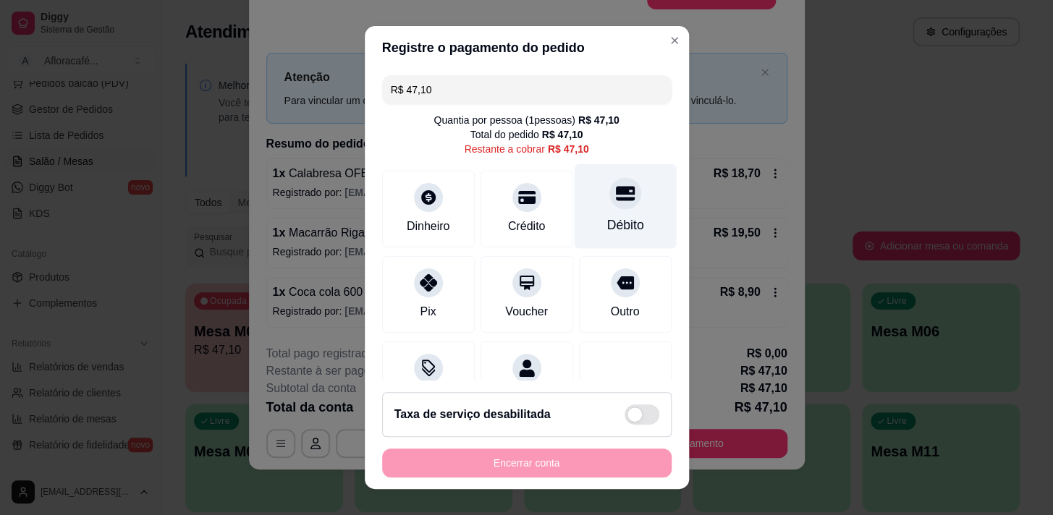
click at [615, 191] on div at bounding box center [626, 193] width 32 height 32
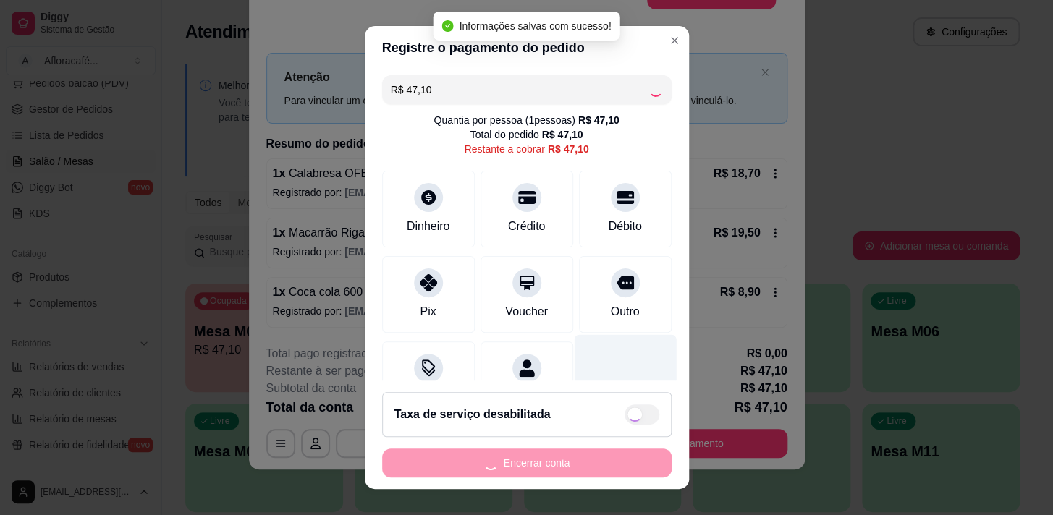
type input "R$ 0,00"
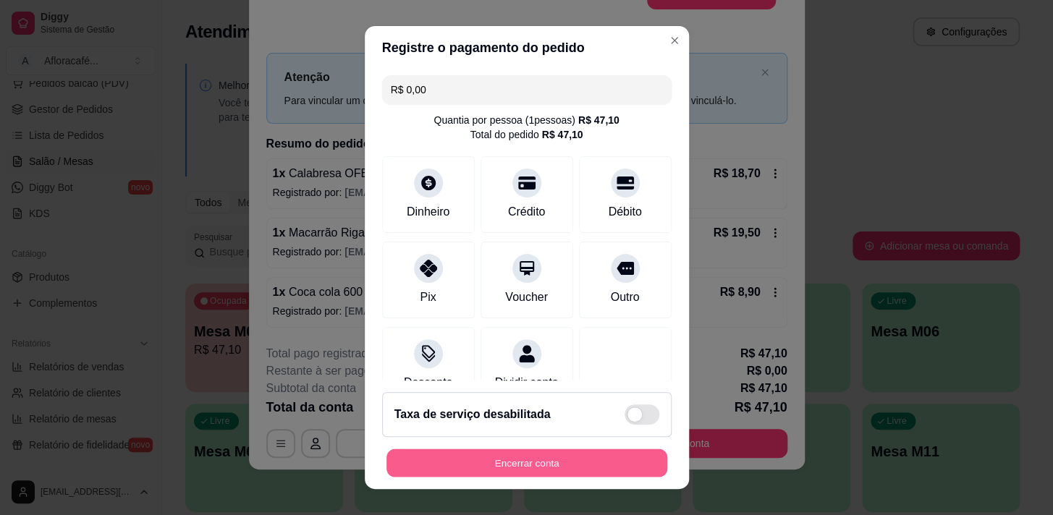
click at [519, 460] on button "Encerrar conta" at bounding box center [527, 464] width 281 height 28
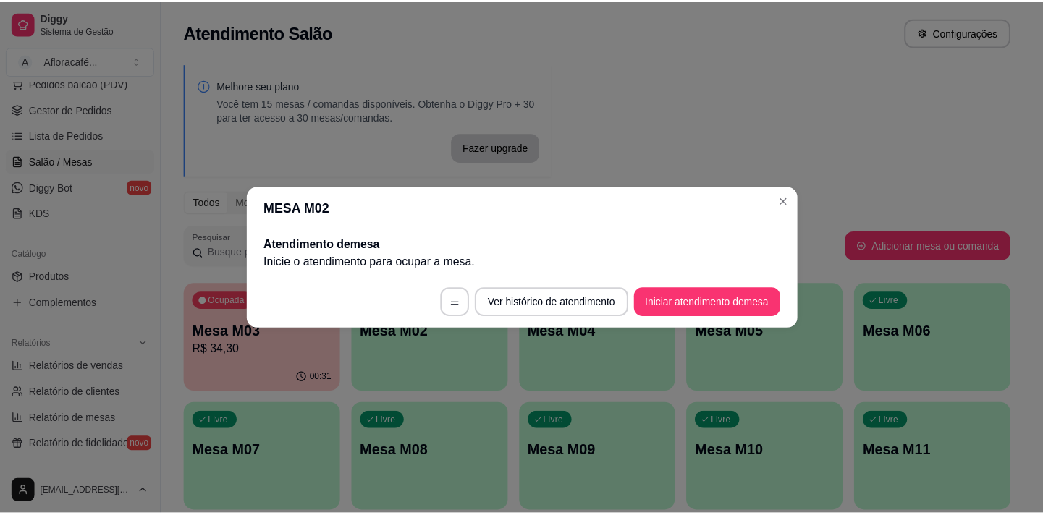
scroll to position [0, 0]
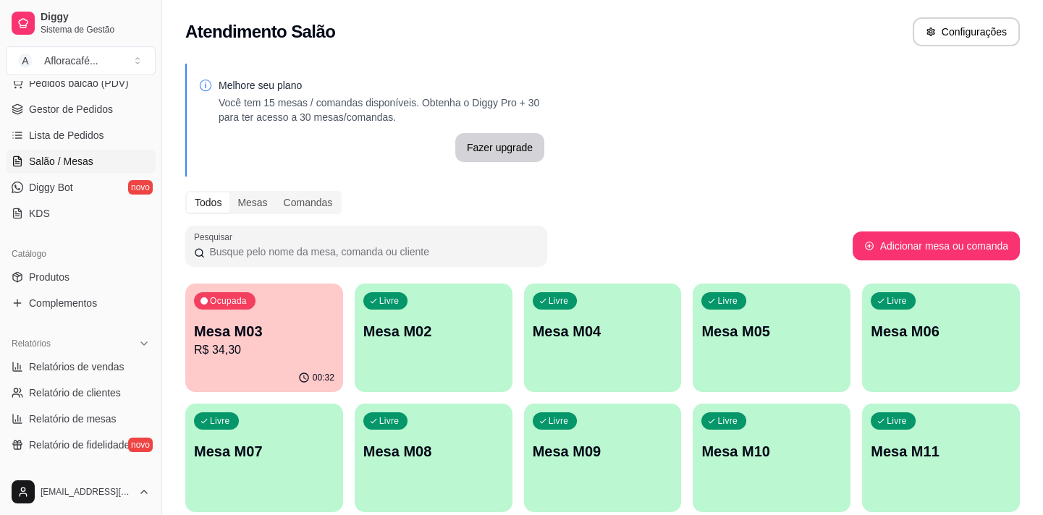
click at [275, 336] on p "Mesa M03" at bounding box center [264, 331] width 140 height 20
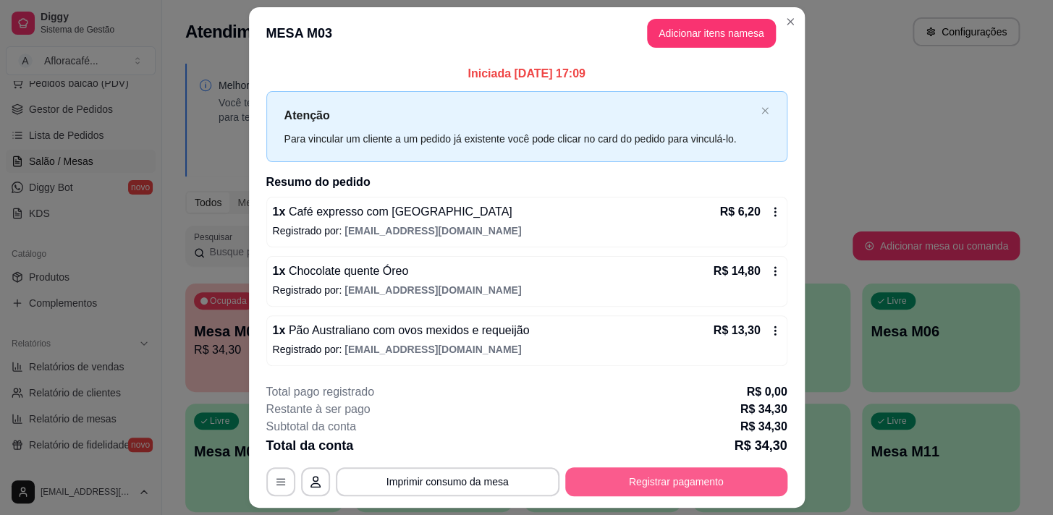
click at [700, 484] on button "Registrar pagamento" at bounding box center [676, 482] width 222 height 29
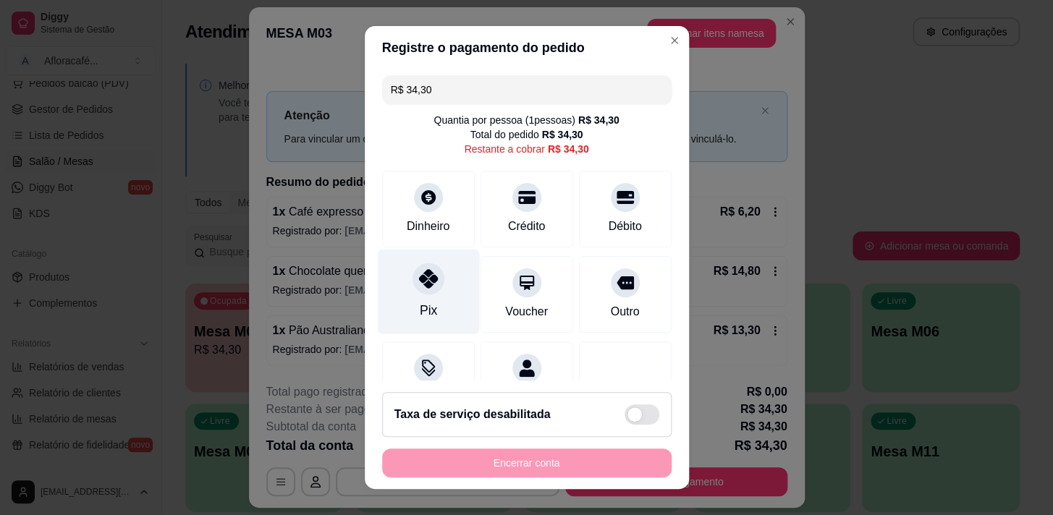
click at [425, 308] on div "Pix" at bounding box center [427, 310] width 17 height 19
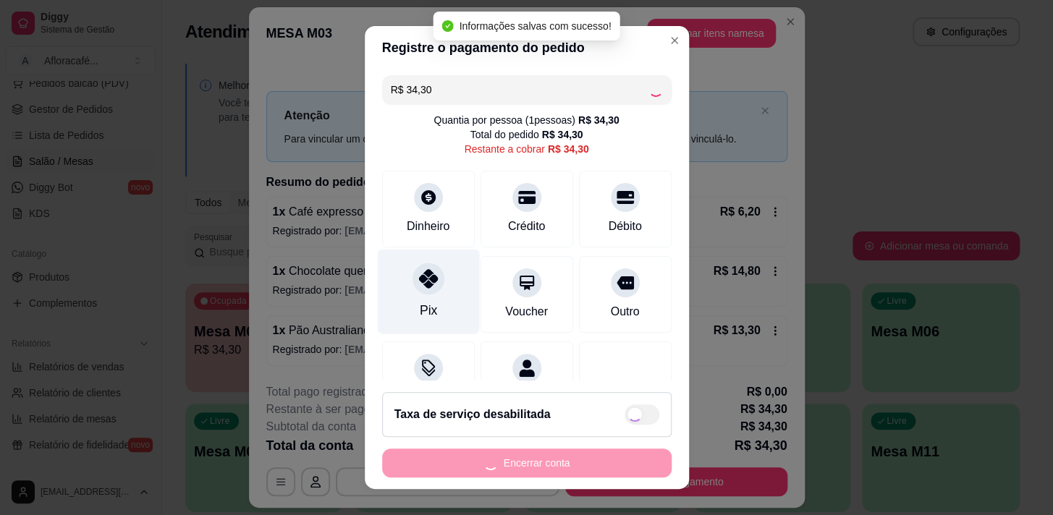
type input "R$ 0,00"
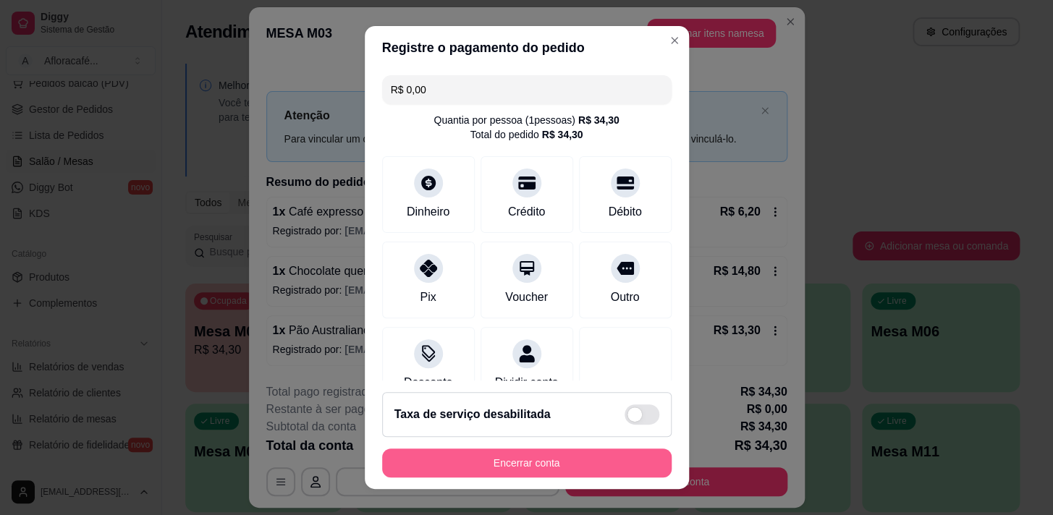
click at [478, 457] on button "Encerrar conta" at bounding box center [527, 463] width 290 height 29
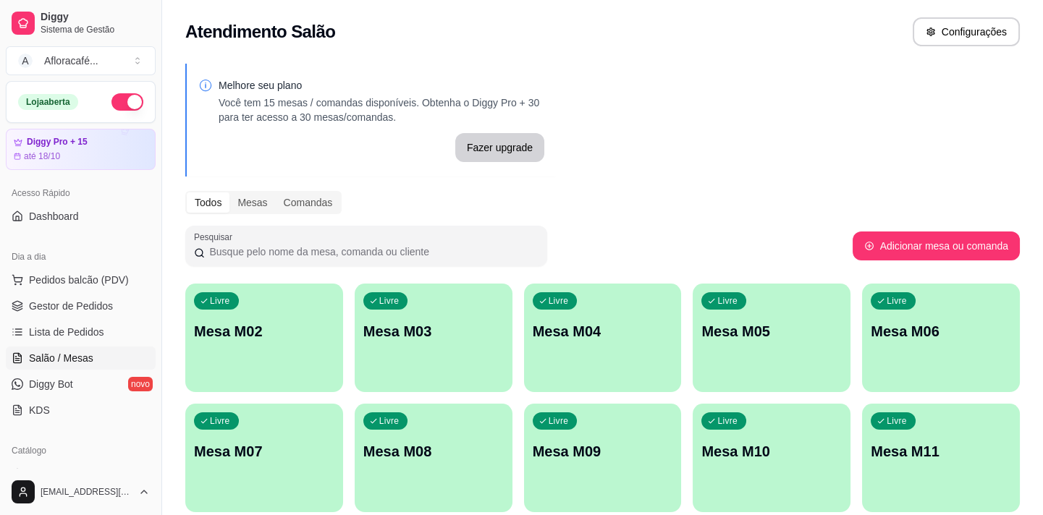
click at [122, 98] on button "button" at bounding box center [127, 101] width 32 height 17
